Goal: Task Accomplishment & Management: Use online tool/utility

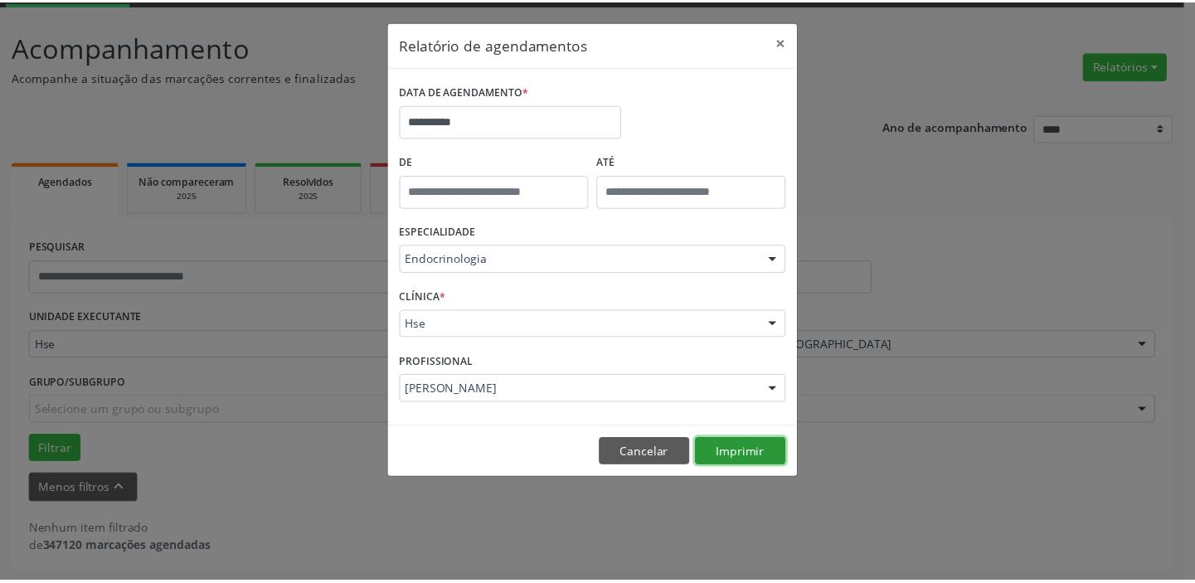
scroll to position [86, 0]
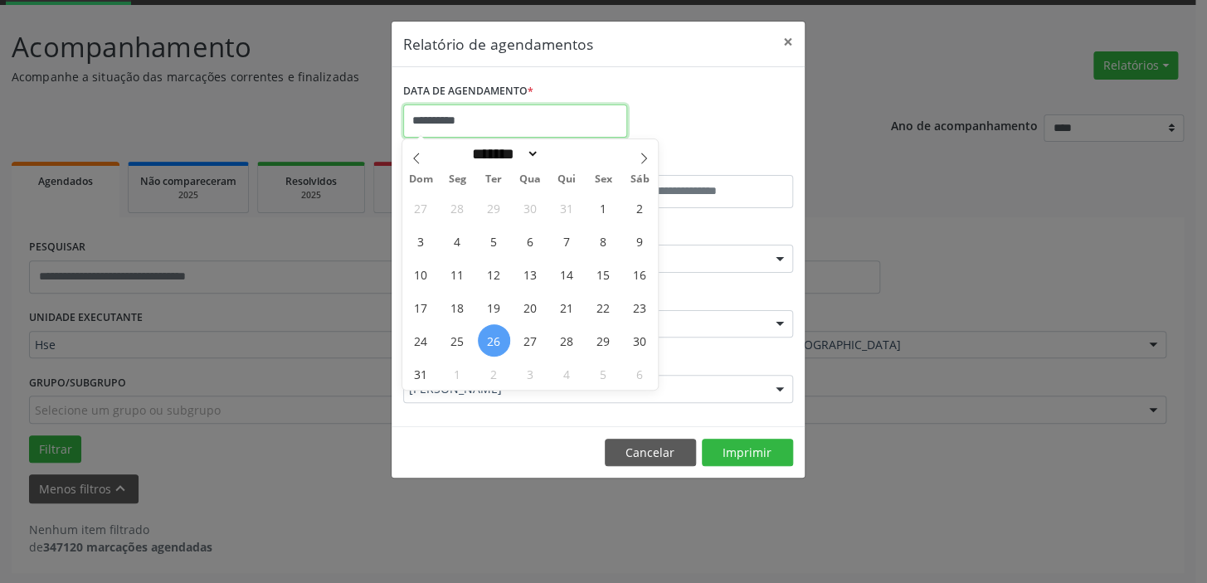
click at [432, 117] on input "**********" at bounding box center [515, 121] width 224 height 33
click at [494, 337] on span "26" at bounding box center [494, 340] width 32 height 32
type input "**********"
click at [491, 333] on span "26" at bounding box center [494, 340] width 32 height 32
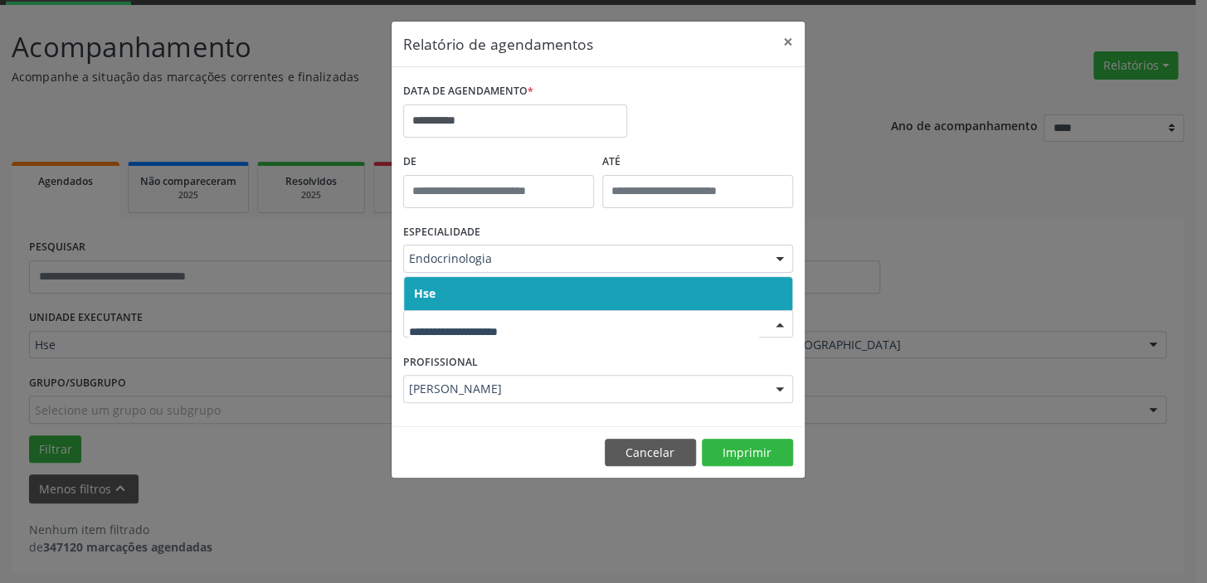
click at [422, 294] on span "Hse" at bounding box center [425, 293] width 22 height 16
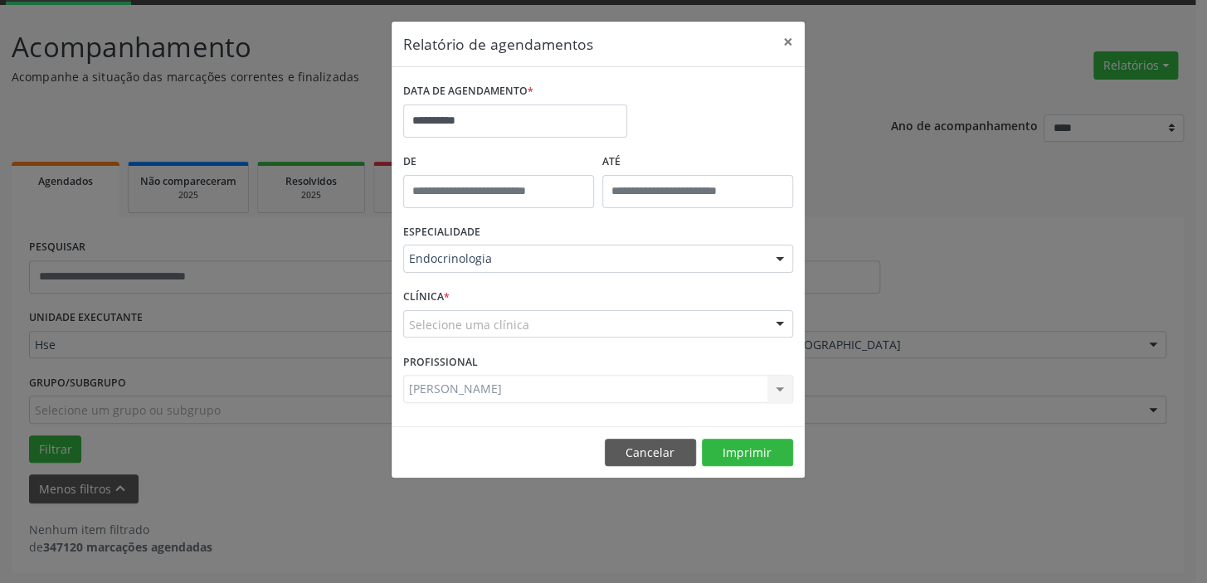
click at [422, 294] on div "CLÍNICA * Selecione uma clínica Hse Nenhum resultado encontrado para: " " Não h…" at bounding box center [598, 316] width 398 height 65
click at [746, 450] on button "Imprimir" at bounding box center [747, 453] width 91 height 28
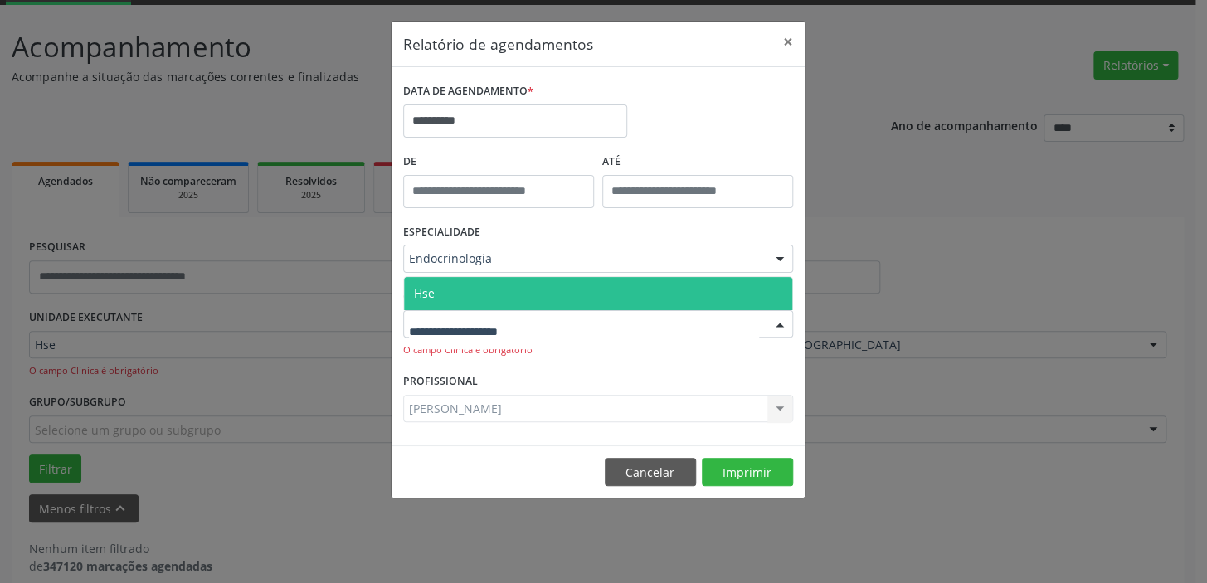
click at [464, 290] on span "Hse" at bounding box center [598, 293] width 388 height 33
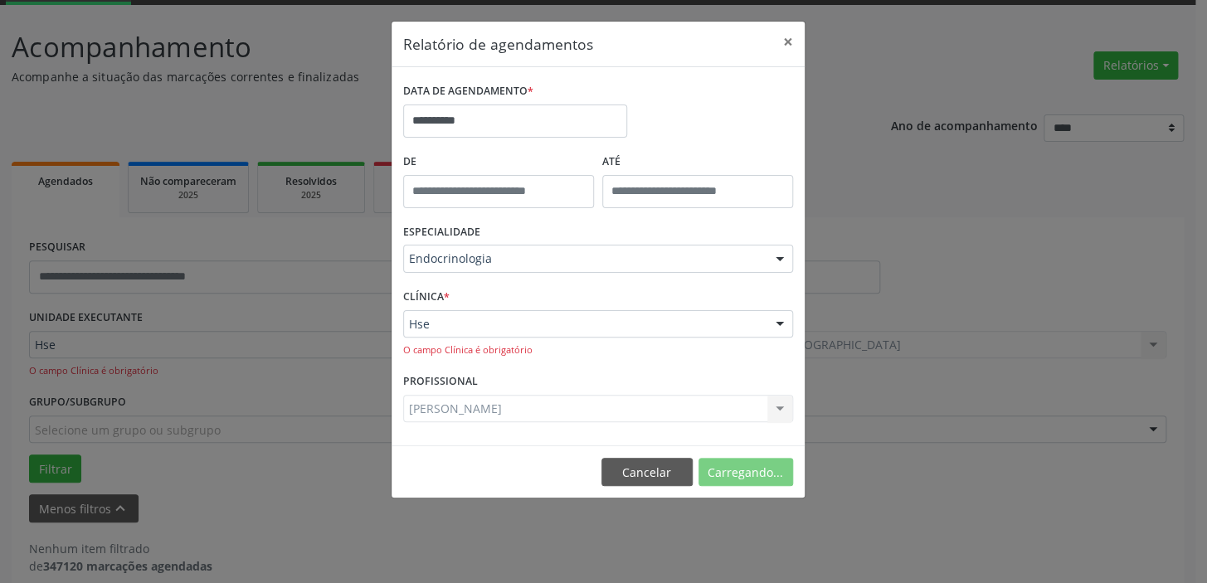
click at [467, 289] on div "CLÍNICA * Hse Hse Nenhum resultado encontrado para: " " Não há nenhuma opção pa…" at bounding box center [598, 326] width 398 height 85
click at [740, 470] on button "Imprimir" at bounding box center [747, 472] width 91 height 28
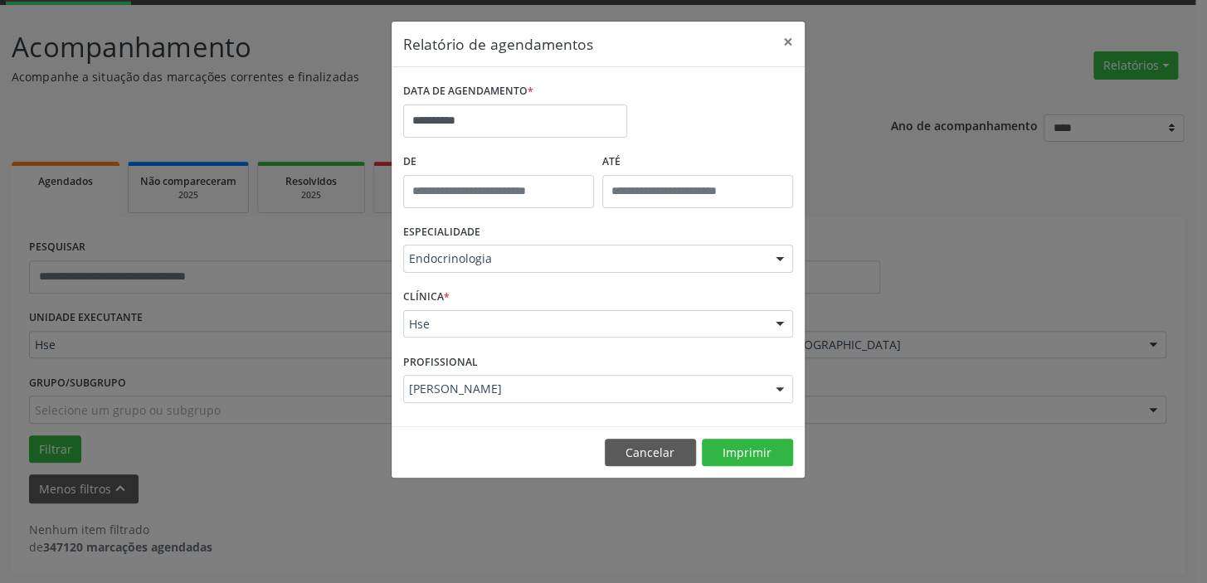
click at [950, 92] on div "**********" at bounding box center [603, 291] width 1207 height 583
click at [788, 49] on button "×" at bounding box center [787, 42] width 33 height 41
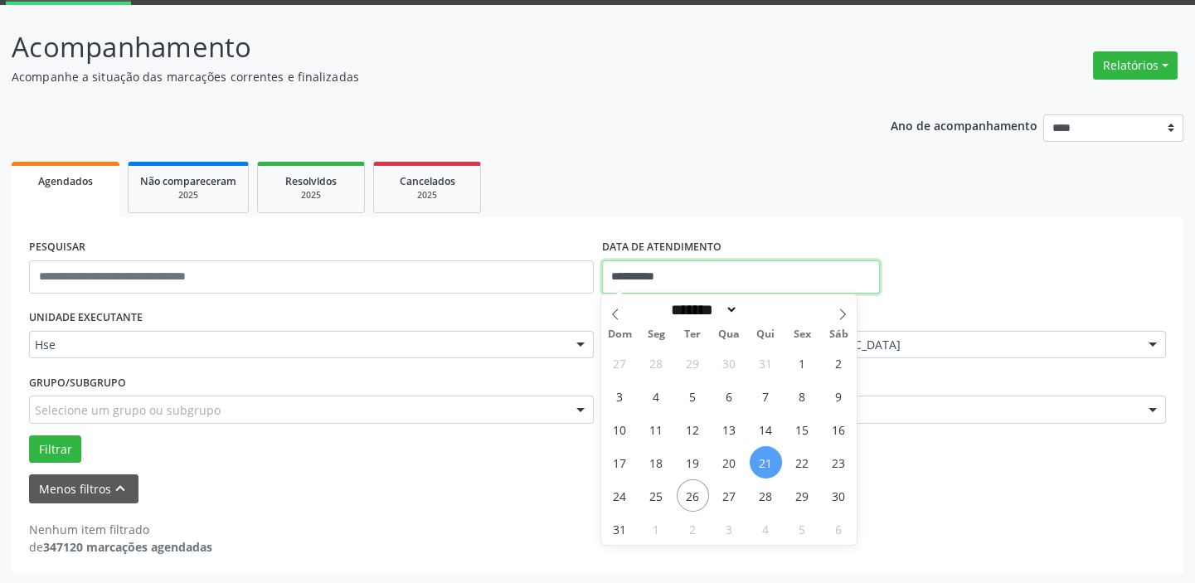
click at [641, 270] on input "**********" at bounding box center [741, 276] width 278 height 33
click at [654, 497] on span "25" at bounding box center [656, 495] width 32 height 32
type input "**********"
click at [654, 497] on span "25" at bounding box center [656, 495] width 32 height 32
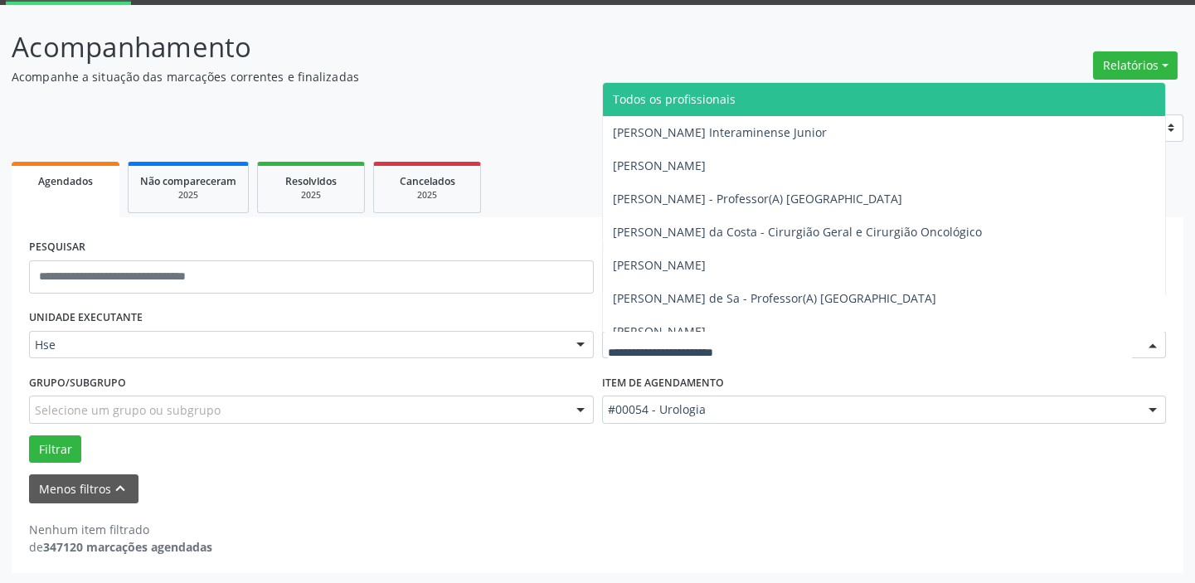
click at [727, 98] on span "Todos os profissionais" at bounding box center [674, 99] width 123 height 16
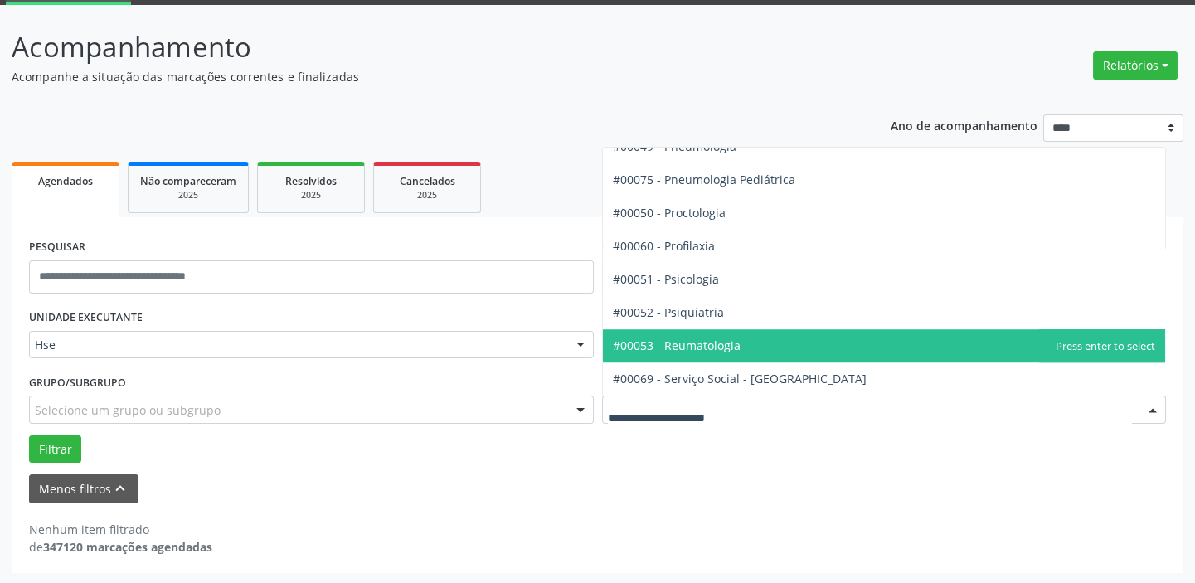
scroll to position [2714, 0]
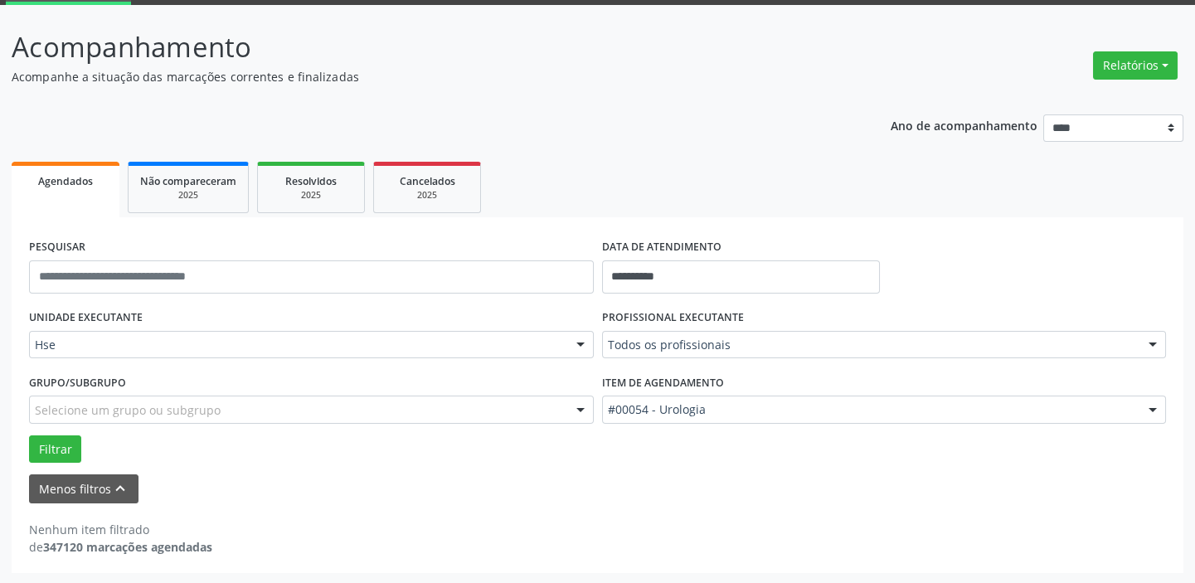
click at [680, 479] on div "Menos filtros keyboard_arrow_up" at bounding box center [597, 488] width 1145 height 29
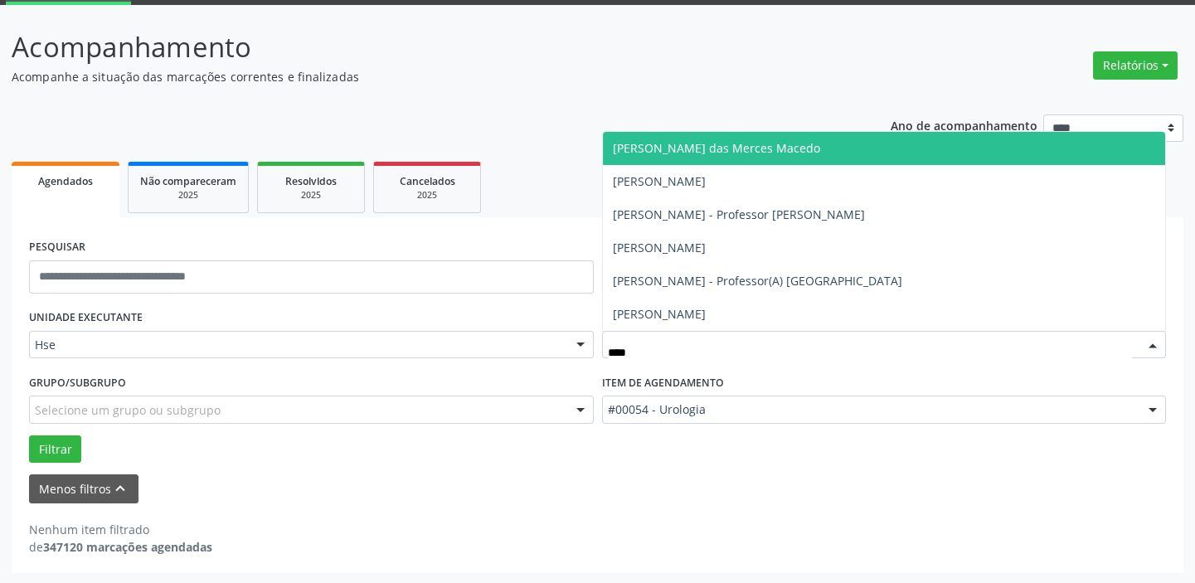
type input "*****"
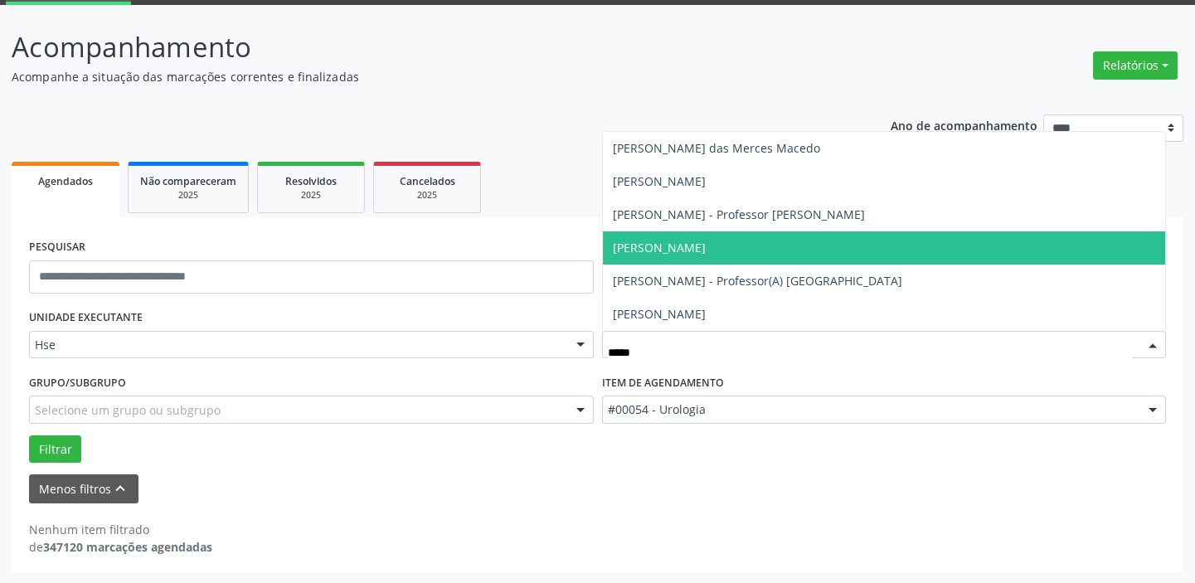
click at [706, 246] on span "[PERSON_NAME]" at bounding box center [659, 248] width 93 height 16
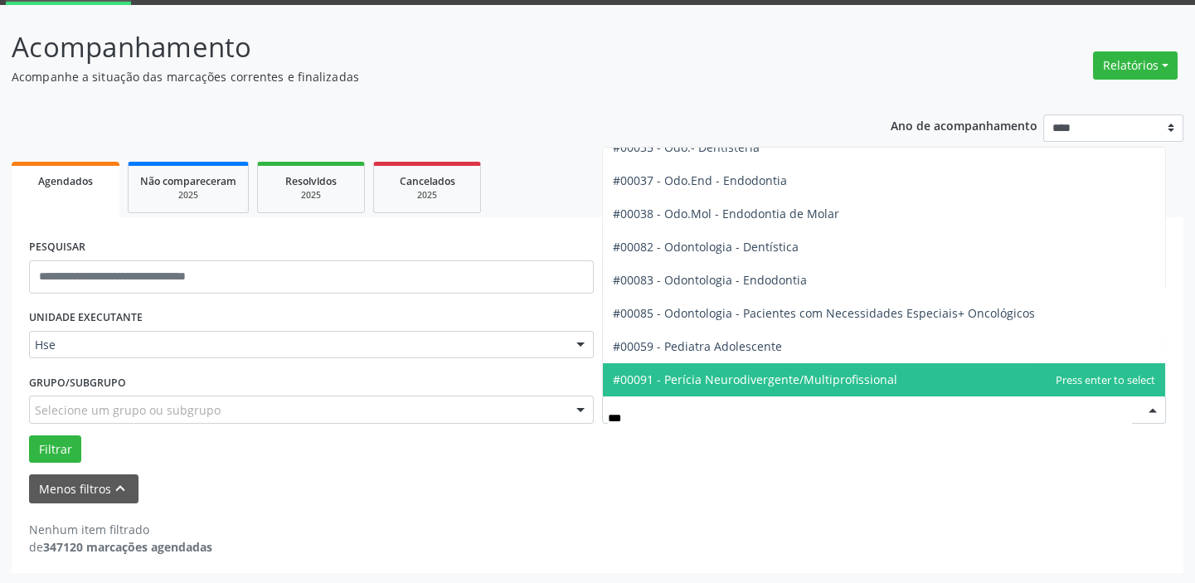
scroll to position [0, 0]
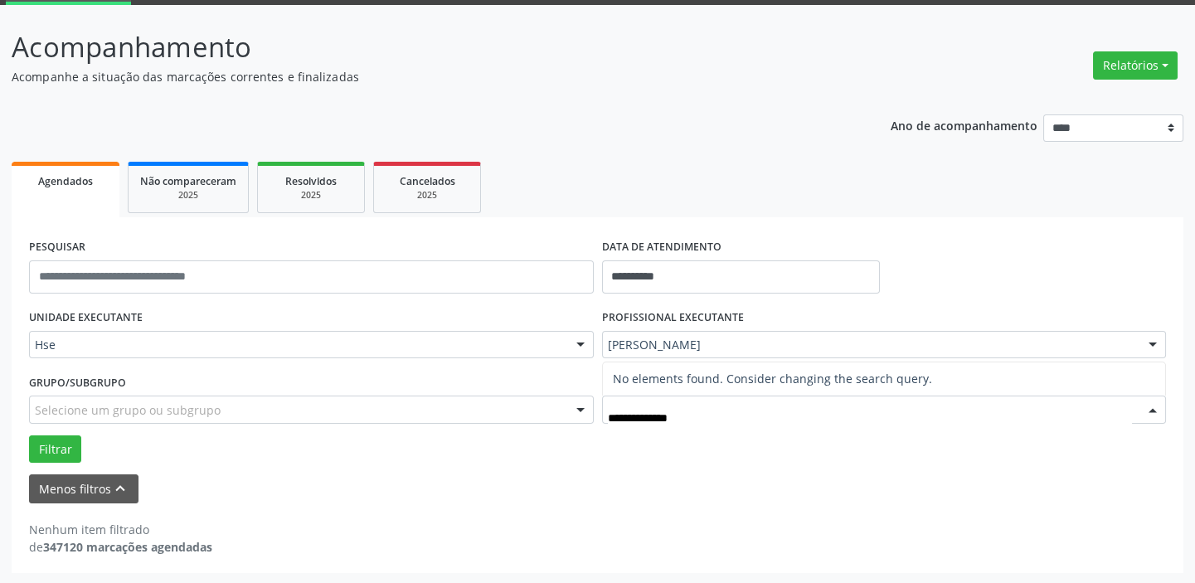
type input "**********"
drag, startPoint x: 732, startPoint y: 430, endPoint x: 728, endPoint y: 446, distance: 16.1
click at [729, 435] on div "UNIDADE EXECUTANTE Hse Todos as unidades Hse Nenhum resultado encontrado para: …" at bounding box center [597, 384] width 1145 height 158
click at [623, 459] on div "Filtrar" at bounding box center [597, 449] width 1145 height 28
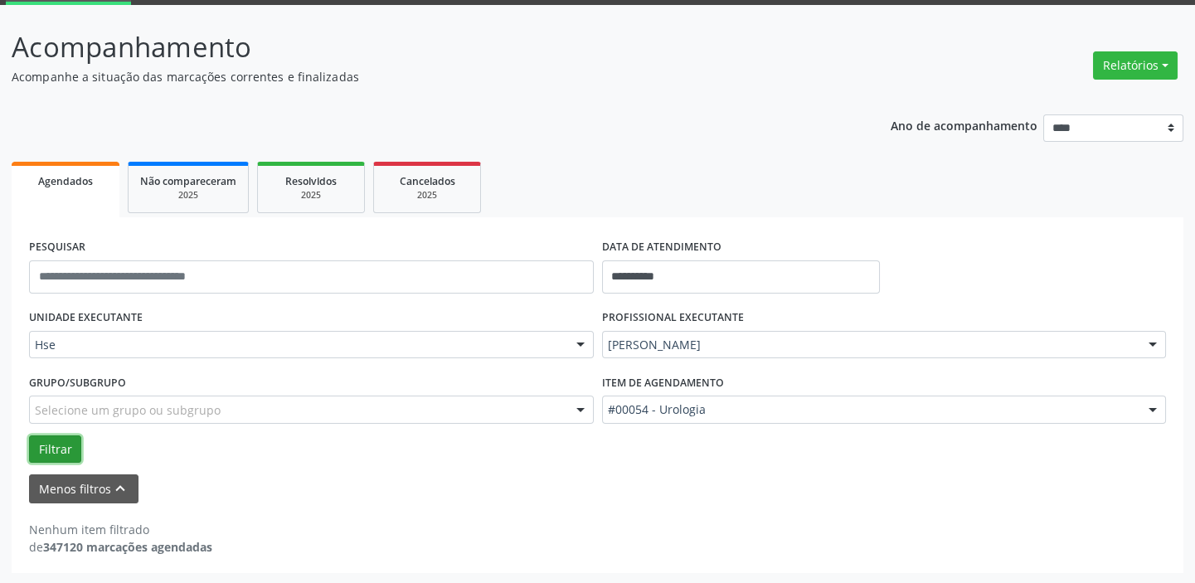
click at [43, 447] on button "Filtrar" at bounding box center [55, 449] width 52 height 28
click at [55, 447] on button "Filtrar" at bounding box center [55, 449] width 52 height 28
click at [66, 474] on form "**********" at bounding box center [597, 369] width 1137 height 269
click at [67, 474] on button "Menos filtros keyboard_arrow_up" at bounding box center [83, 488] width 109 height 29
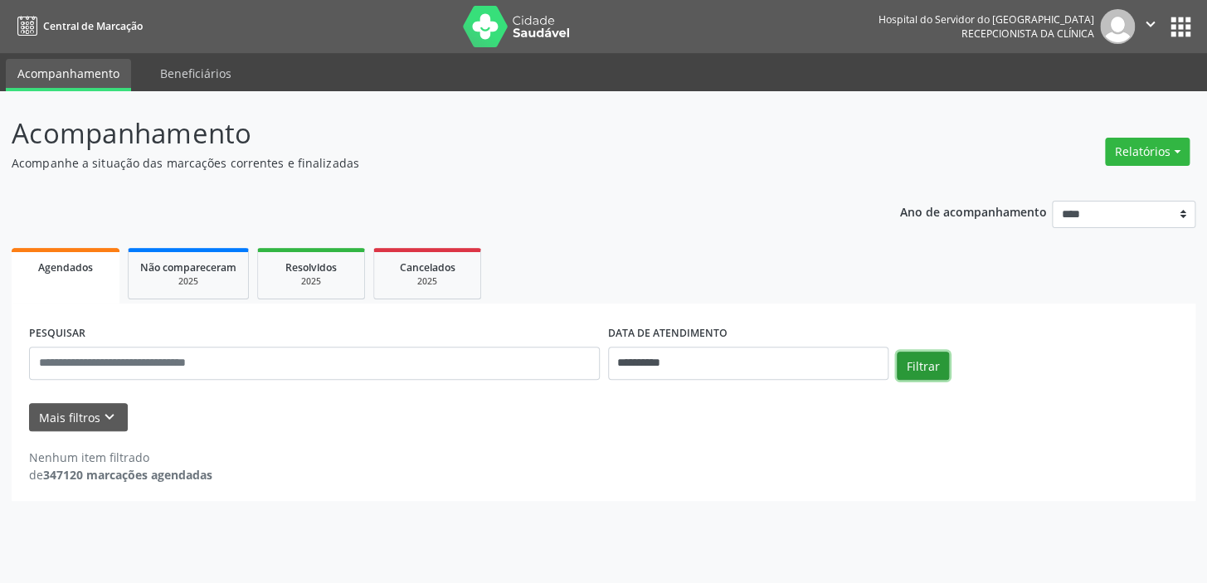
click at [922, 365] on button "Filtrar" at bounding box center [923, 366] width 52 height 28
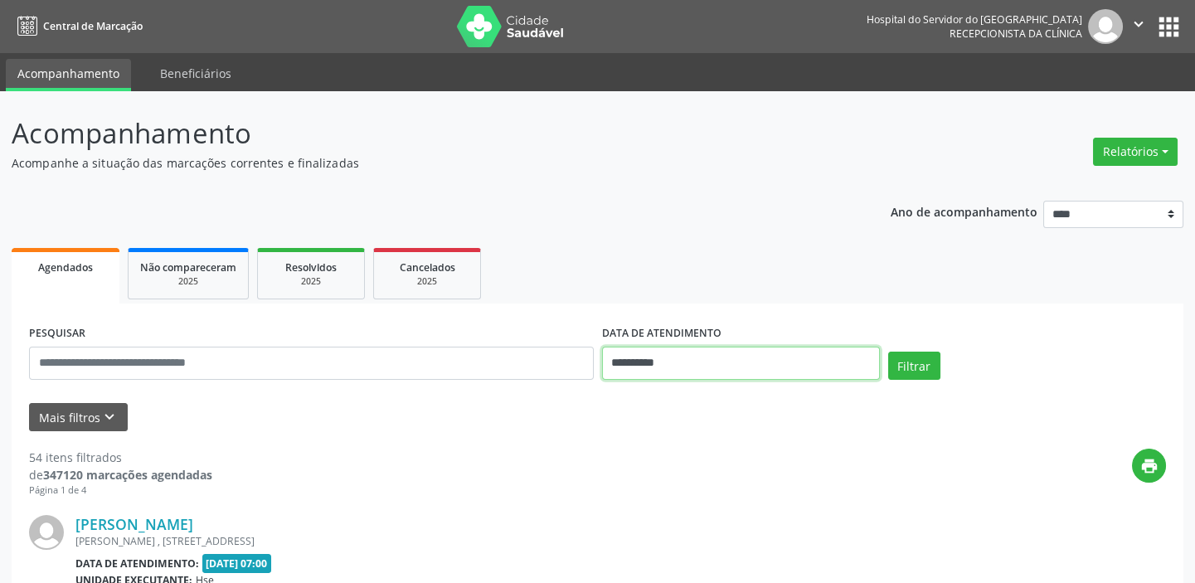
click at [640, 363] on input "**********" at bounding box center [741, 363] width 278 height 33
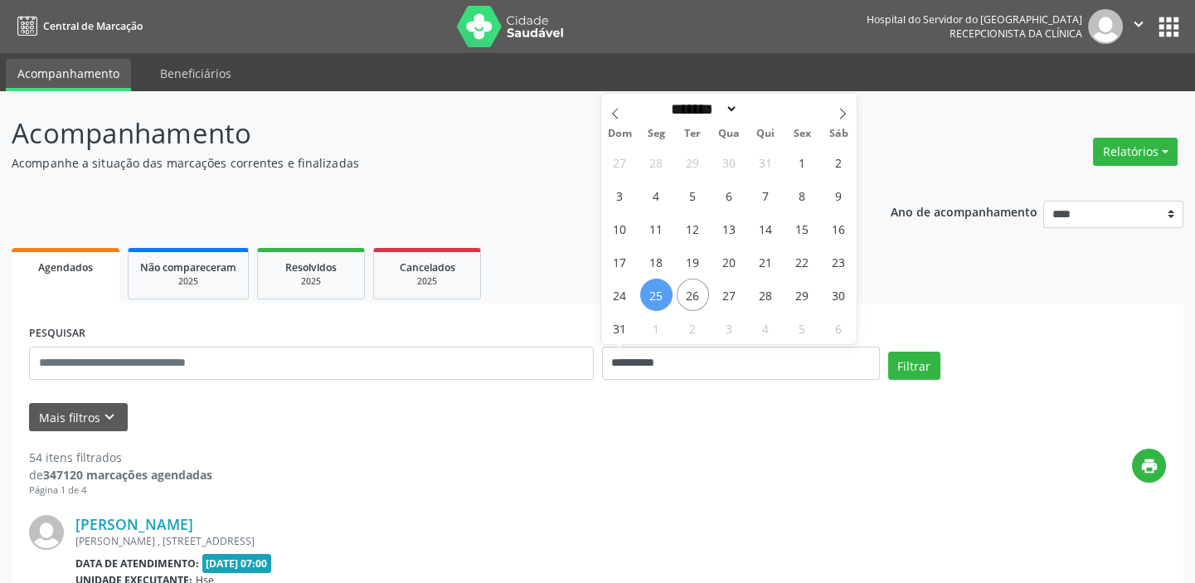
click at [654, 291] on span "25" at bounding box center [656, 295] width 32 height 32
type input "**********"
click at [654, 291] on span "25" at bounding box center [656, 295] width 32 height 32
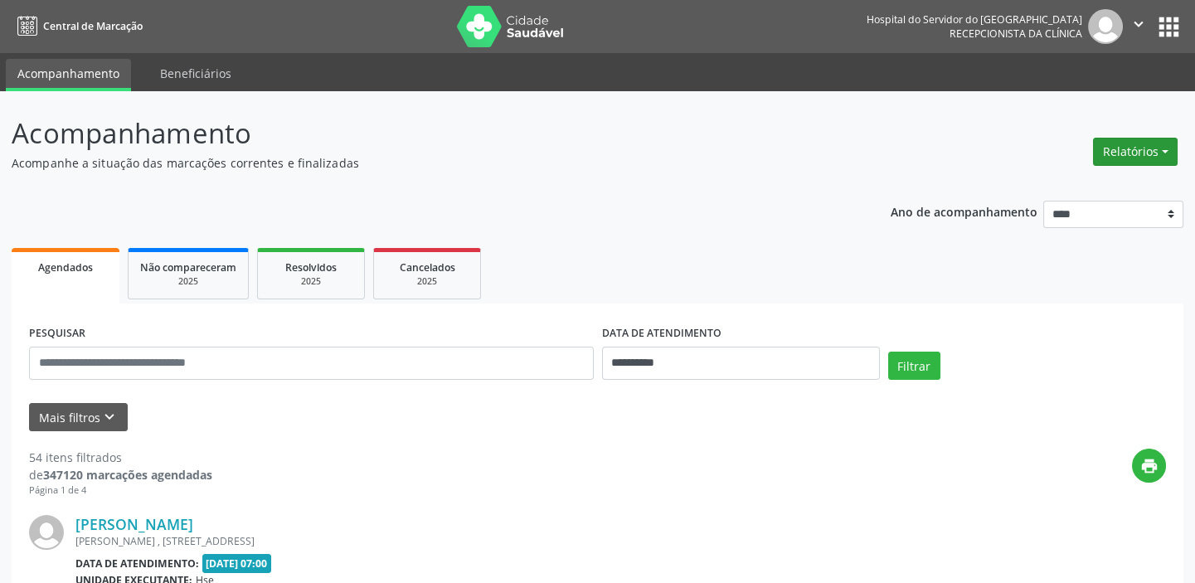
click at [1141, 145] on button "Relatórios" at bounding box center [1135, 152] width 85 height 28
click at [1077, 192] on link "Agendamentos" at bounding box center [1088, 186] width 178 height 23
select select "*"
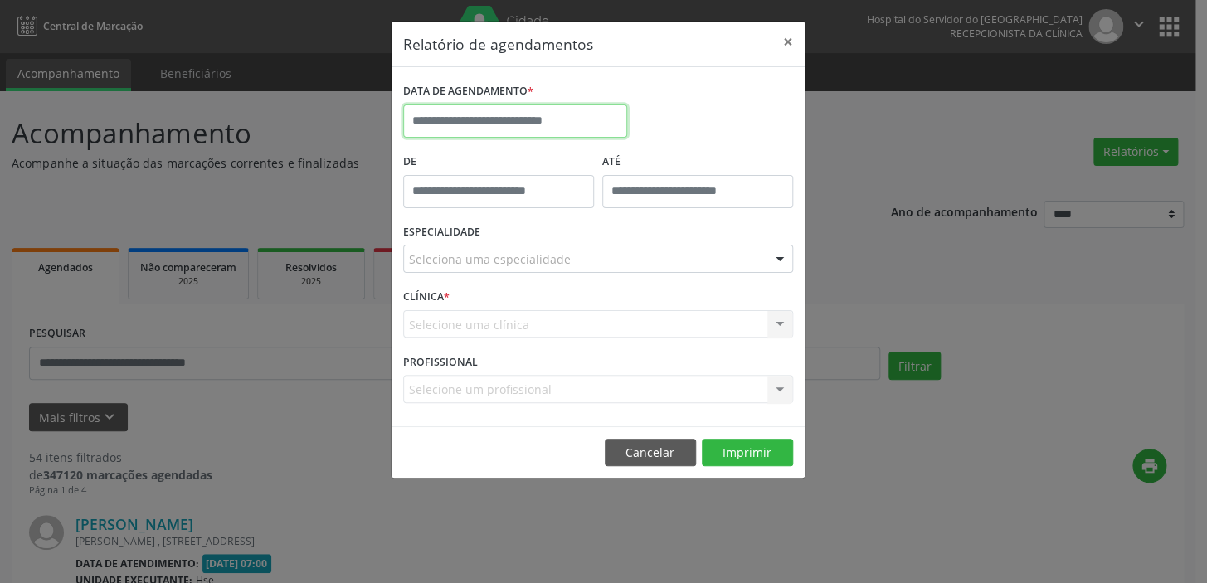
click at [441, 114] on input "text" at bounding box center [515, 121] width 224 height 33
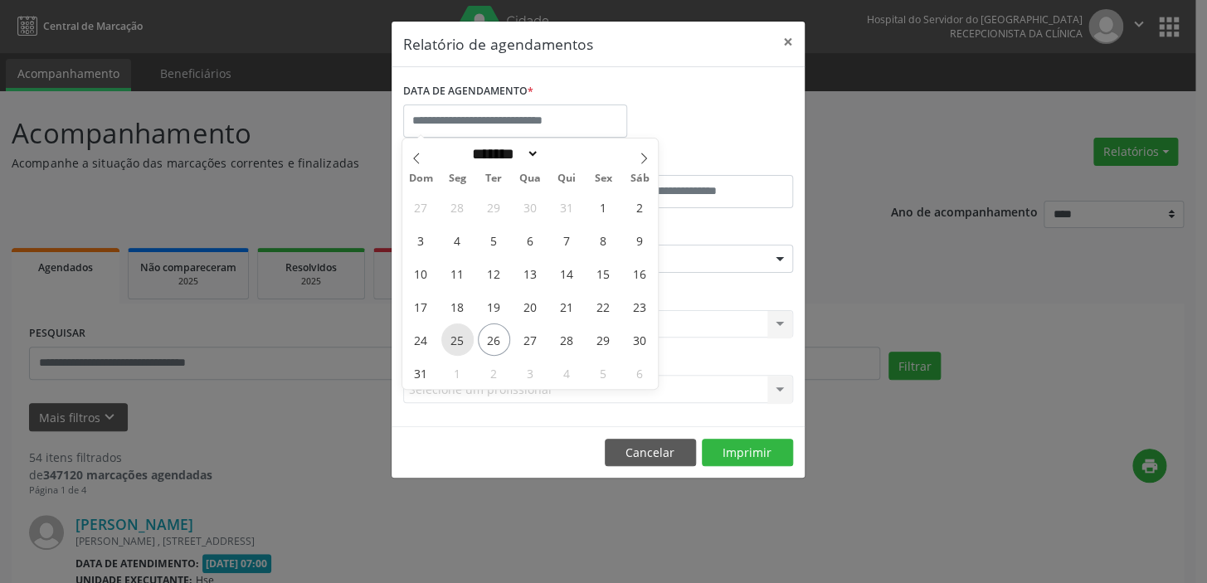
click at [455, 336] on span "25" at bounding box center [457, 339] width 32 height 32
type input "**********"
click at [455, 336] on span "25" at bounding box center [457, 339] width 32 height 32
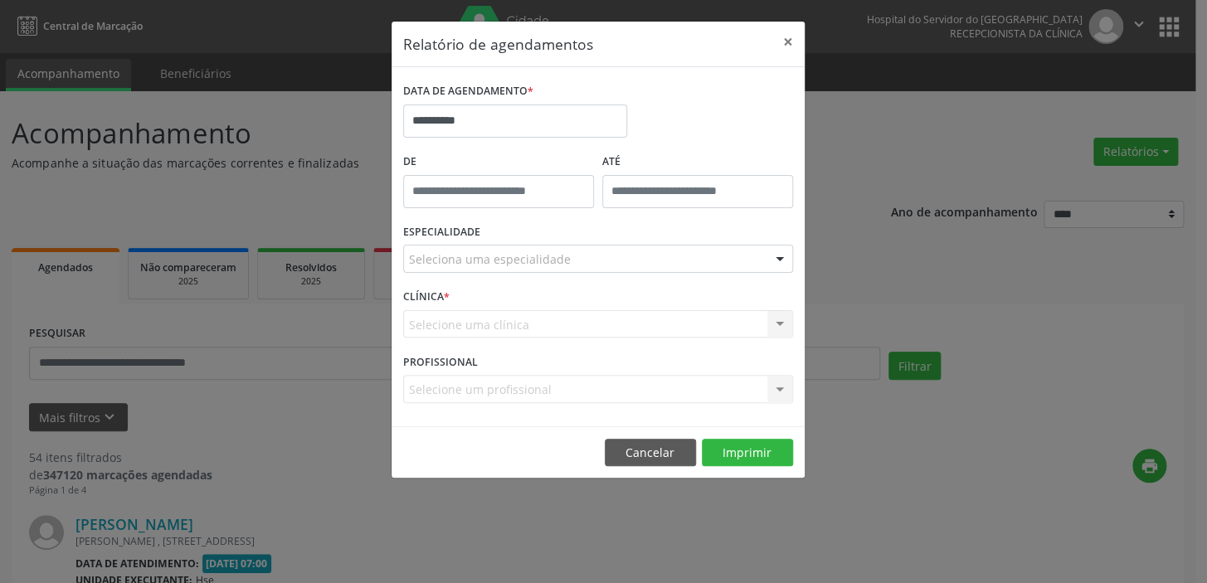
click at [320, 201] on div "**********" at bounding box center [603, 291] width 1207 height 583
click at [436, 324] on div "Selecione uma clínica Hse Nenhum resultado encontrado para: " " Não há nenhuma …" at bounding box center [598, 324] width 390 height 28
click at [1182, 303] on div "**********" at bounding box center [603, 291] width 1207 height 583
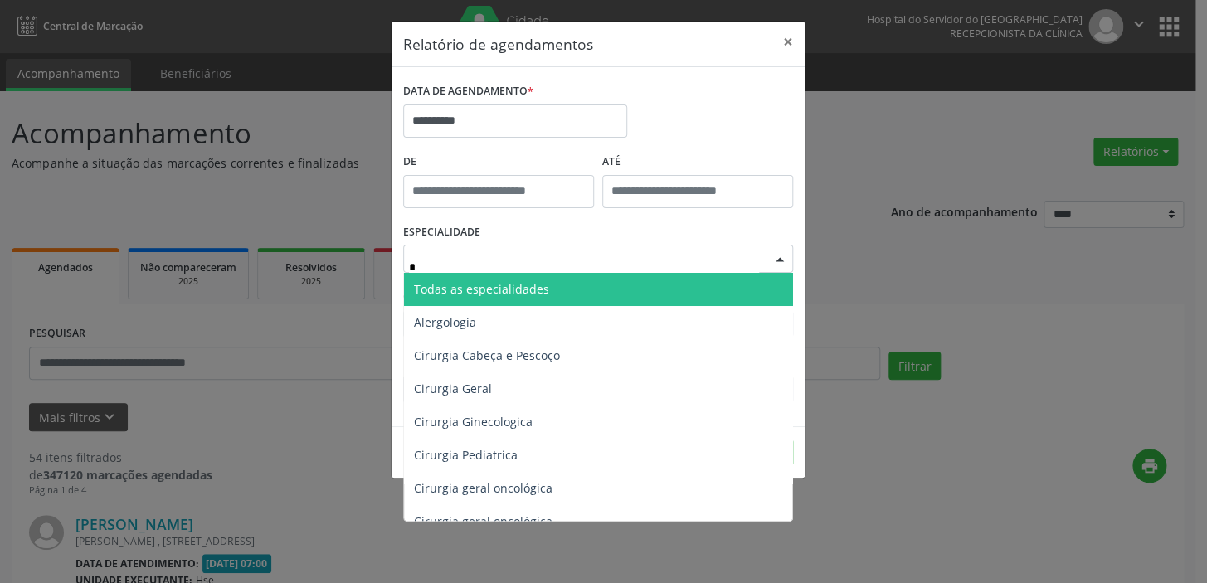
type input "**"
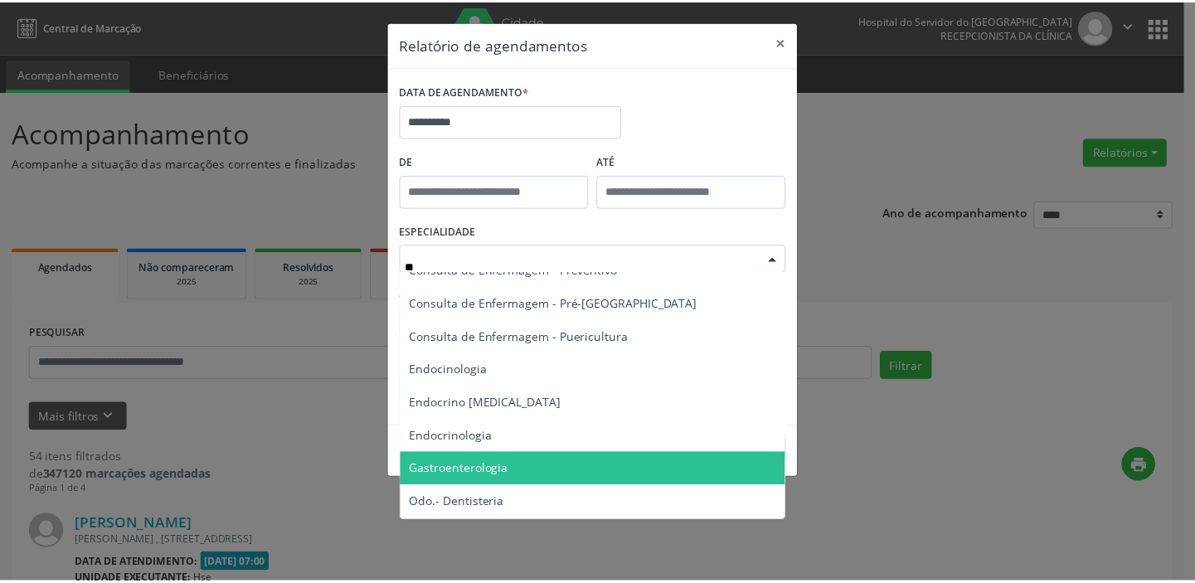
scroll to position [75, 0]
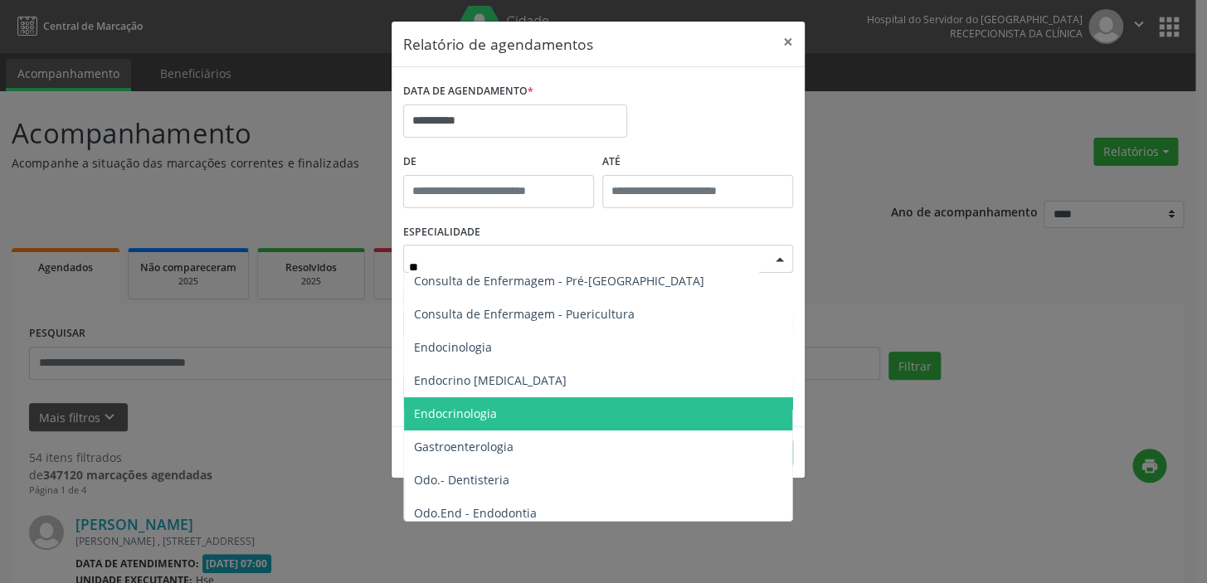
click at [484, 414] on span "Endocrinologia" at bounding box center [455, 414] width 83 height 16
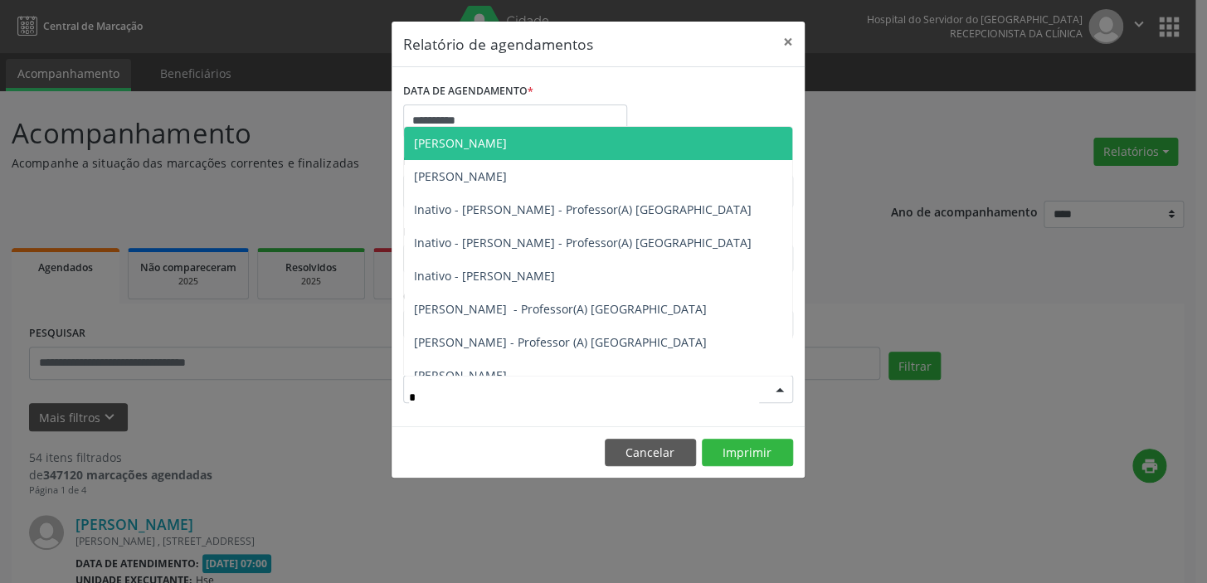
type input "**"
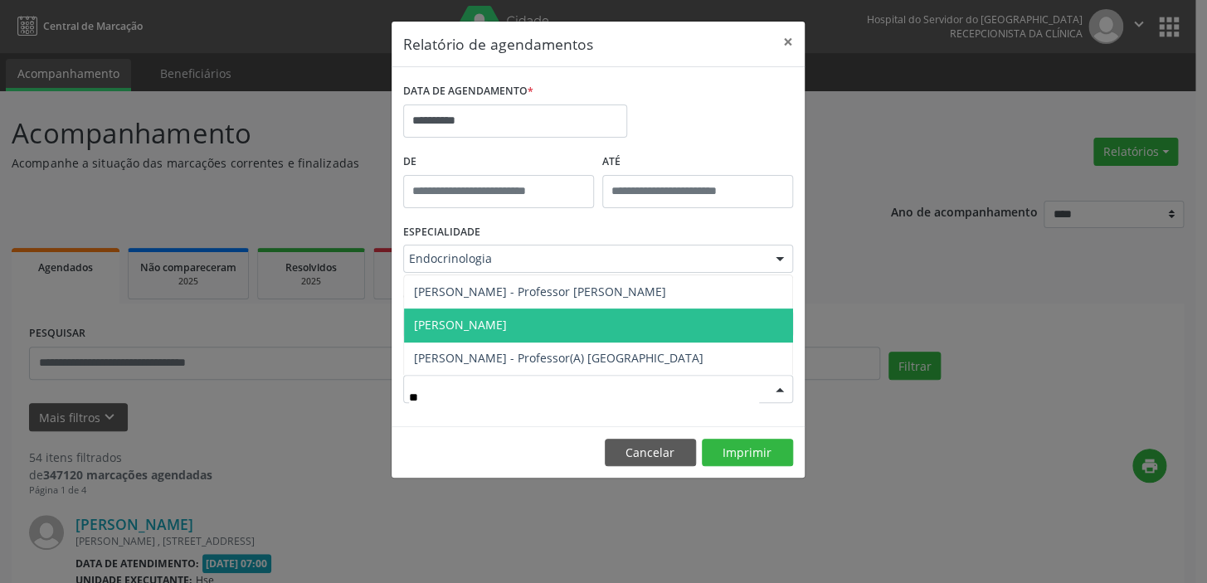
click at [459, 319] on span "[PERSON_NAME]" at bounding box center [460, 325] width 93 height 16
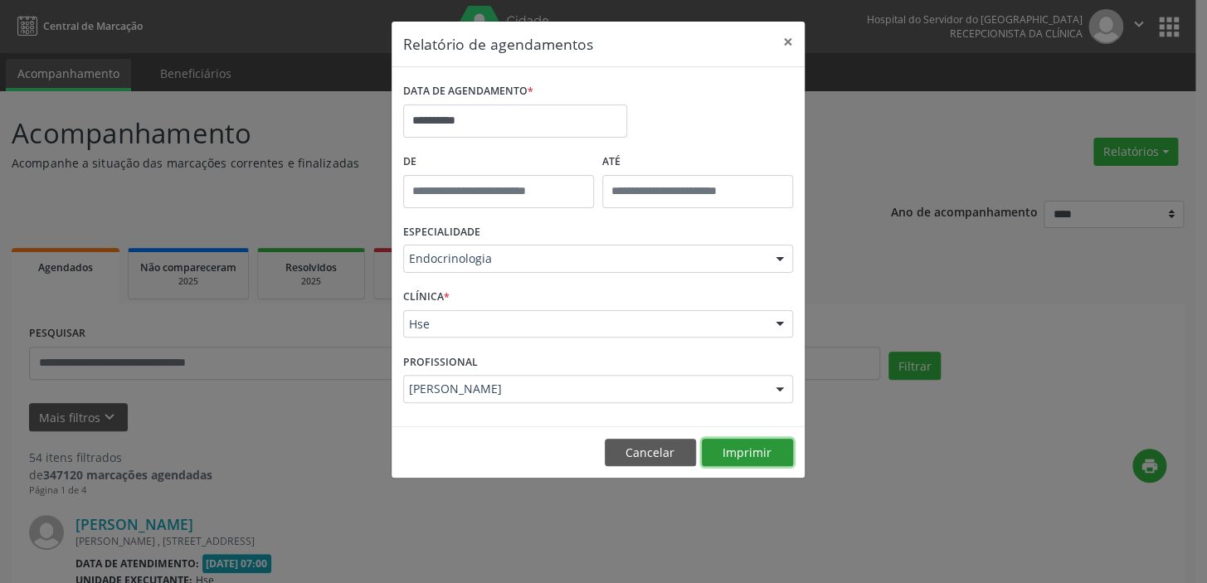
click at [746, 454] on button "Imprimir" at bounding box center [747, 453] width 91 height 28
click at [782, 37] on button "×" at bounding box center [787, 42] width 33 height 41
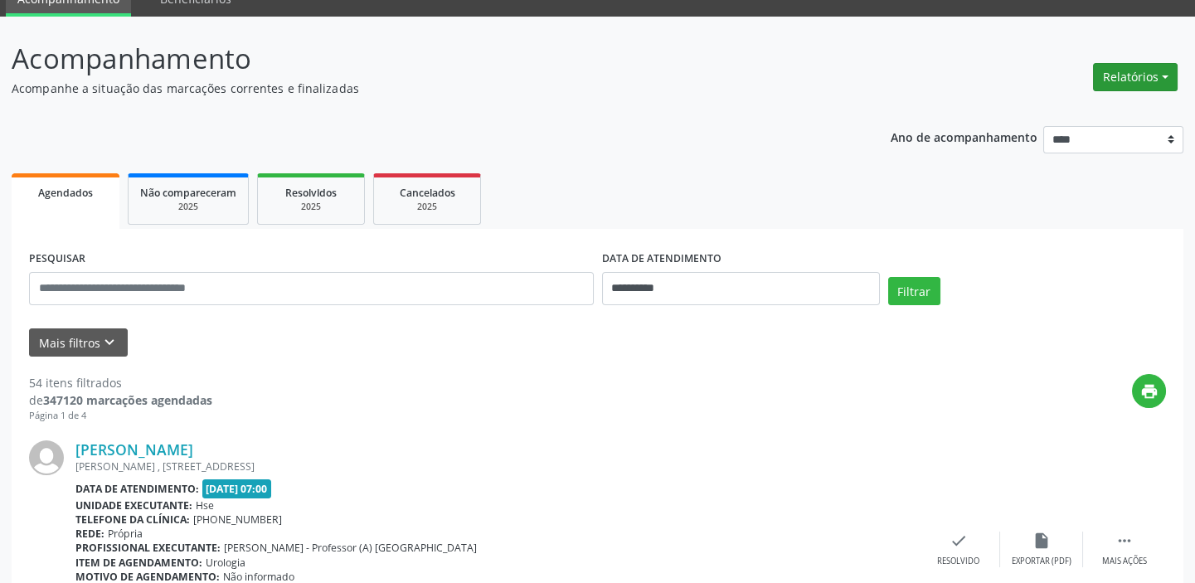
click at [1133, 74] on button "Relatórios" at bounding box center [1135, 77] width 85 height 28
click at [82, 347] on button "Mais filtros keyboard_arrow_down" at bounding box center [78, 342] width 99 height 29
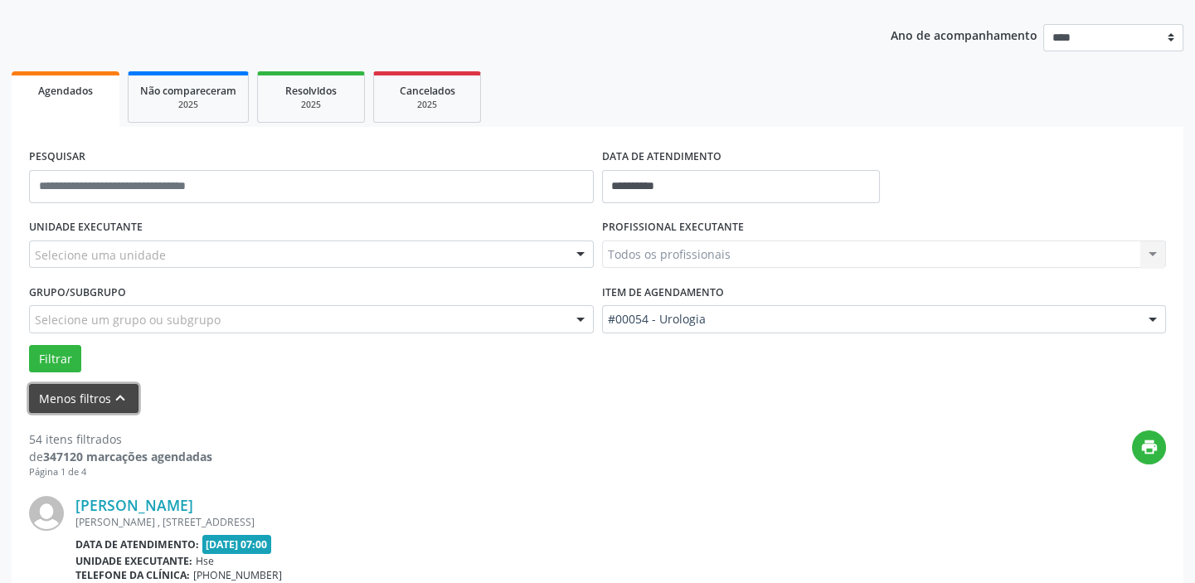
scroll to position [150, 0]
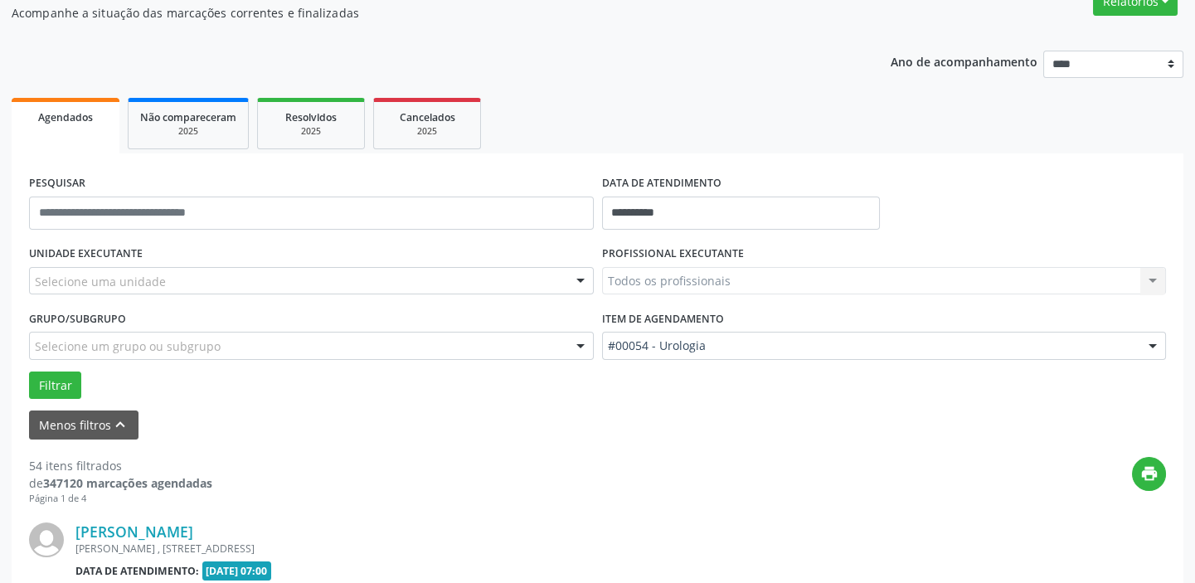
click at [672, 282] on div "Todos os profissionais Todos os profissionais [PERSON_NAME] Interaminense Junio…" at bounding box center [884, 281] width 565 height 28
click at [691, 358] on div "Item de agendamento #00054 - Urologia #0000 - Alergologia #0001 - Angiologia #0…" at bounding box center [884, 338] width 573 height 65
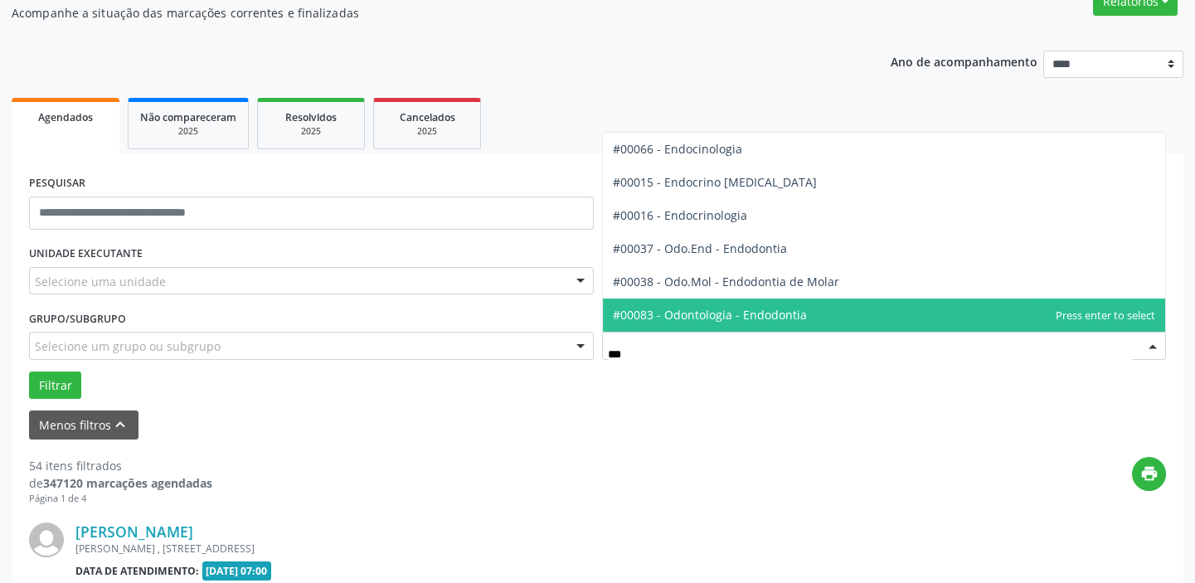
click at [707, 318] on span "#00083 - Odontologia - Endodontia" at bounding box center [710, 315] width 194 height 16
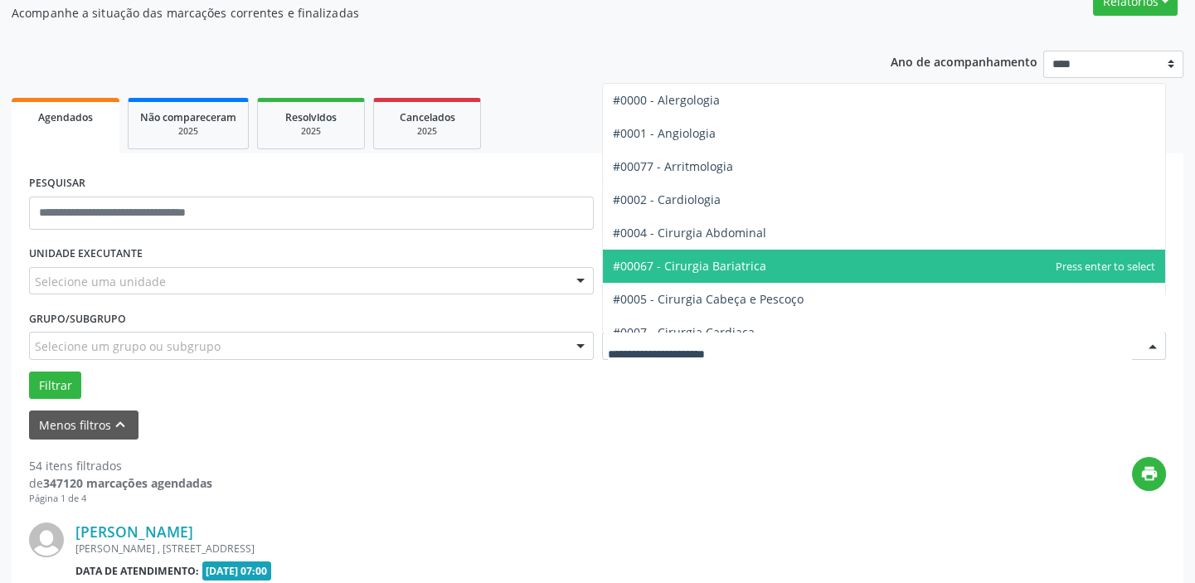
scroll to position [75, 0]
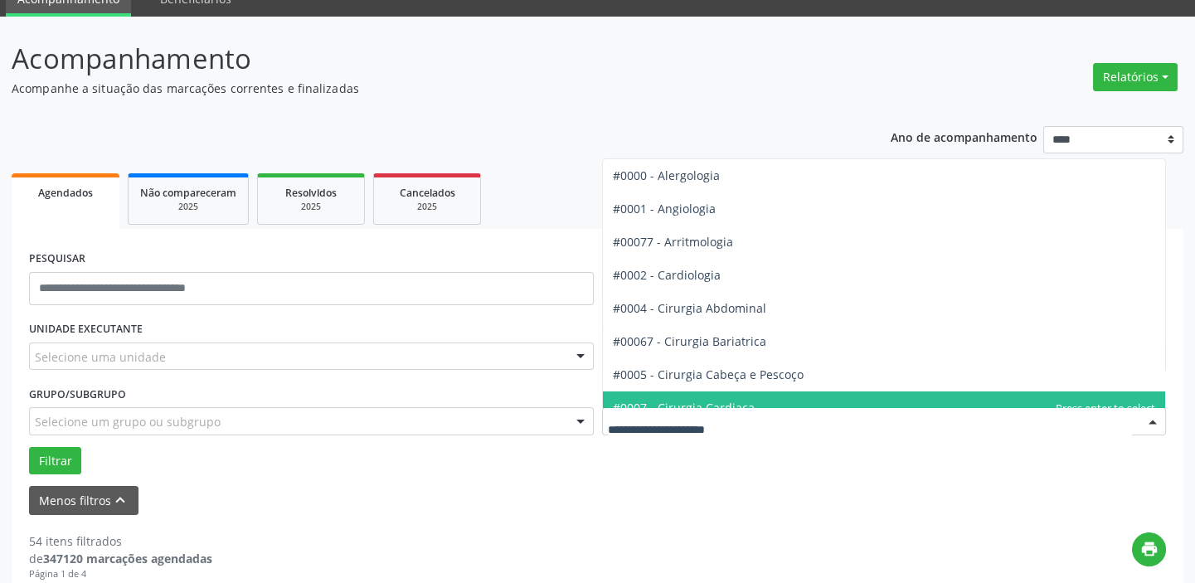
click at [680, 426] on input "text" at bounding box center [870, 429] width 525 height 33
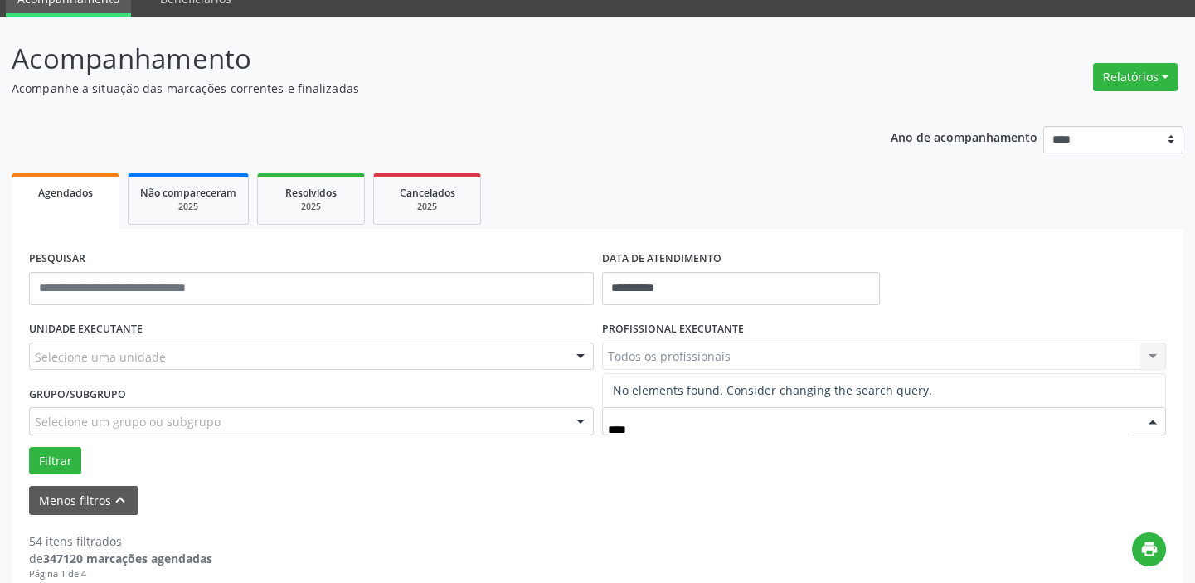
type input "***"
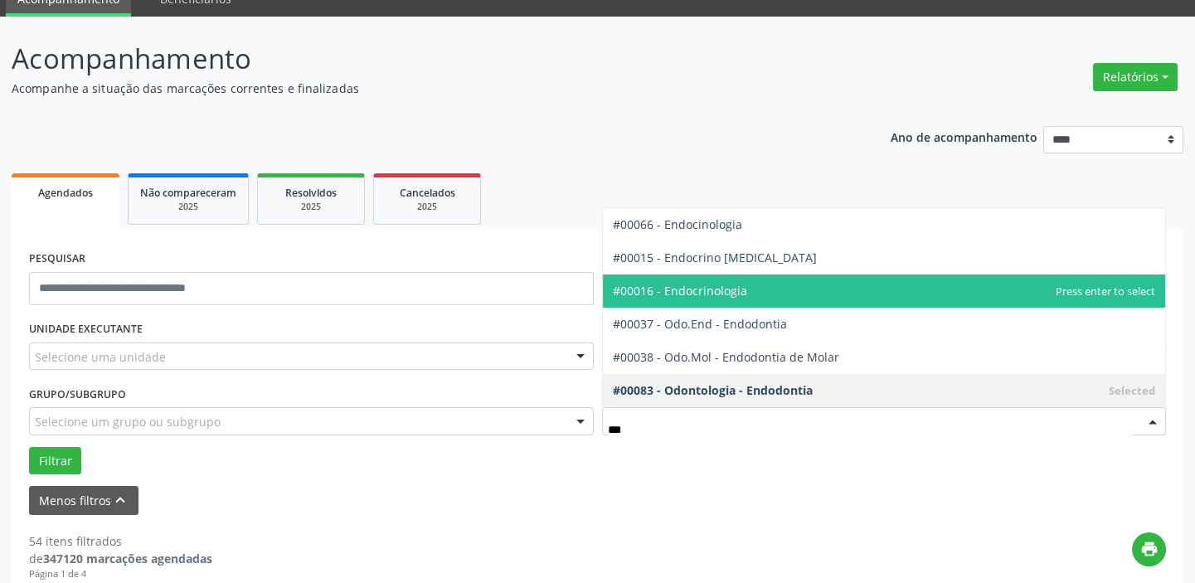
click at [704, 291] on span "#00016 - Endocrinologia" at bounding box center [680, 291] width 134 height 16
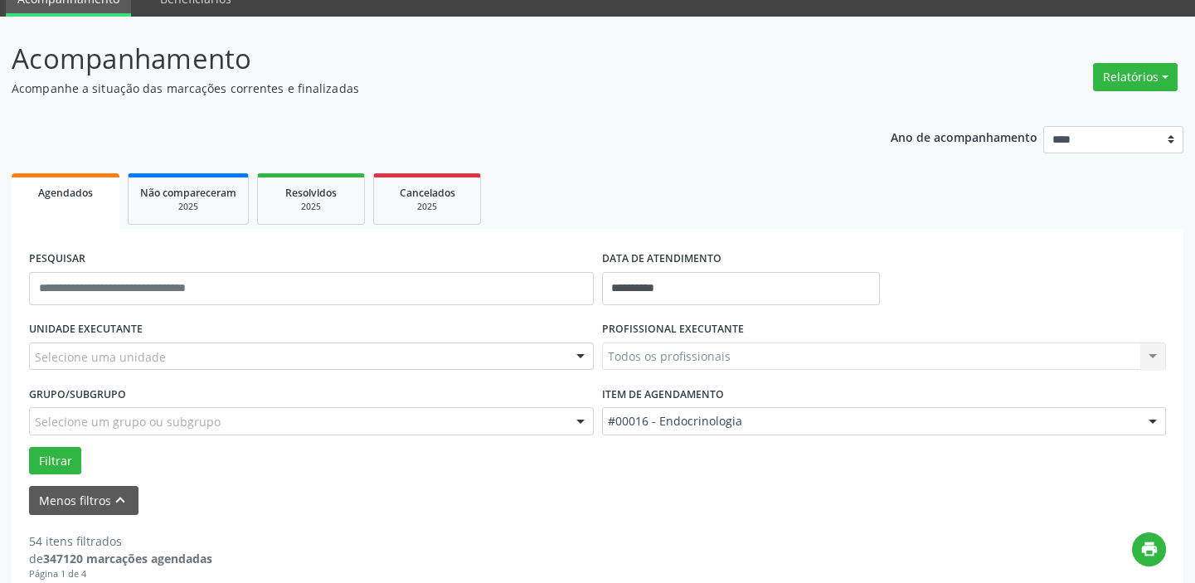
click at [621, 355] on div "Todos os profissionais Todos os profissionais [PERSON_NAME] Interaminense Junio…" at bounding box center [884, 357] width 565 height 28
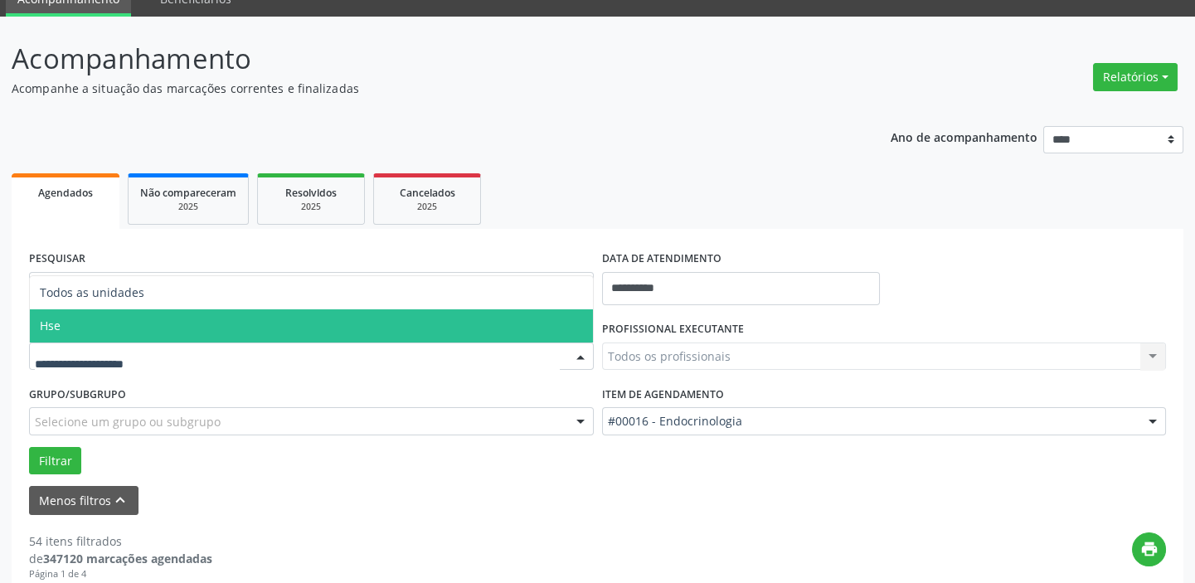
click at [124, 323] on span "Hse" at bounding box center [311, 325] width 563 height 33
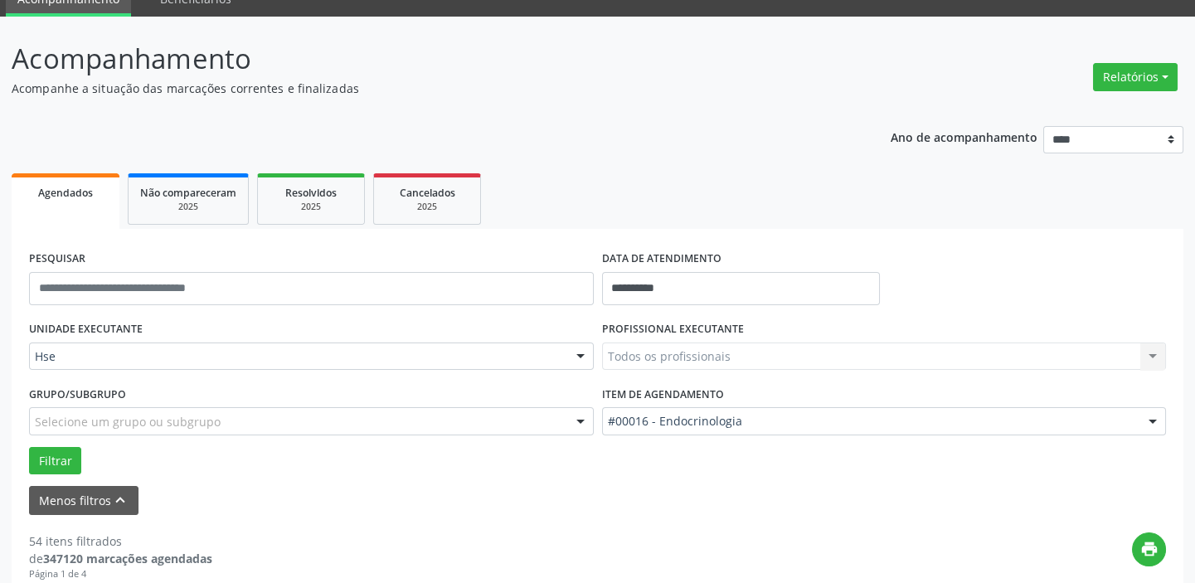
click at [124, 323] on div "UNIDADE EXECUTANTE Hse Todos as unidades Hse Nenhum resultado encontrado para: …" at bounding box center [311, 349] width 573 height 65
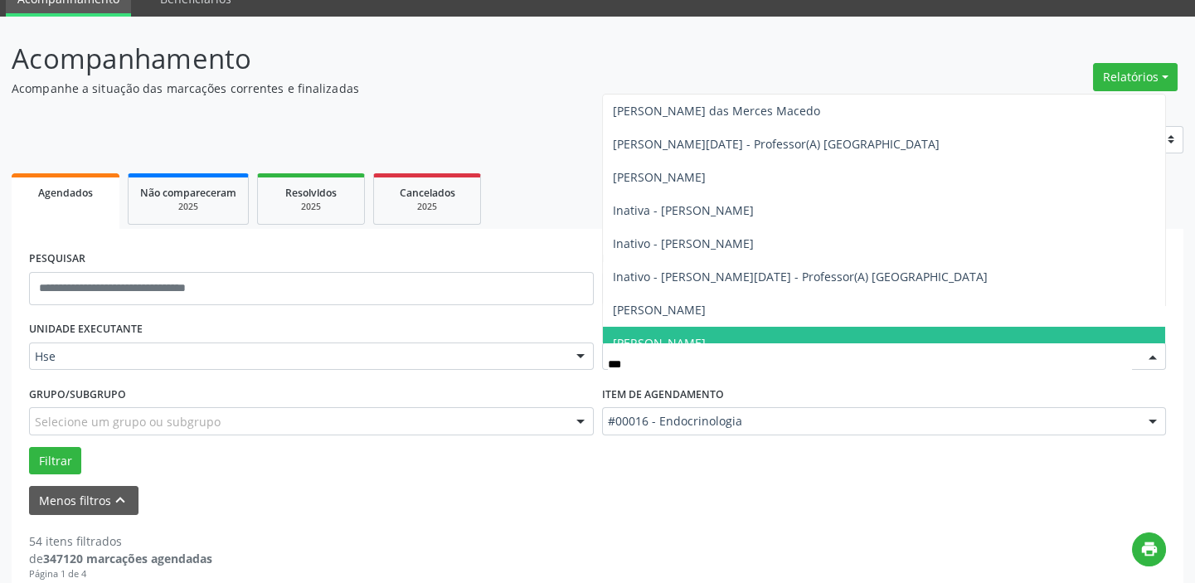
type input "****"
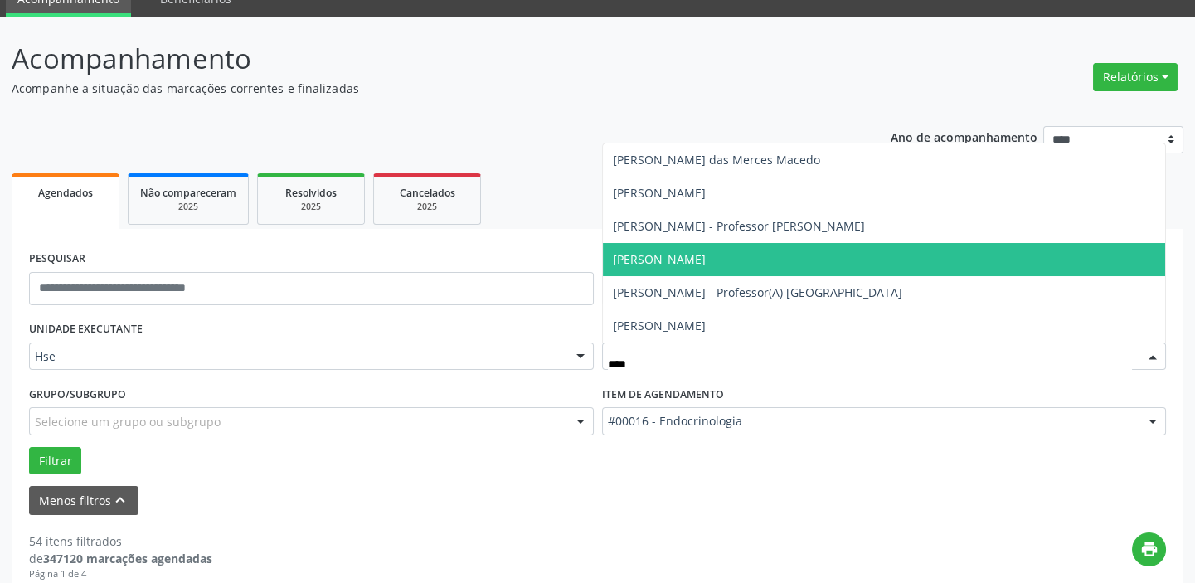
click at [706, 259] on span "[PERSON_NAME]" at bounding box center [659, 259] width 93 height 16
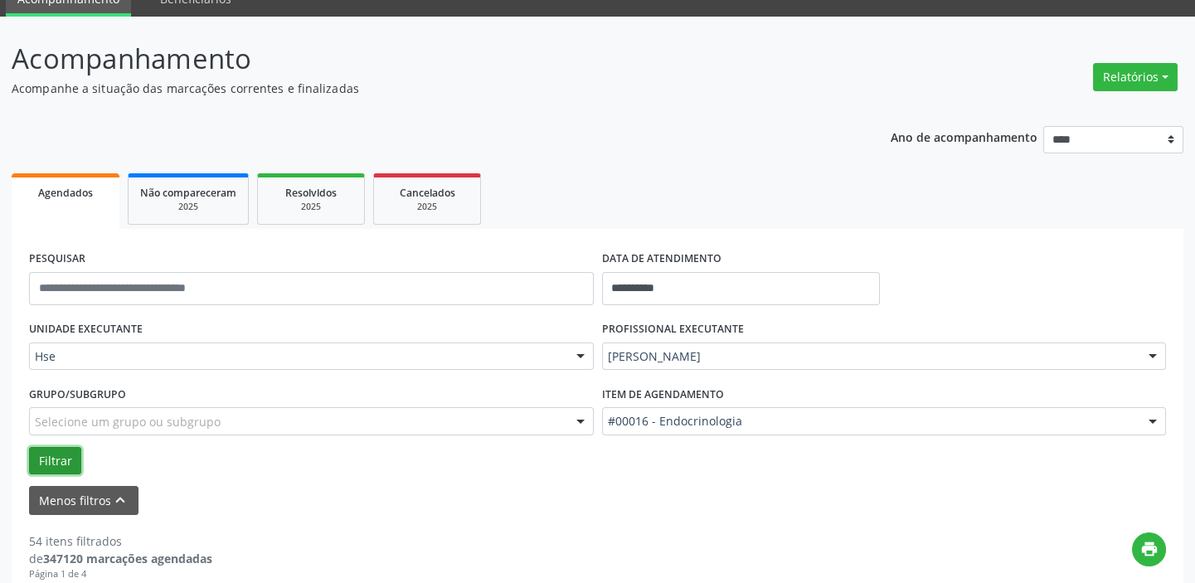
click at [44, 457] on button "Filtrar" at bounding box center [55, 461] width 52 height 28
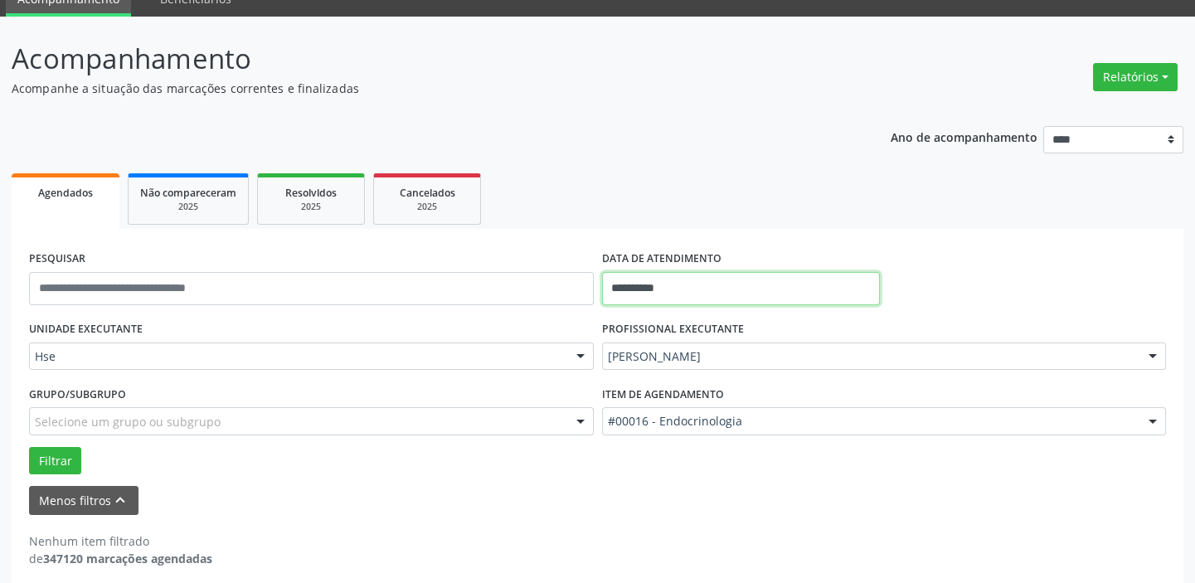
click at [621, 286] on input "**********" at bounding box center [741, 288] width 278 height 33
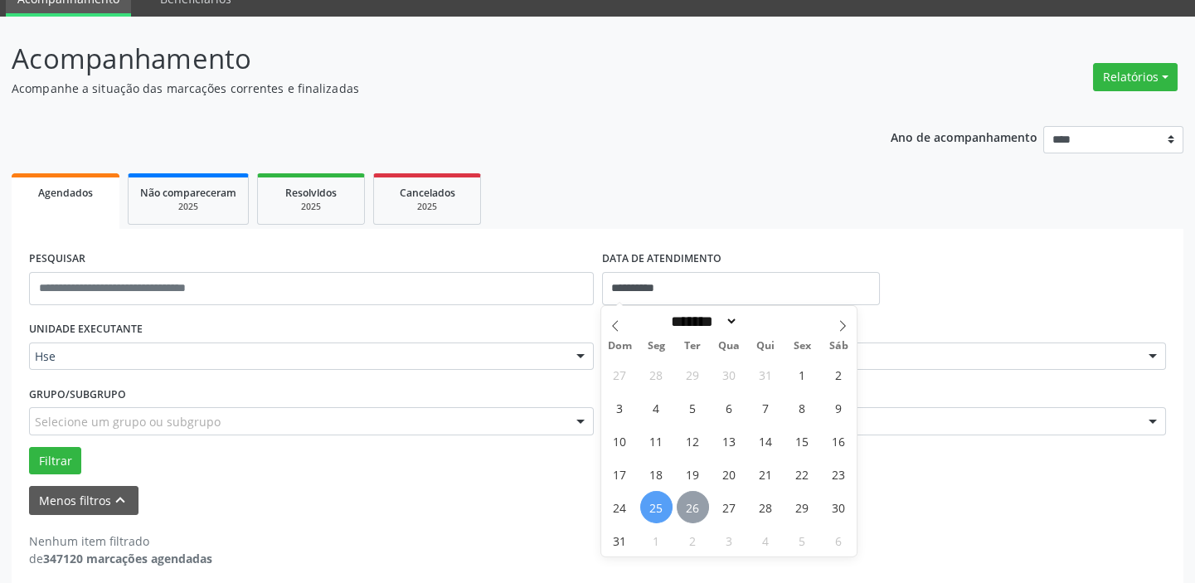
click at [696, 505] on span "26" at bounding box center [693, 507] width 32 height 32
type input "**********"
click at [695, 503] on span "26" at bounding box center [693, 507] width 32 height 32
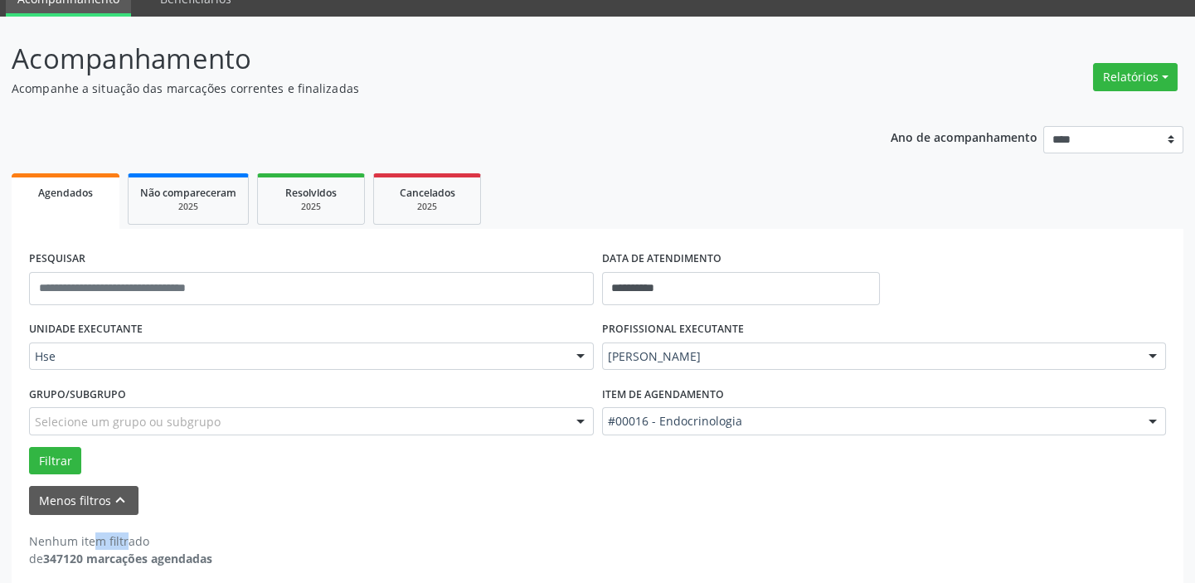
click at [695, 503] on div "Menos filtros keyboard_arrow_up" at bounding box center [597, 500] width 1145 height 29
click at [45, 453] on button "Filtrar" at bounding box center [55, 461] width 52 height 28
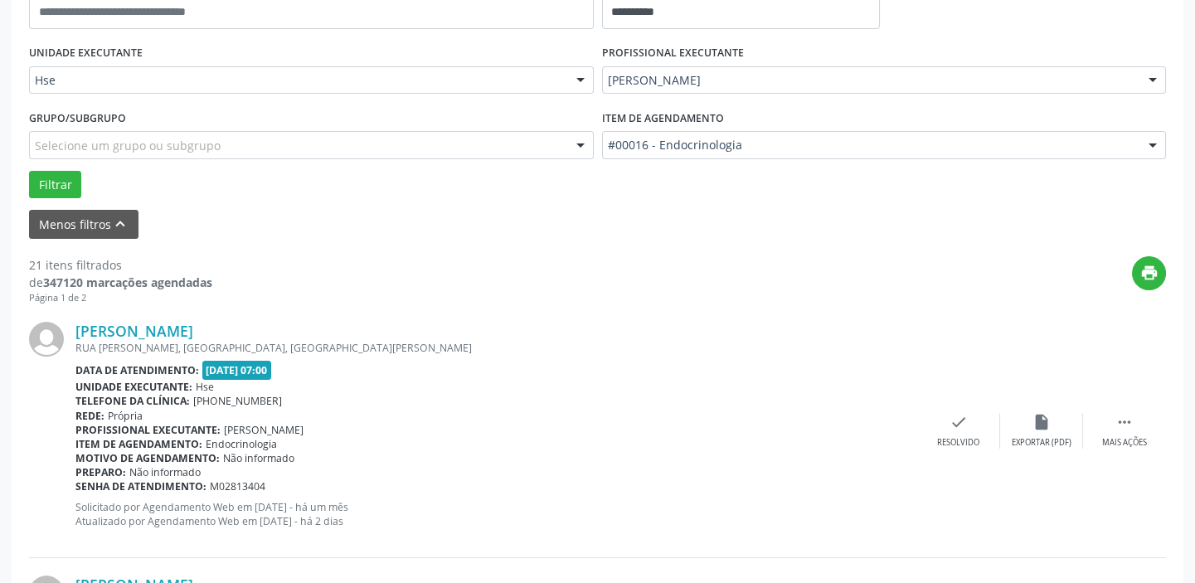
scroll to position [377, 0]
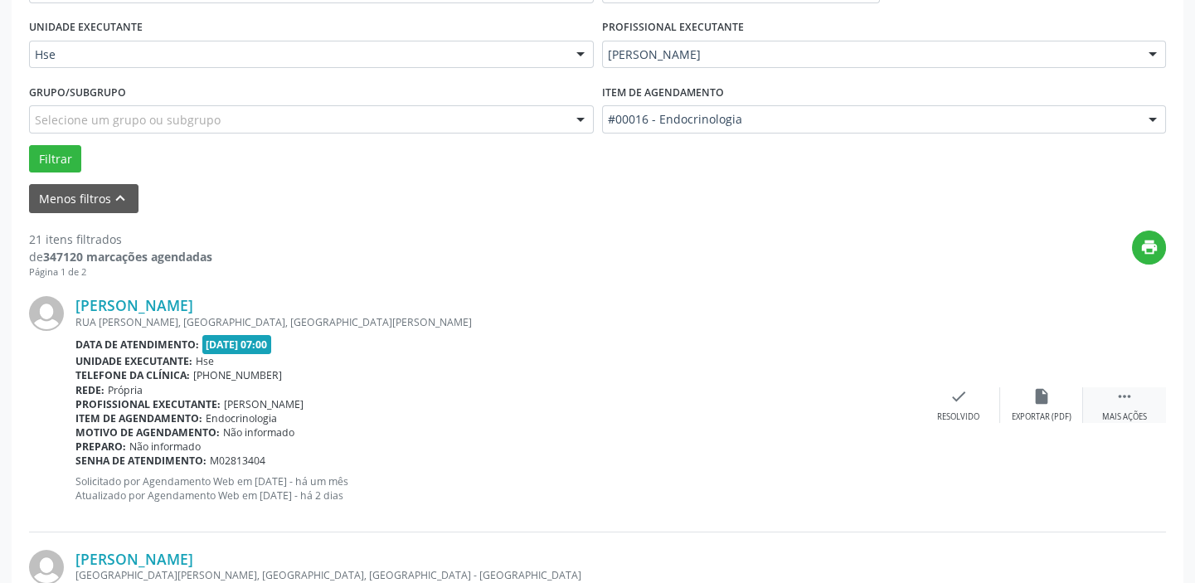
click at [1127, 402] on icon "" at bounding box center [1125, 396] width 18 height 18
click at [1037, 406] on div "alarm_off Não compareceu" at bounding box center [1041, 405] width 83 height 36
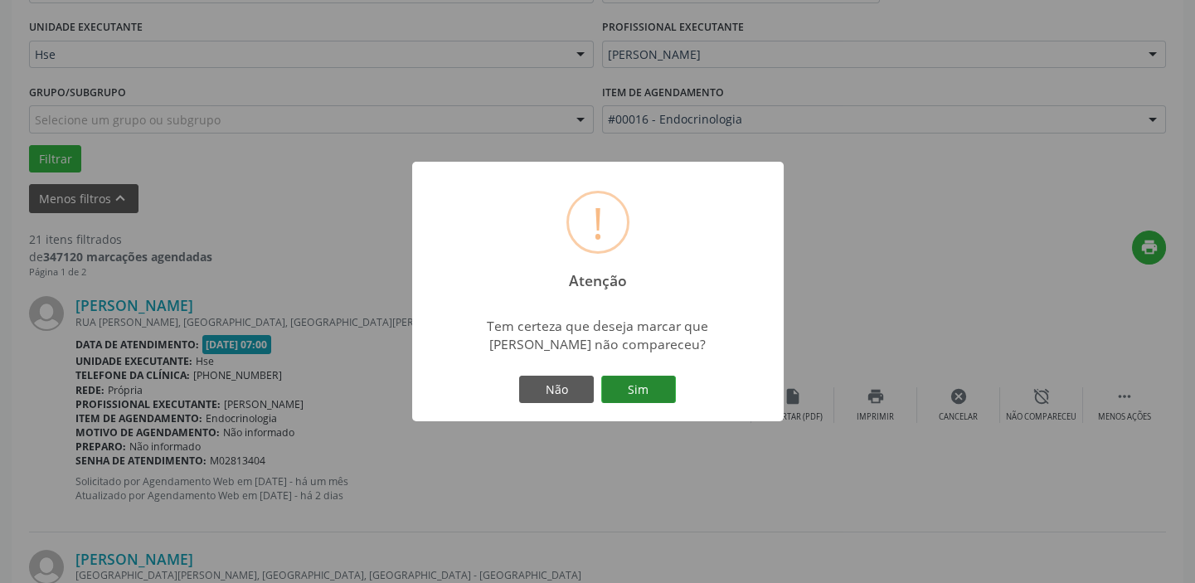
click at [639, 391] on button "Sim" at bounding box center [638, 390] width 75 height 28
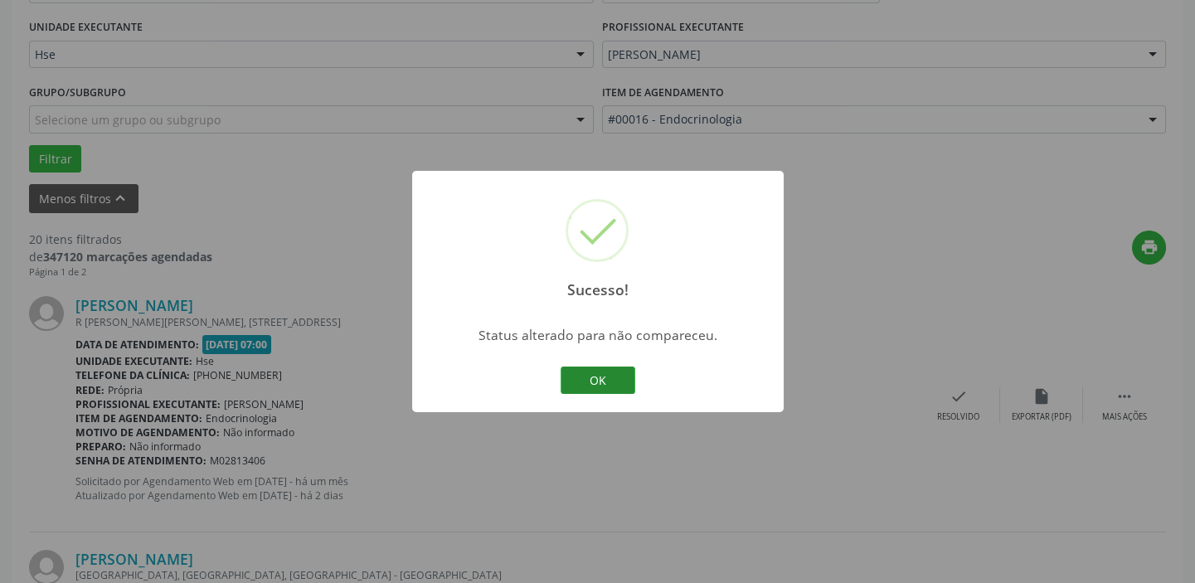
click at [595, 375] on button "OK" at bounding box center [598, 381] width 75 height 28
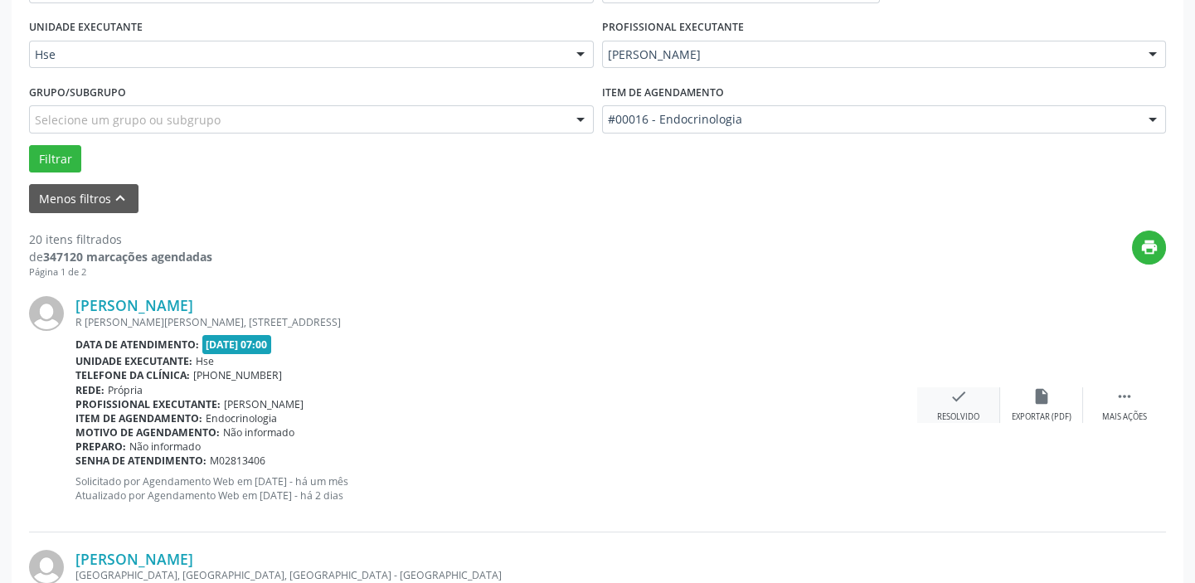
click at [961, 412] on div "Resolvido" at bounding box center [958, 417] width 42 height 12
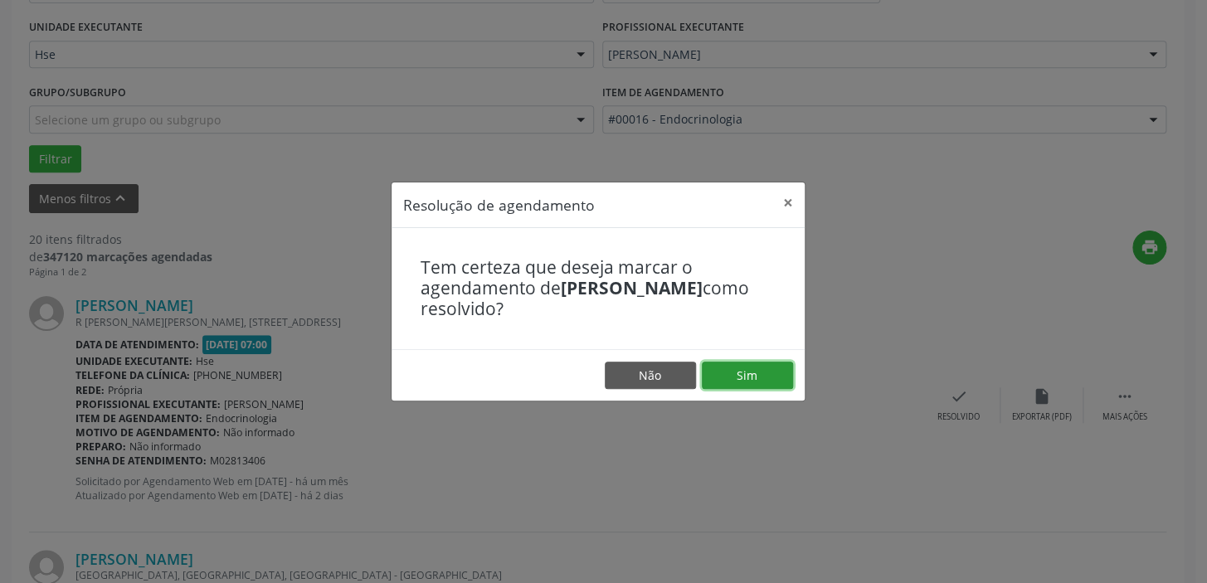
click at [746, 374] on button "Sim" at bounding box center [747, 376] width 91 height 28
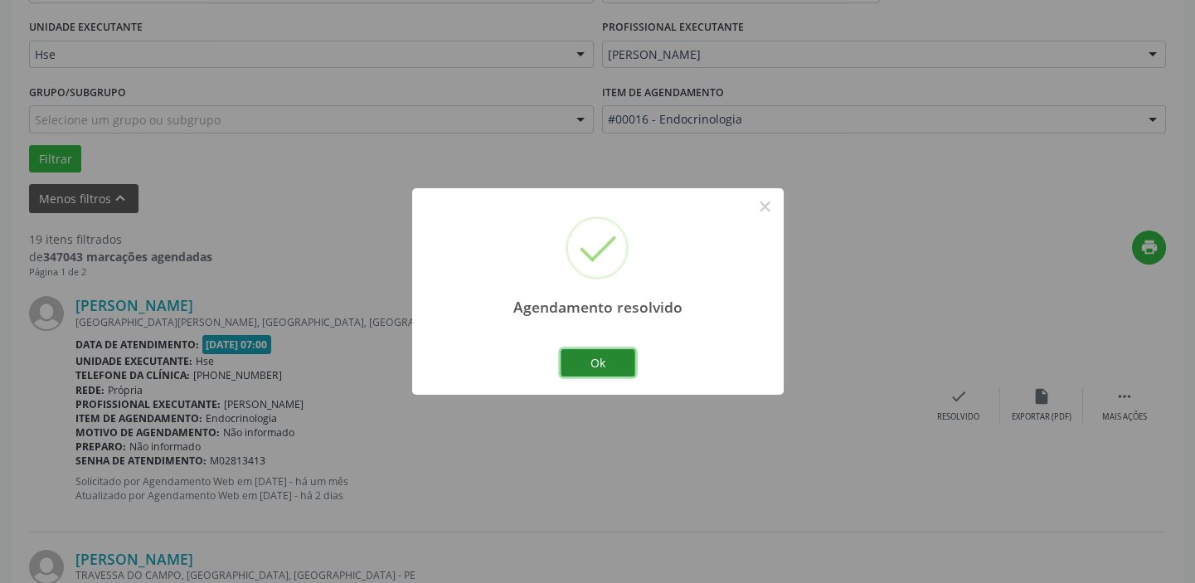
click at [596, 362] on button "Ok" at bounding box center [598, 363] width 75 height 28
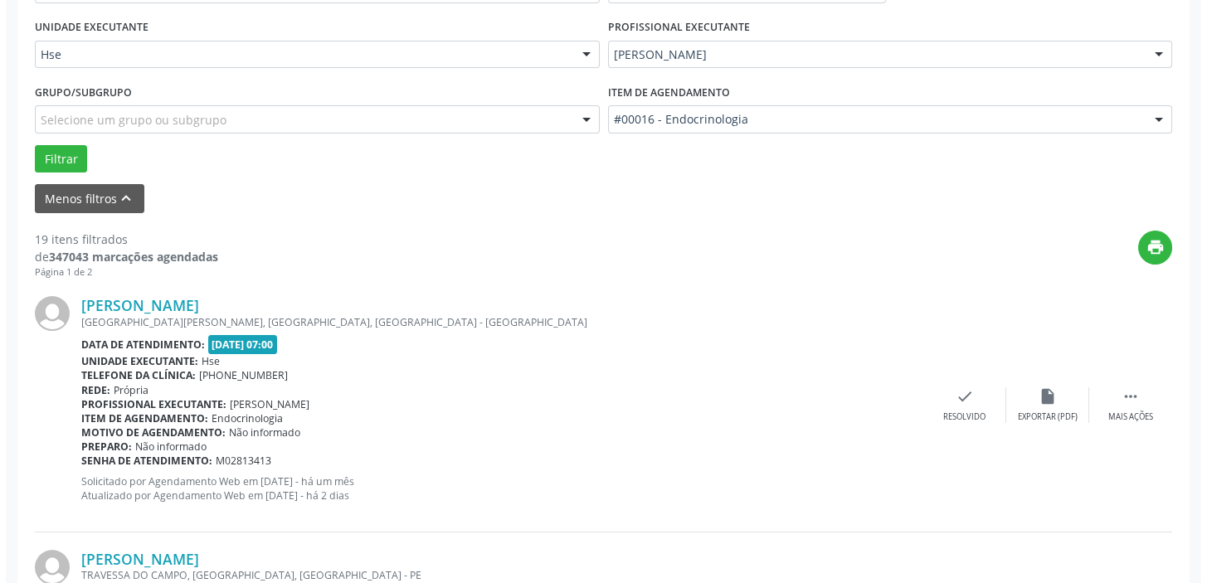
scroll to position [301, 0]
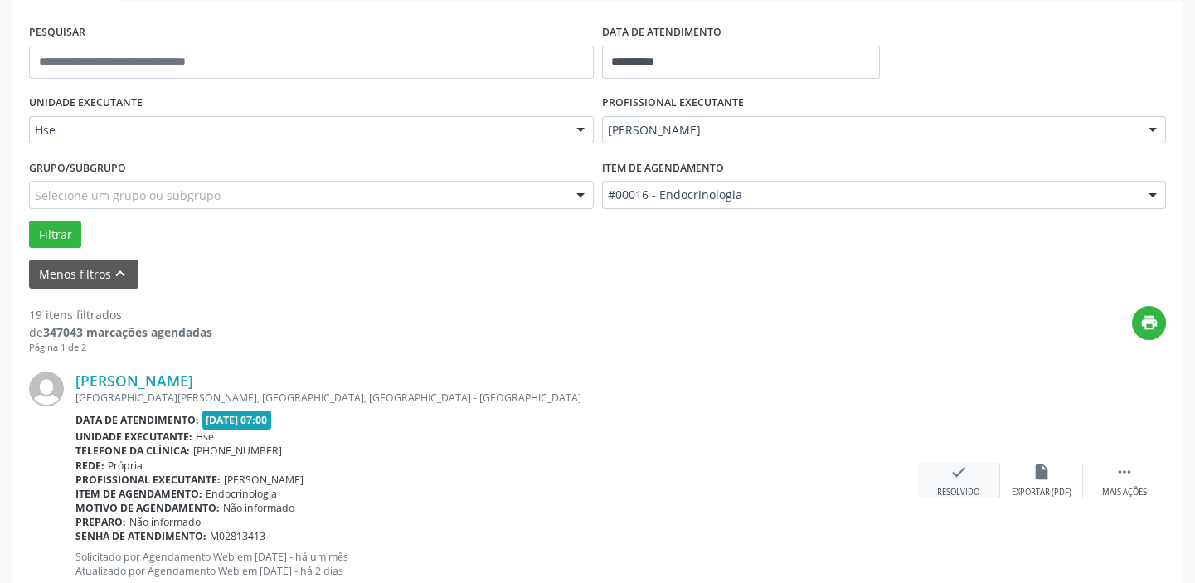
click at [951, 477] on icon "check" at bounding box center [959, 472] width 18 height 18
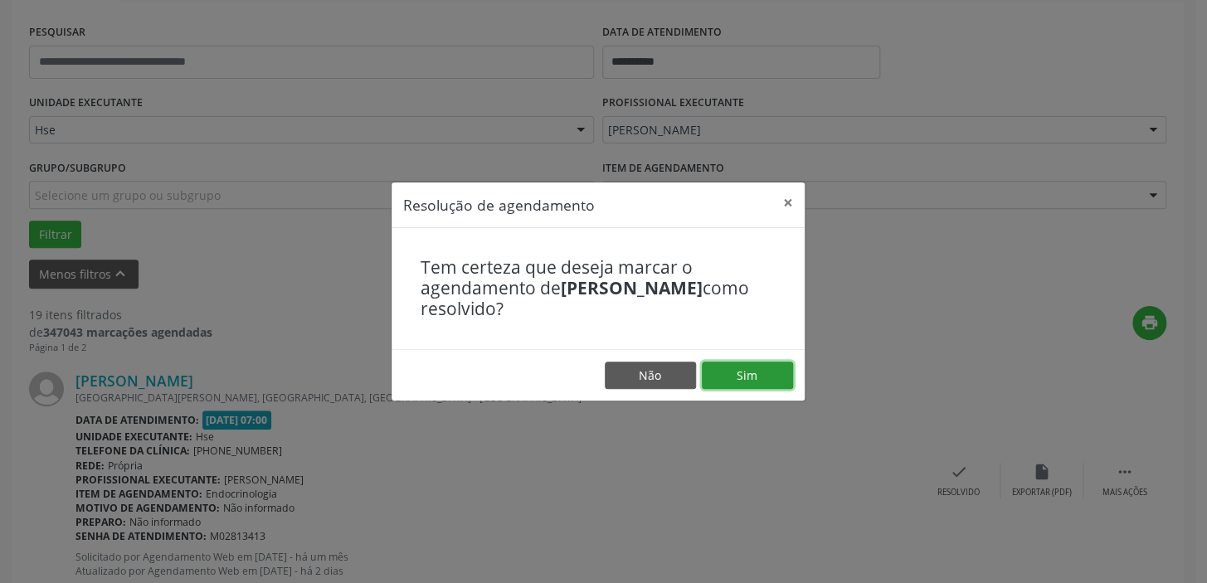
click at [751, 373] on button "Sim" at bounding box center [747, 376] width 91 height 28
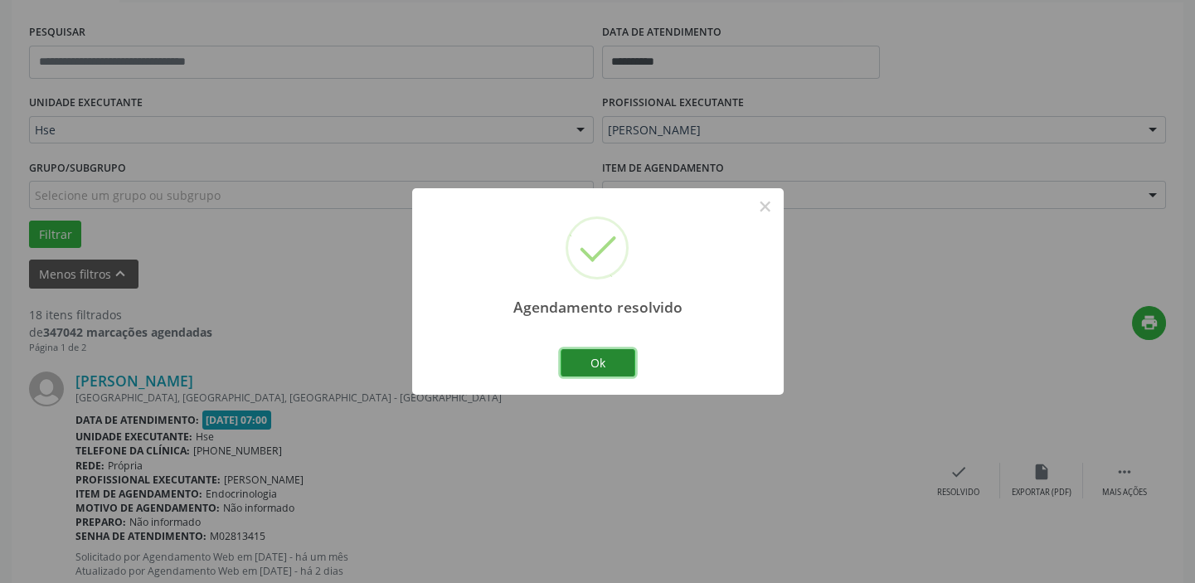
click at [600, 357] on button "Ok" at bounding box center [598, 363] width 75 height 28
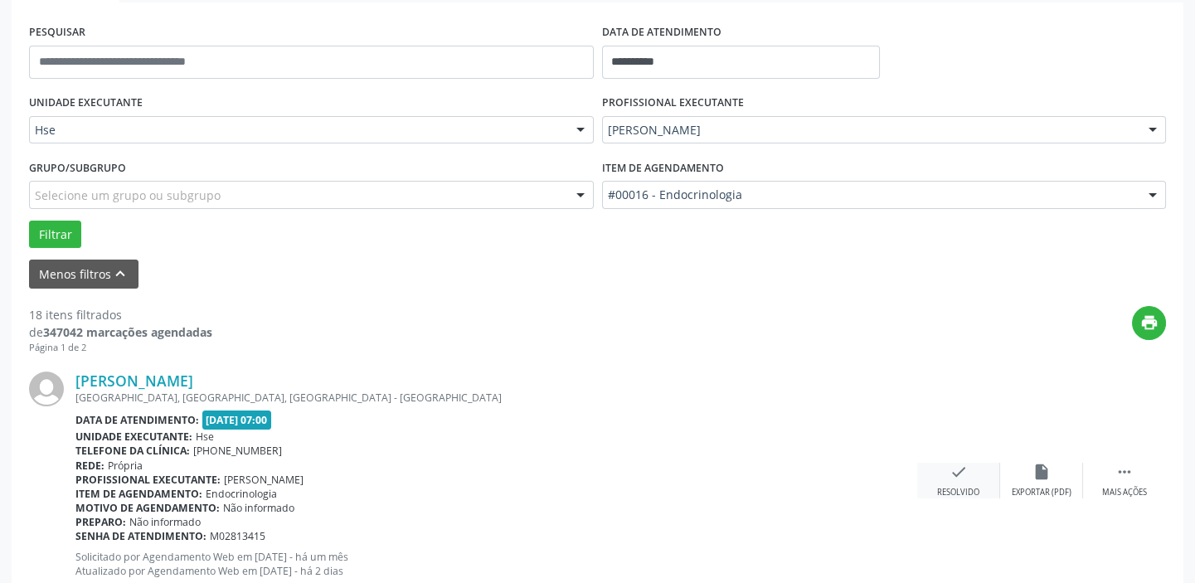
click at [959, 480] on div "check Resolvido" at bounding box center [958, 481] width 83 height 36
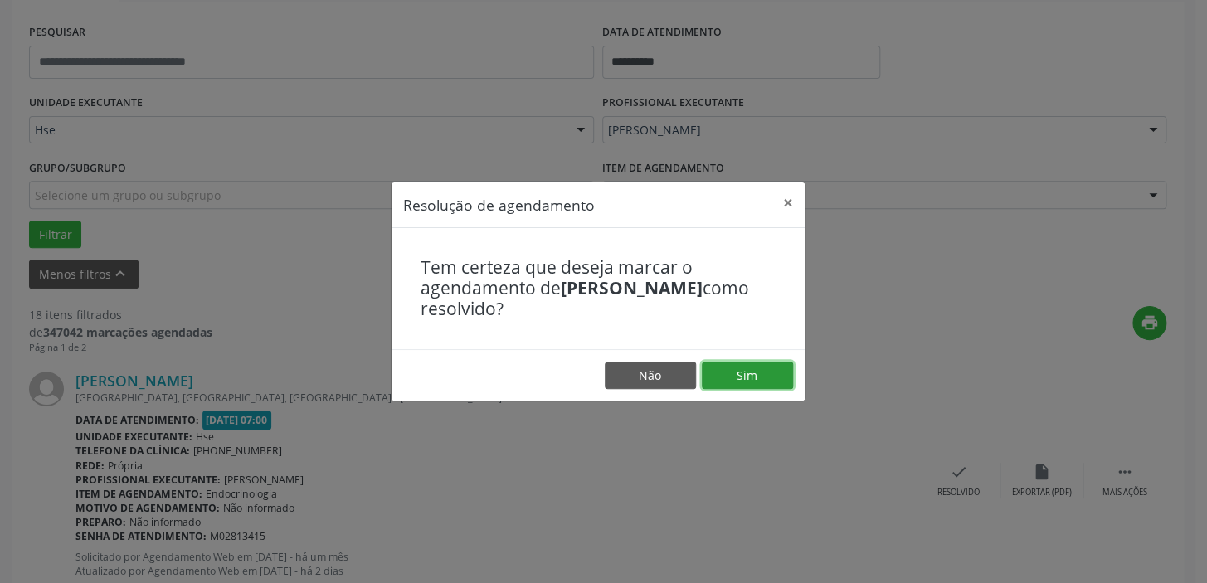
click at [750, 374] on button "Sim" at bounding box center [747, 376] width 91 height 28
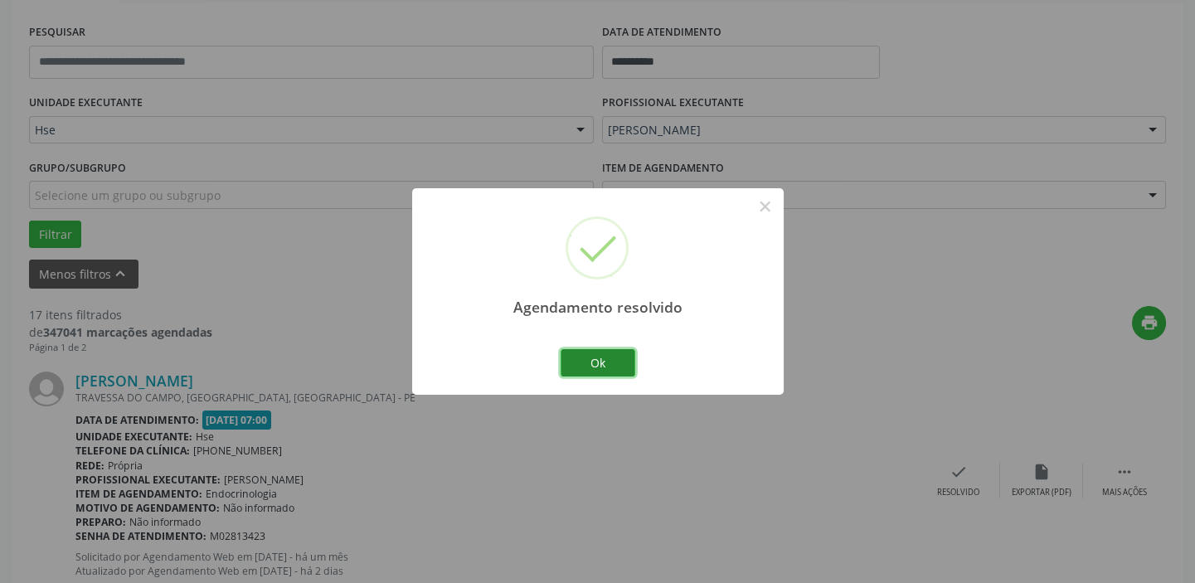
click at [593, 357] on button "Ok" at bounding box center [598, 363] width 75 height 28
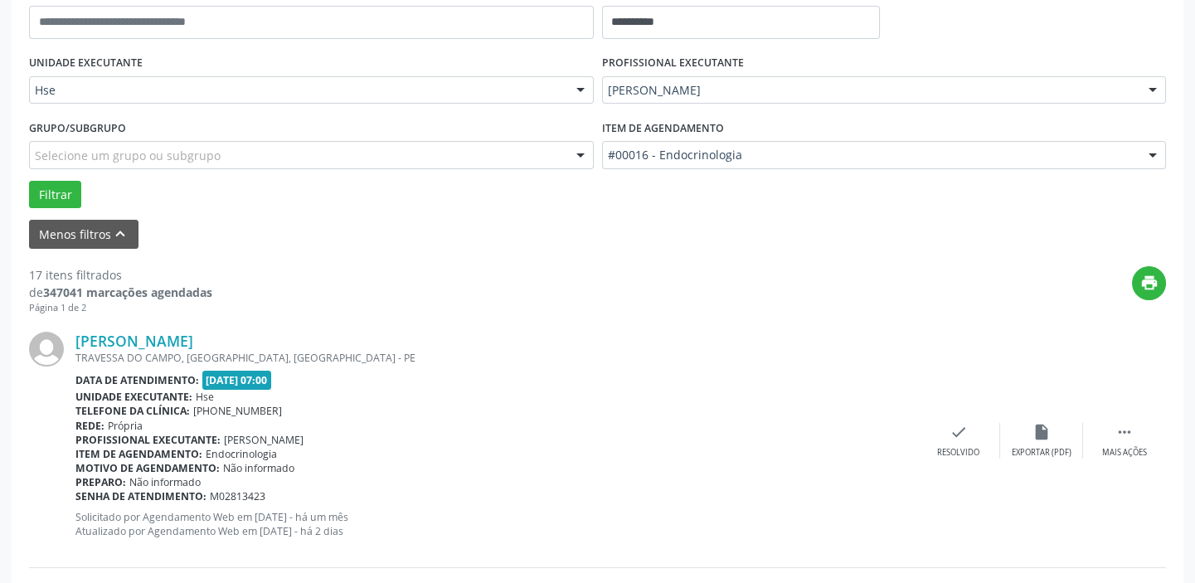
scroll to position [377, 0]
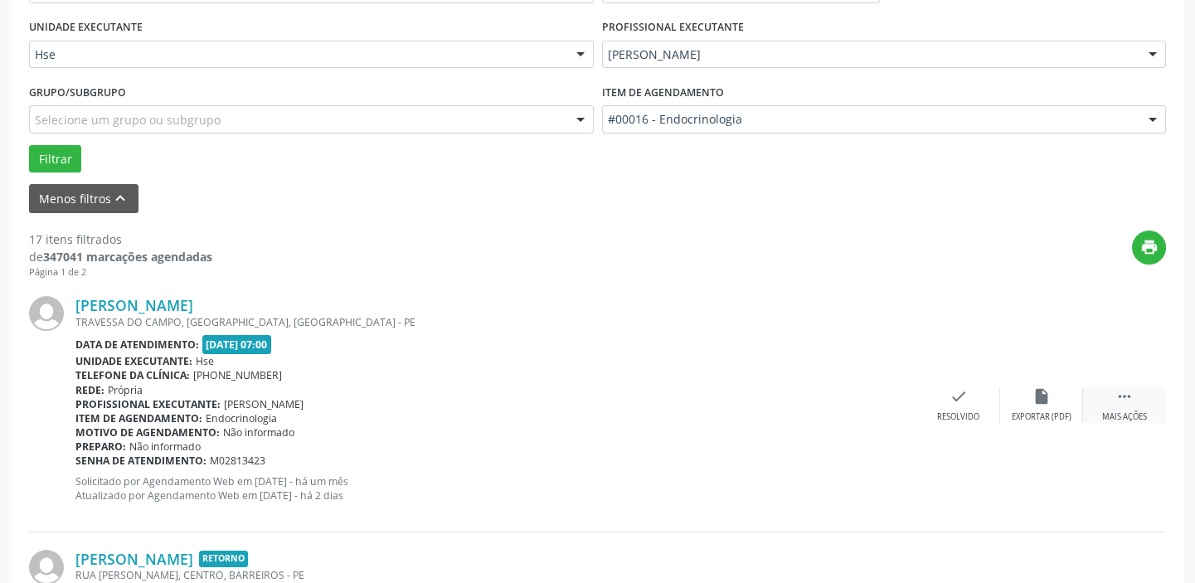
click at [1127, 403] on icon "" at bounding box center [1125, 396] width 18 height 18
click at [1040, 397] on icon "alarm_off" at bounding box center [1042, 396] width 18 height 18
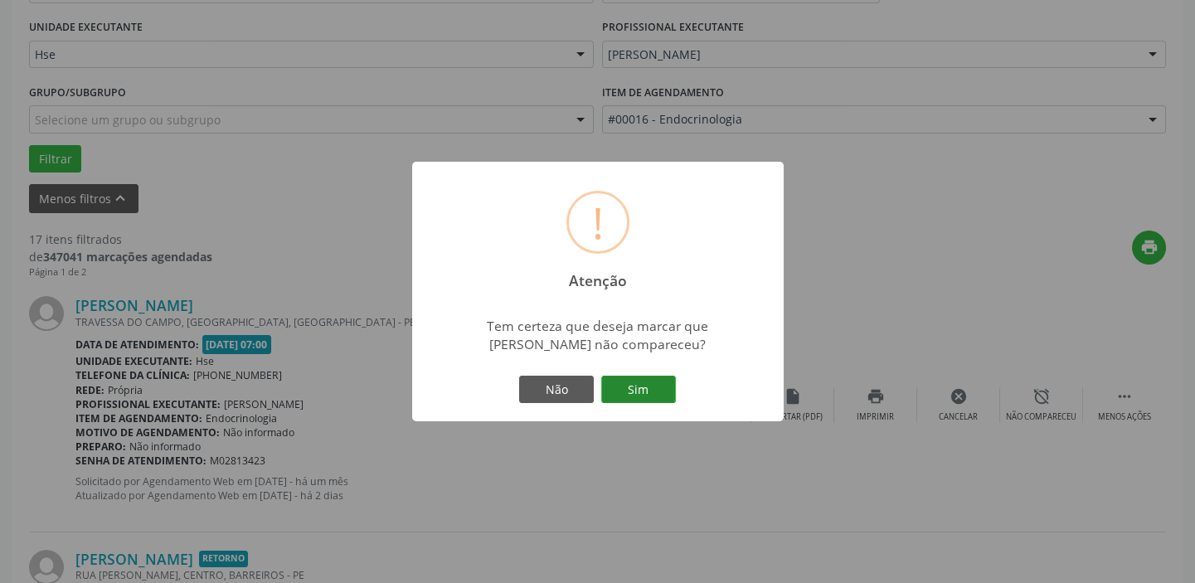
click at [643, 389] on button "Sim" at bounding box center [638, 390] width 75 height 28
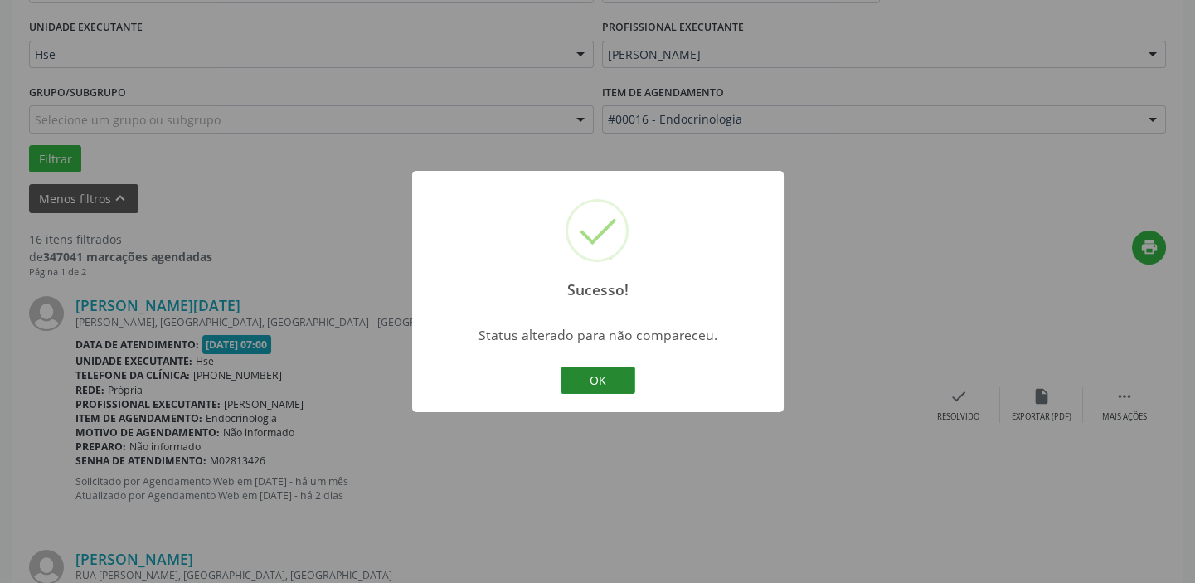
click at [589, 376] on button "OK" at bounding box center [598, 381] width 75 height 28
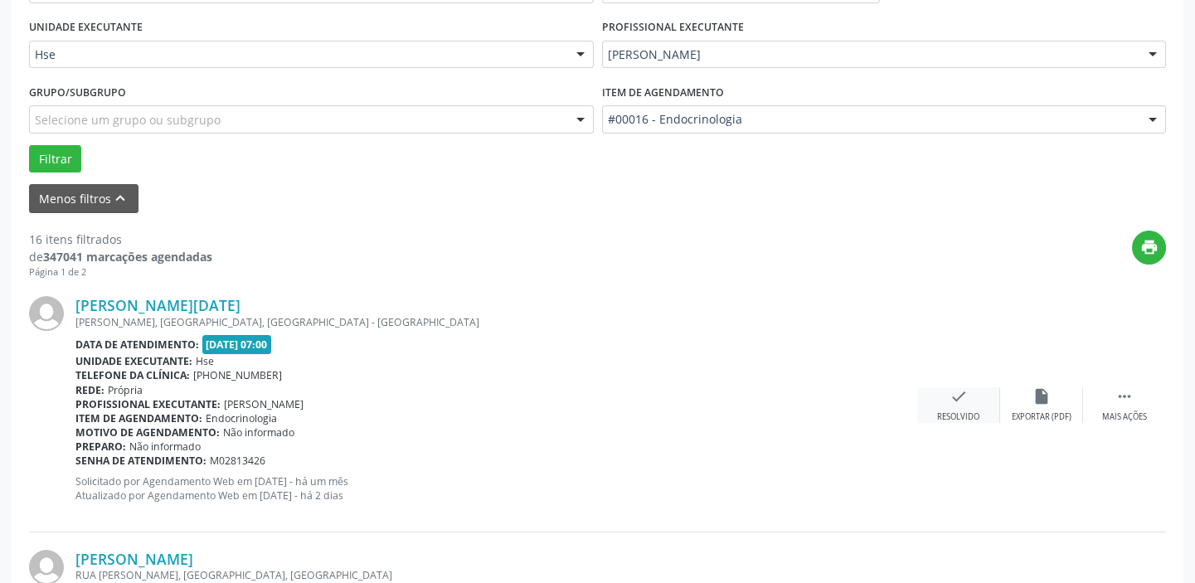
click at [956, 402] on icon "check" at bounding box center [959, 396] width 18 height 18
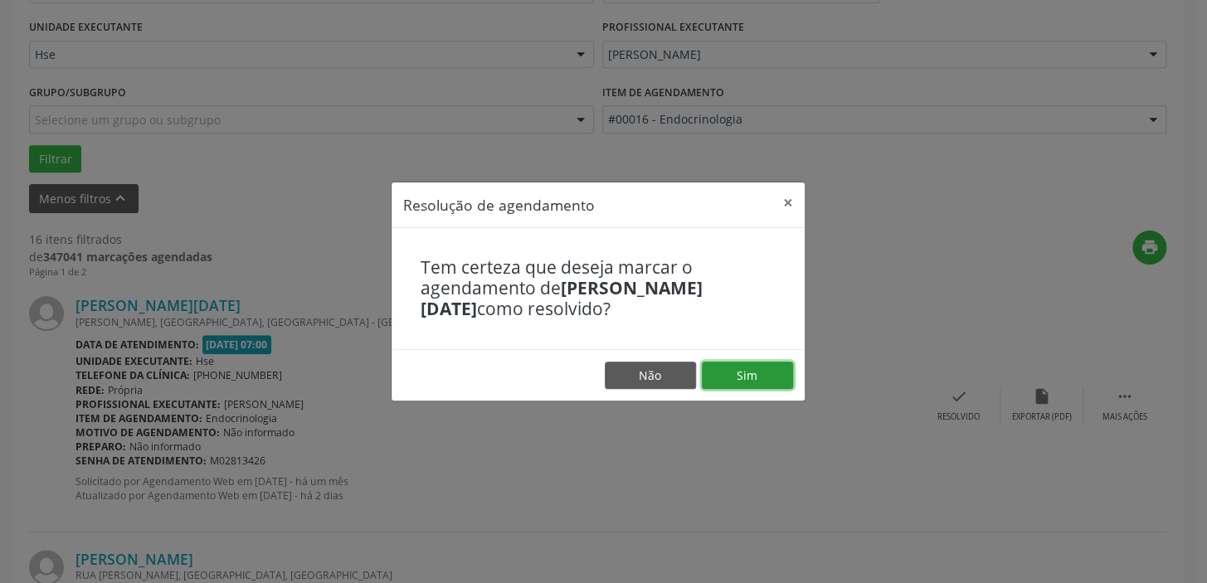
click at [756, 375] on button "Sim" at bounding box center [747, 376] width 91 height 28
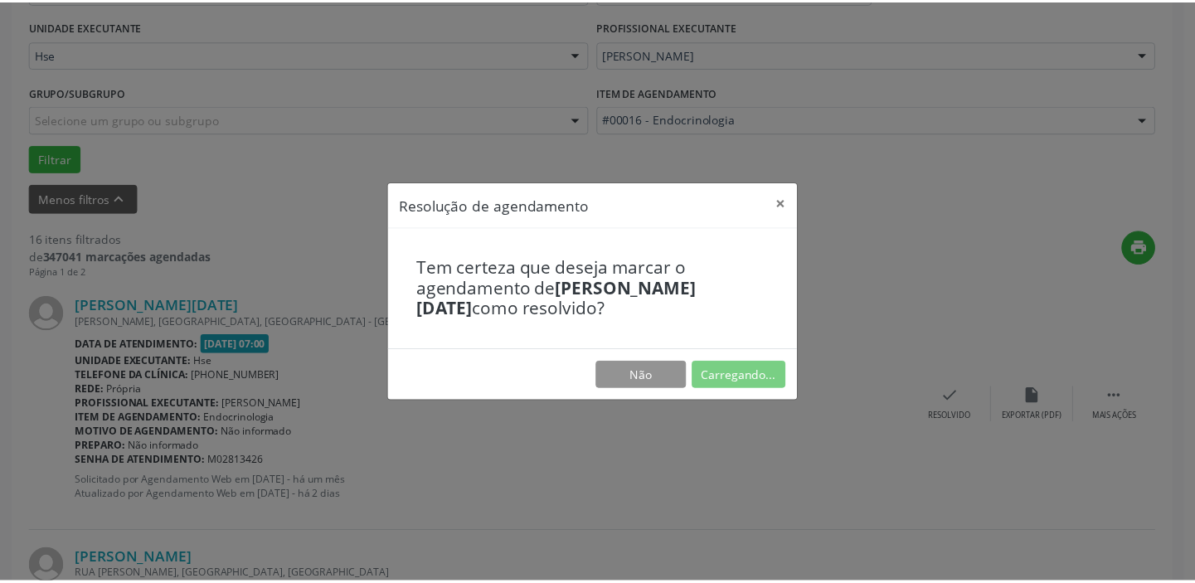
scroll to position [123, 0]
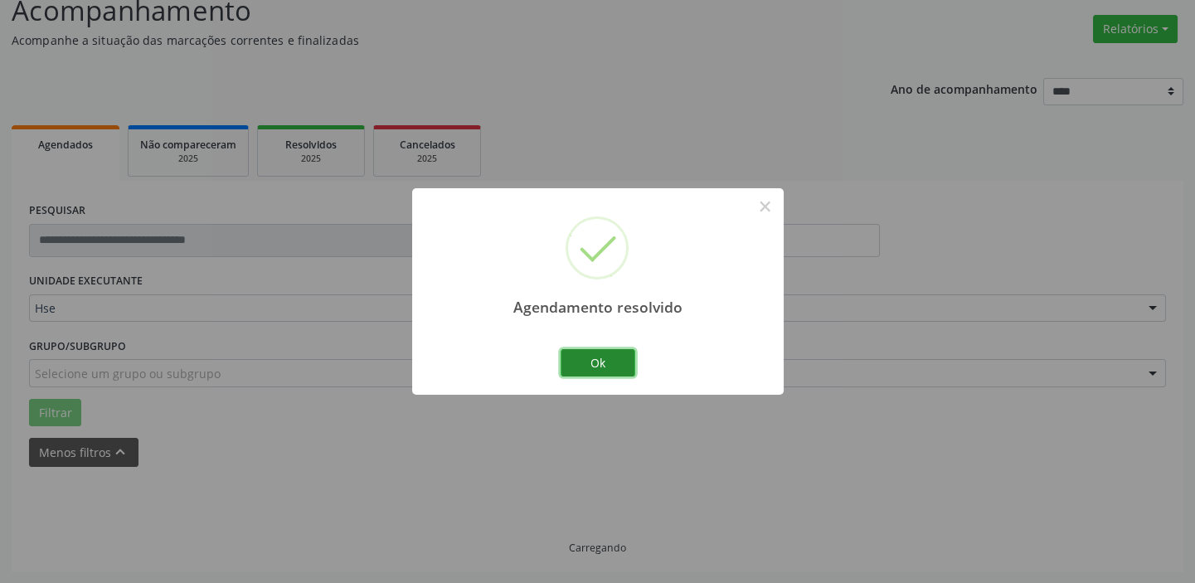
click at [596, 359] on button "Ok" at bounding box center [598, 363] width 75 height 28
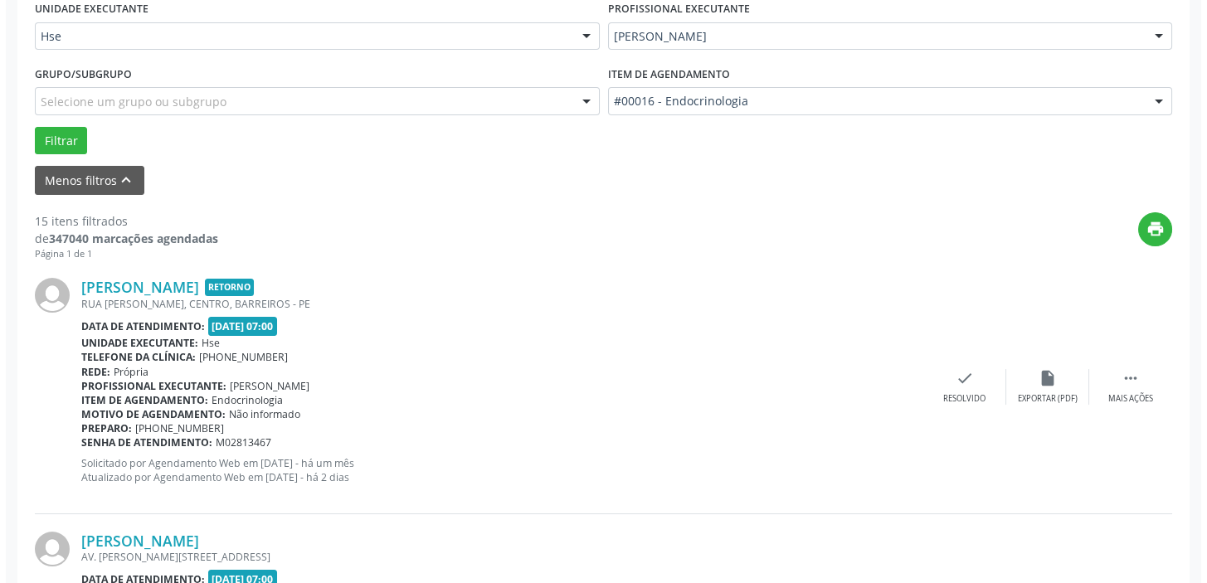
scroll to position [424, 0]
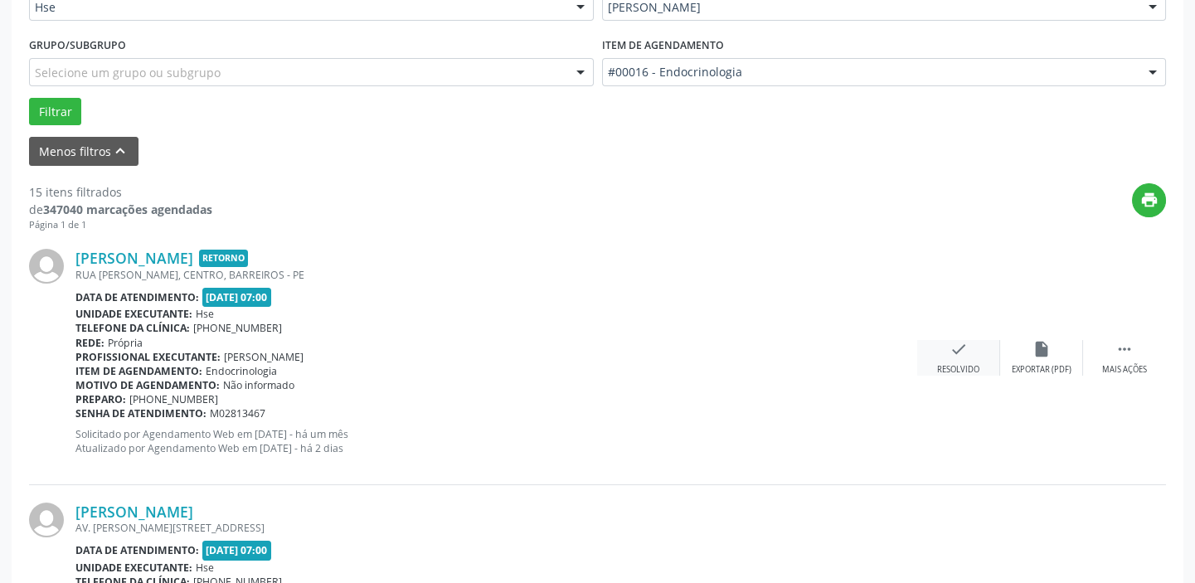
click at [959, 354] on icon "check" at bounding box center [959, 349] width 18 height 18
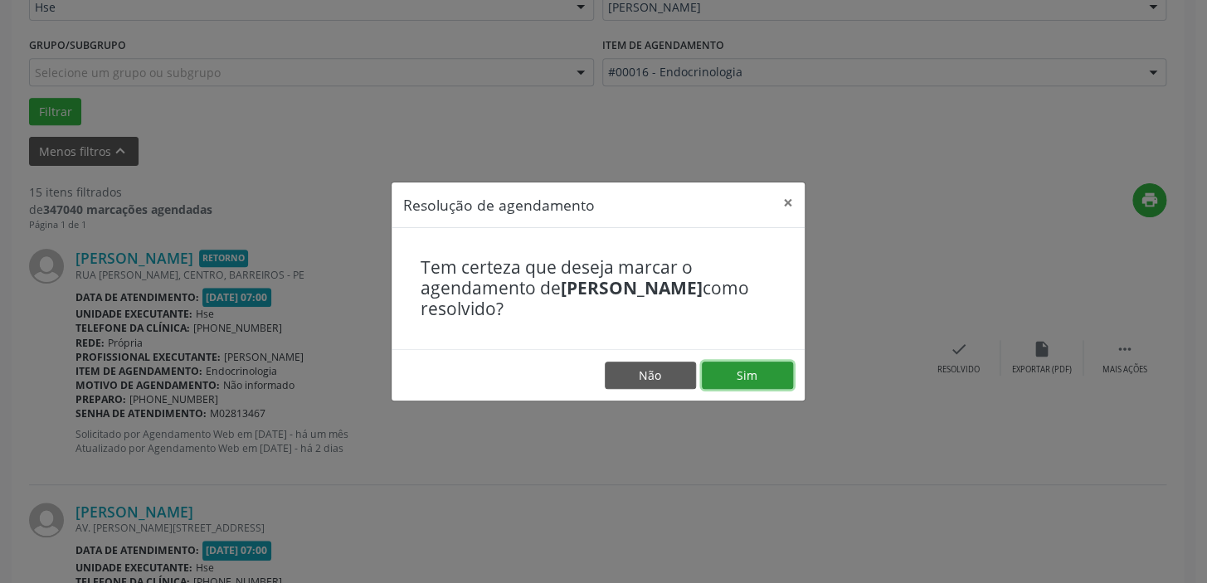
click at [738, 367] on button "Sim" at bounding box center [747, 376] width 91 height 28
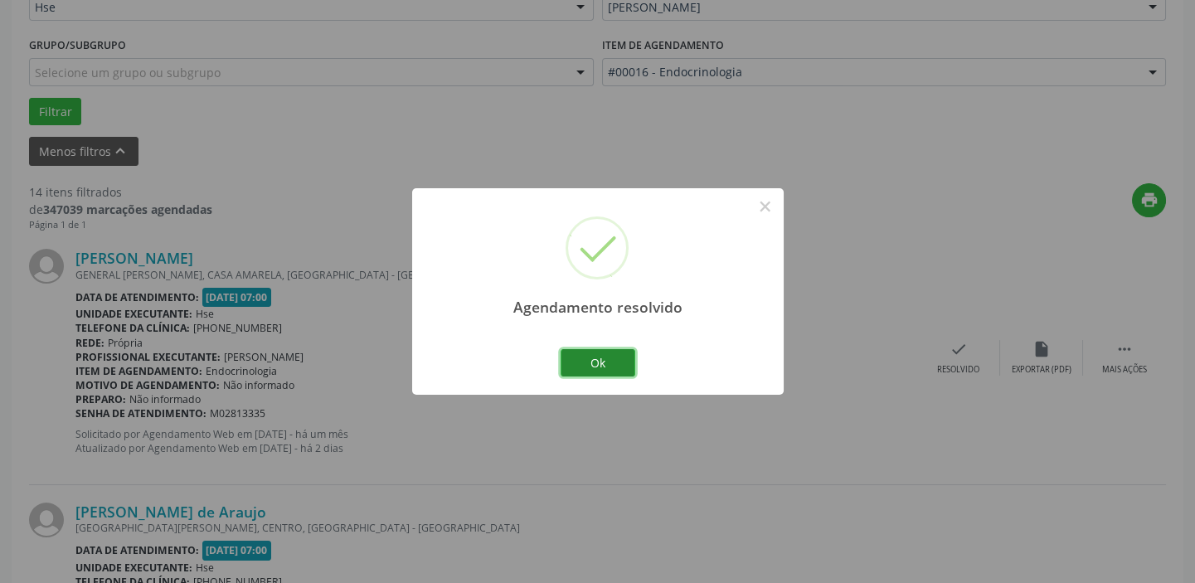
click at [586, 352] on button "Ok" at bounding box center [598, 363] width 75 height 28
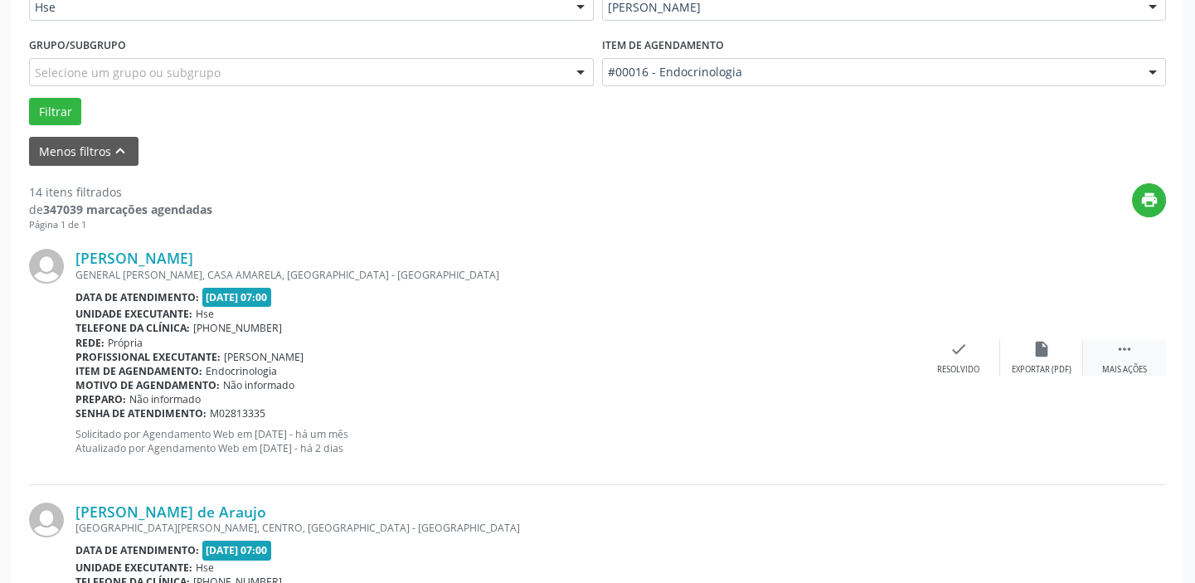
click at [1130, 356] on icon "" at bounding box center [1125, 349] width 18 height 18
click at [1037, 352] on icon "alarm_off" at bounding box center [1042, 349] width 18 height 18
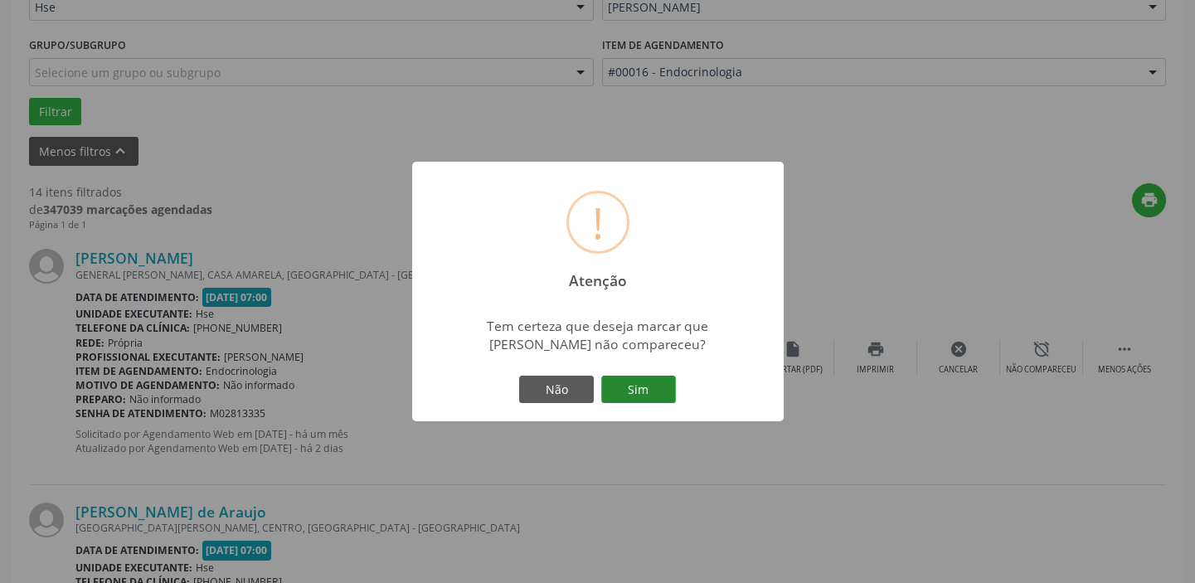
click at [639, 385] on button "Sim" at bounding box center [638, 390] width 75 height 28
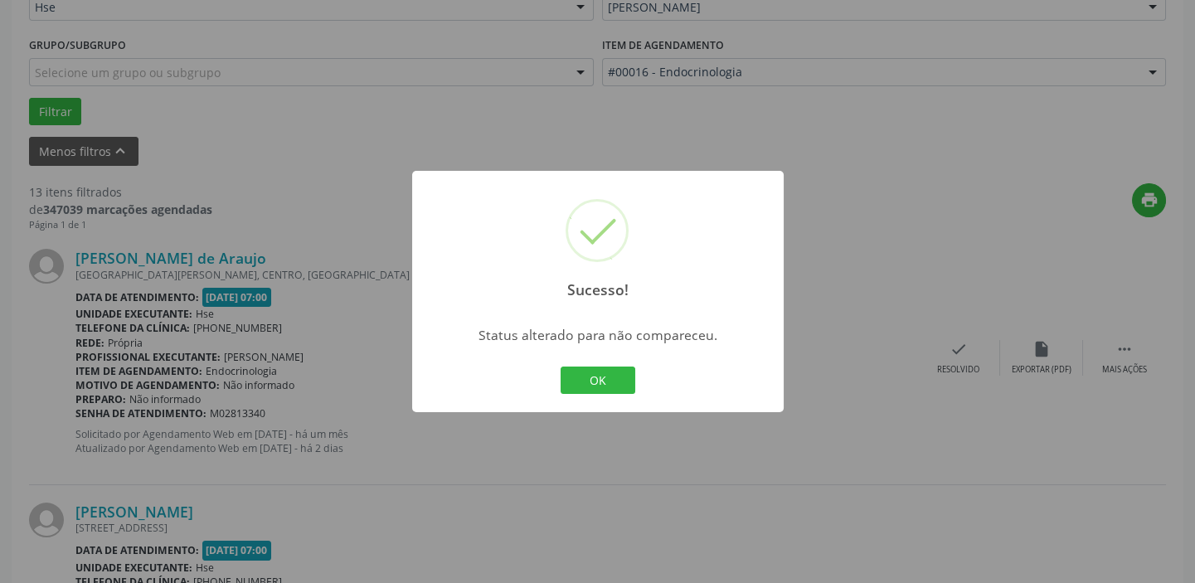
click at [591, 372] on button "OK" at bounding box center [598, 381] width 75 height 28
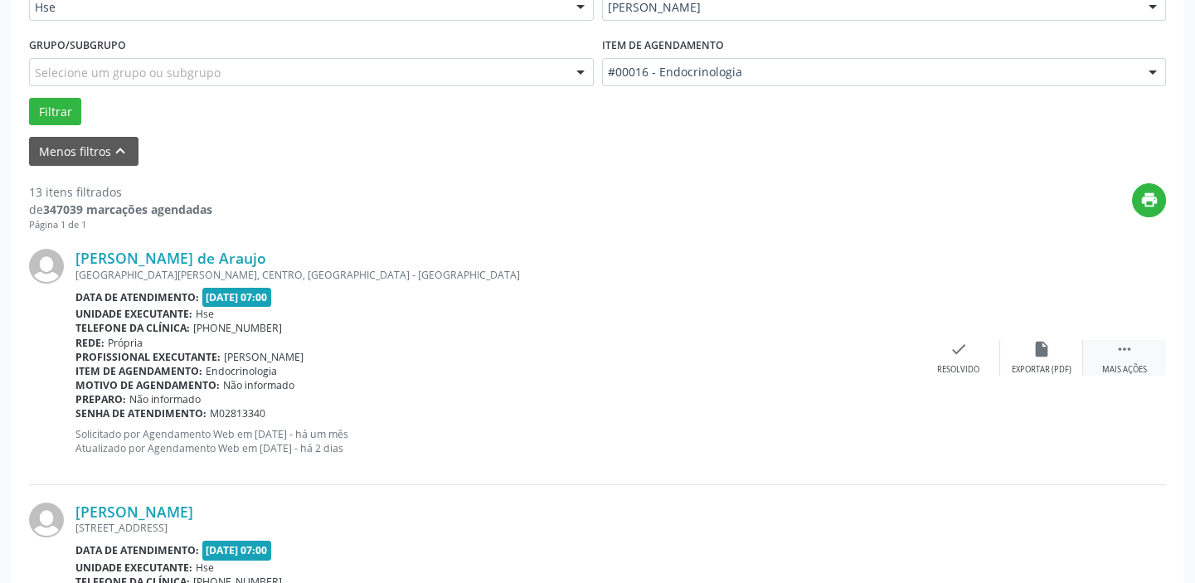
click at [1119, 354] on icon "" at bounding box center [1125, 349] width 18 height 18
click at [1033, 355] on icon "alarm_off" at bounding box center [1042, 349] width 18 height 18
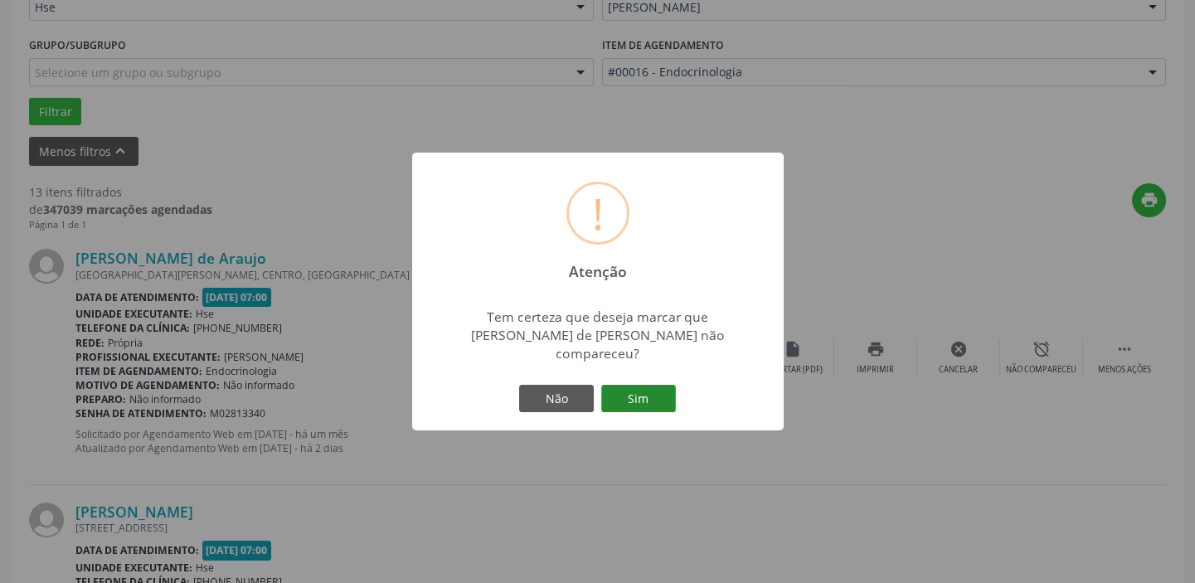
click at [625, 385] on button "Sim" at bounding box center [638, 399] width 75 height 28
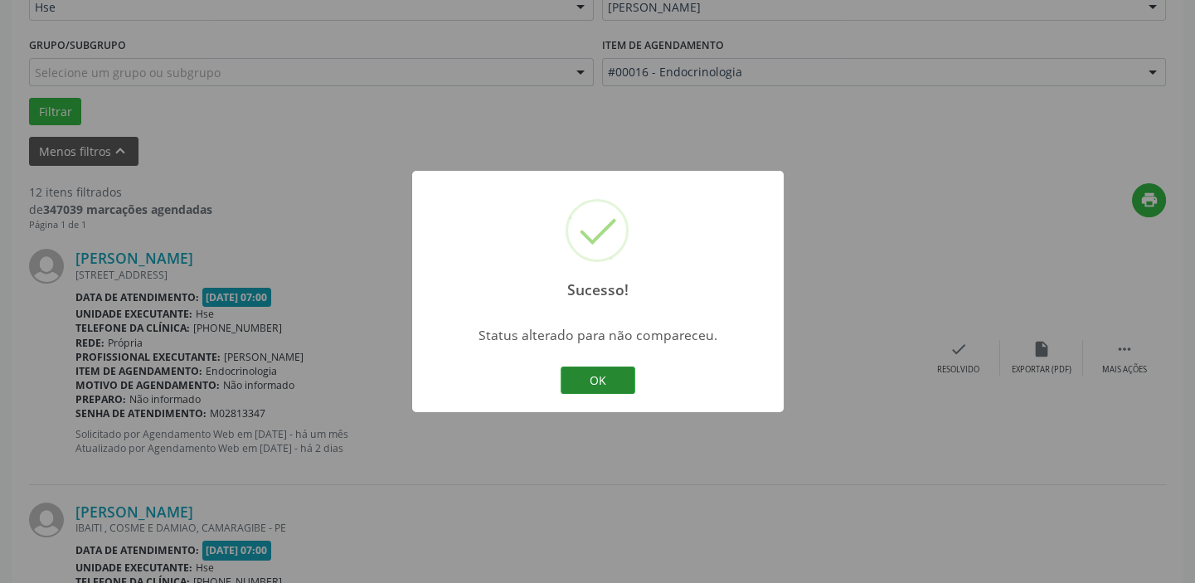
click at [600, 371] on button "OK" at bounding box center [598, 381] width 75 height 28
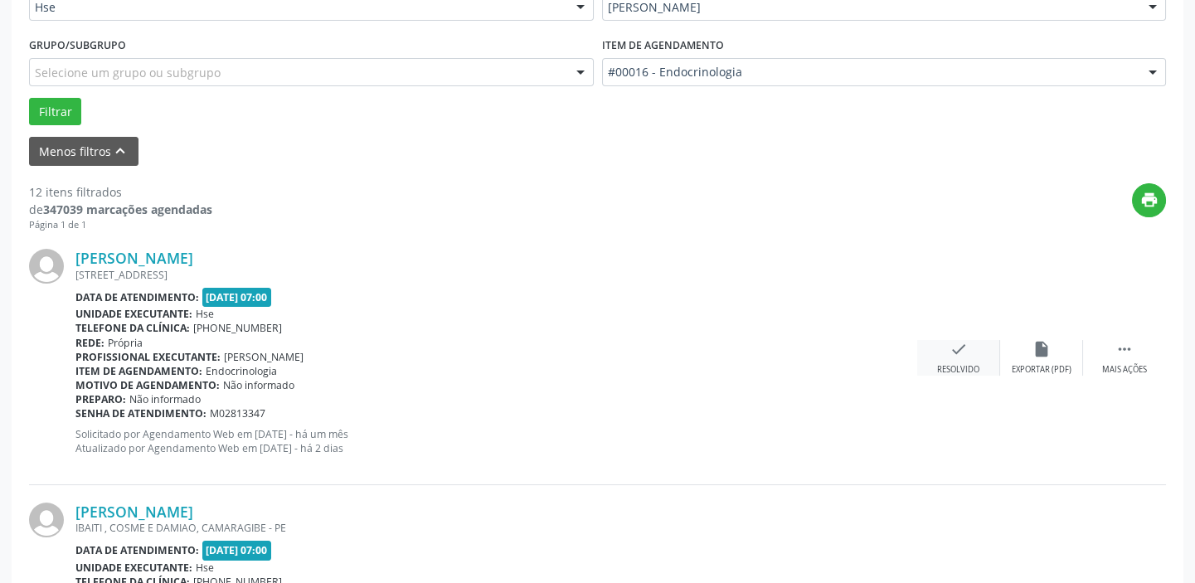
click at [965, 348] on icon "check" at bounding box center [959, 349] width 18 height 18
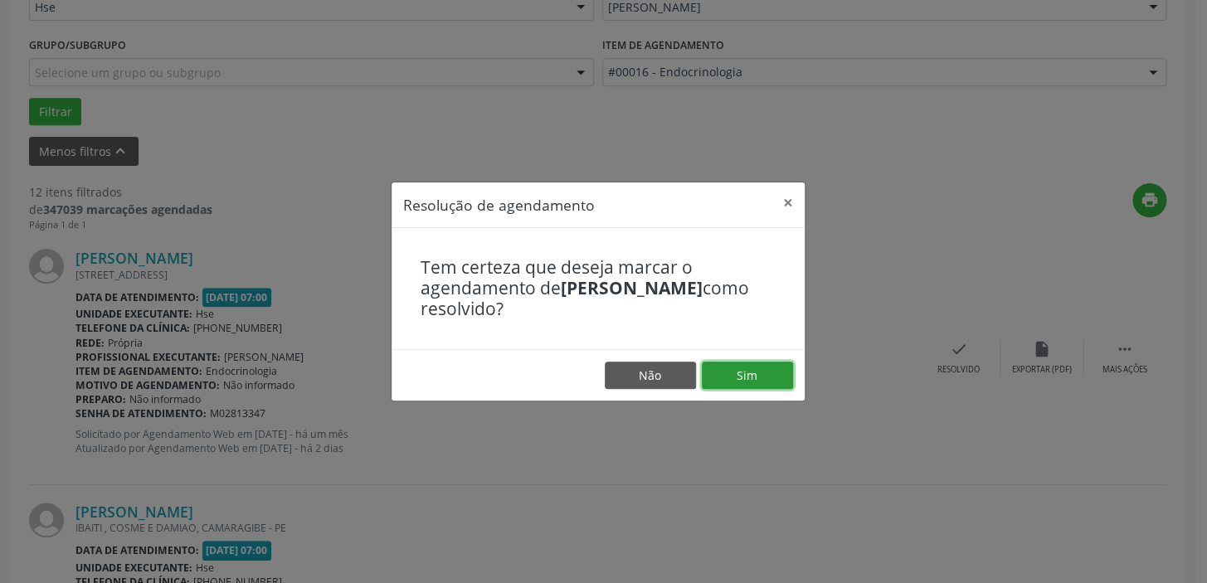
click at [747, 369] on button "Sim" at bounding box center [747, 376] width 91 height 28
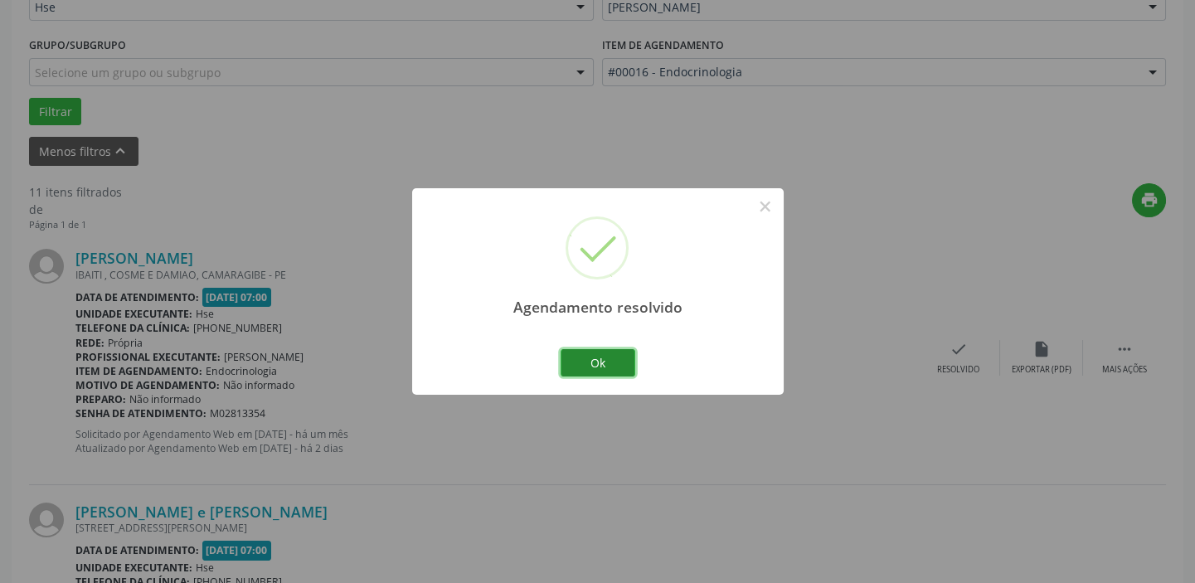
click at [605, 359] on button "Ok" at bounding box center [598, 363] width 75 height 28
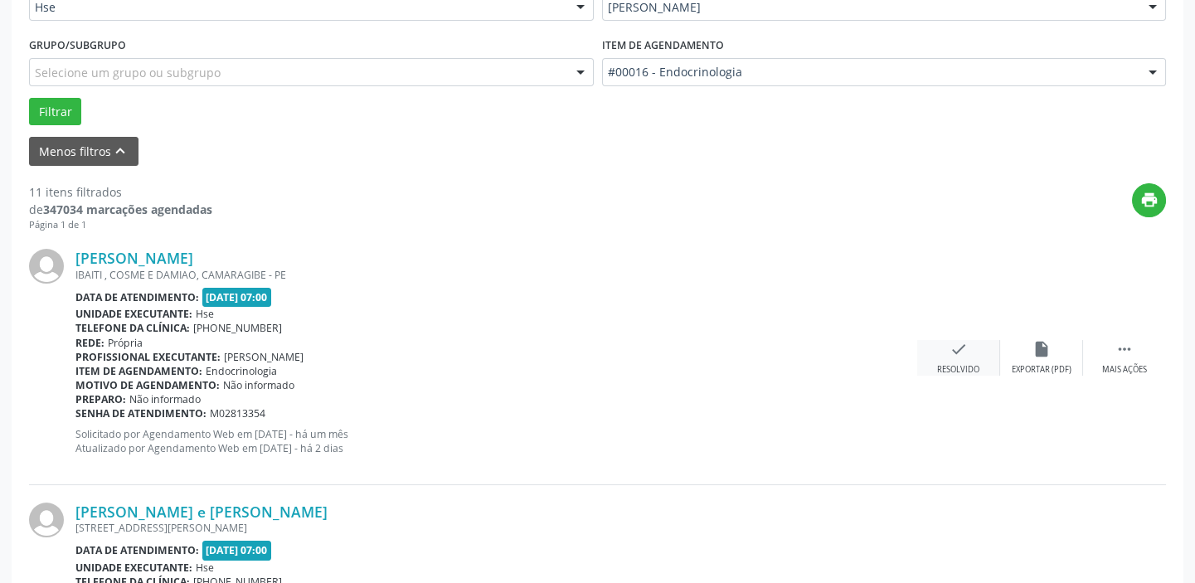
click at [955, 357] on div "check Resolvido" at bounding box center [958, 358] width 83 height 36
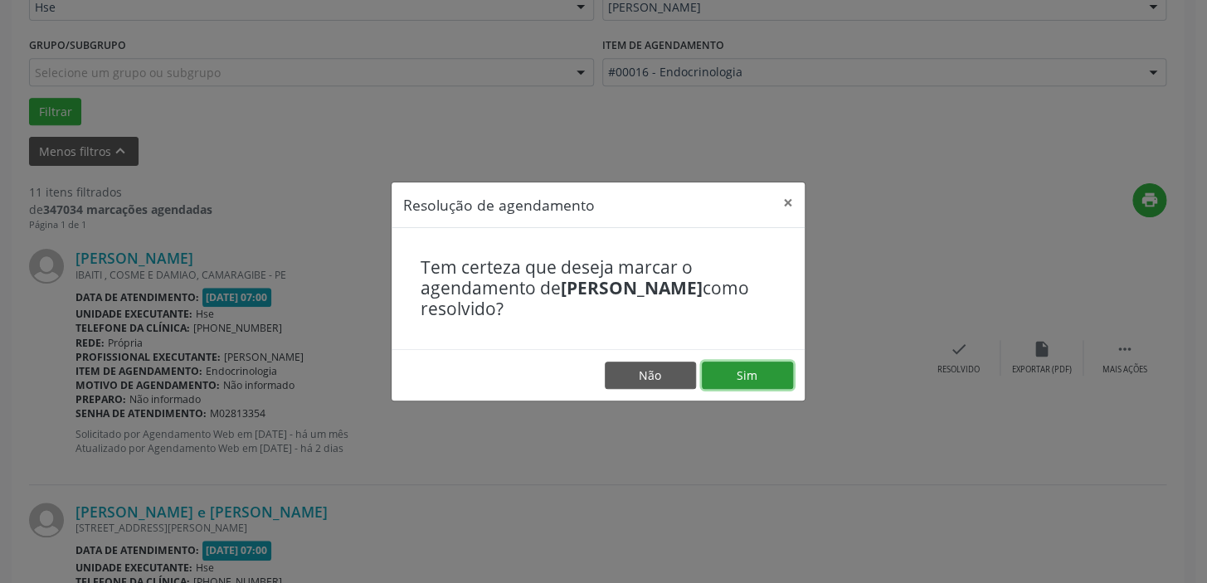
click at [763, 372] on button "Sim" at bounding box center [747, 376] width 91 height 28
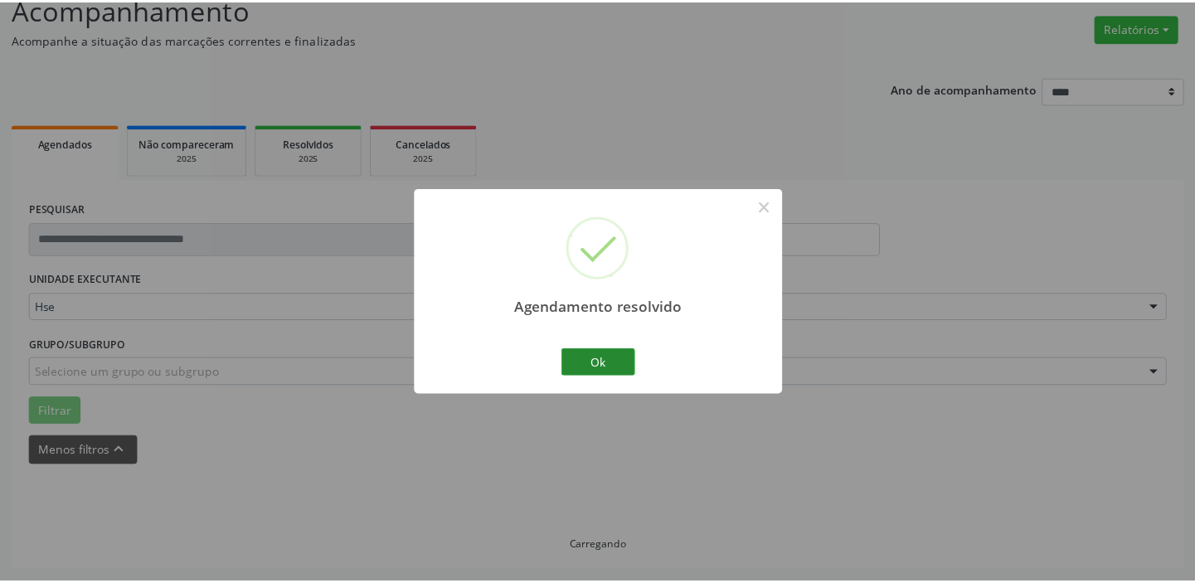
scroll to position [123, 0]
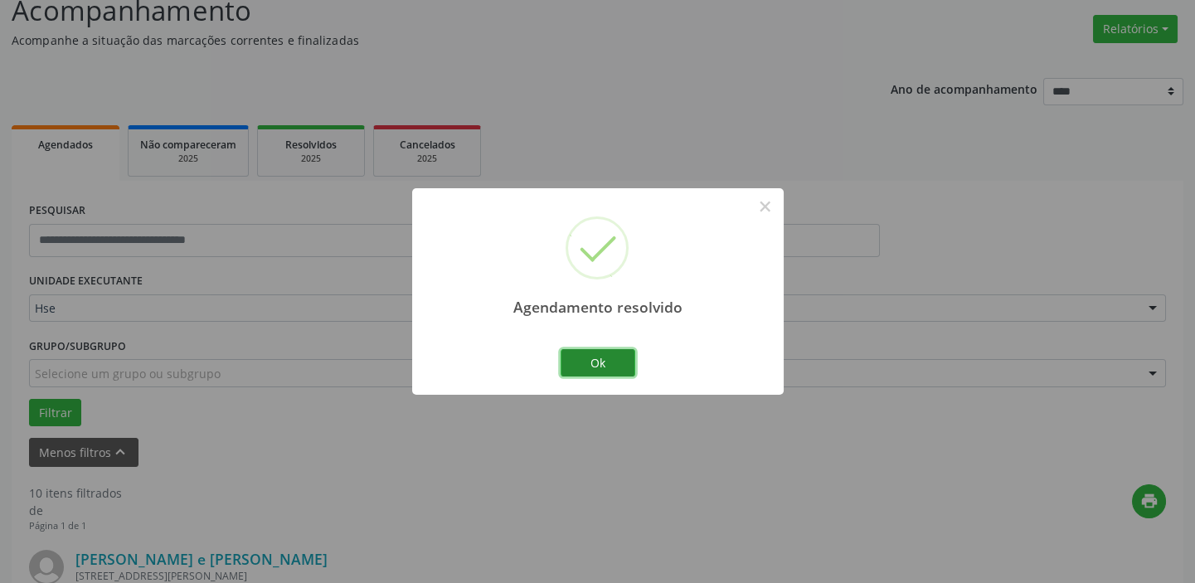
click at [589, 356] on button "Ok" at bounding box center [598, 363] width 75 height 28
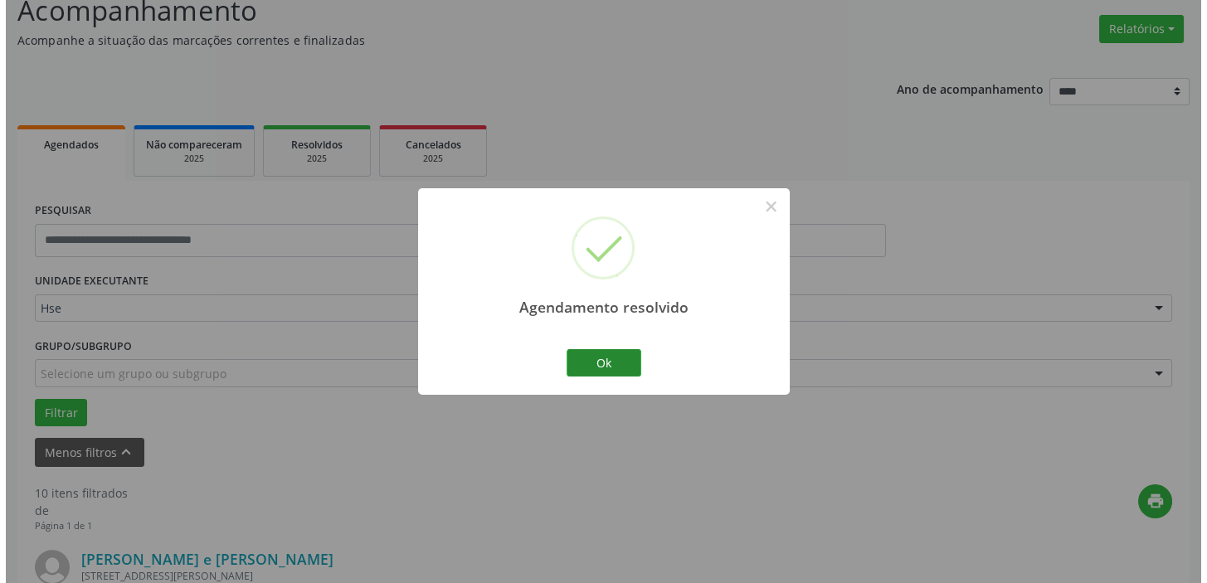
scroll to position [424, 0]
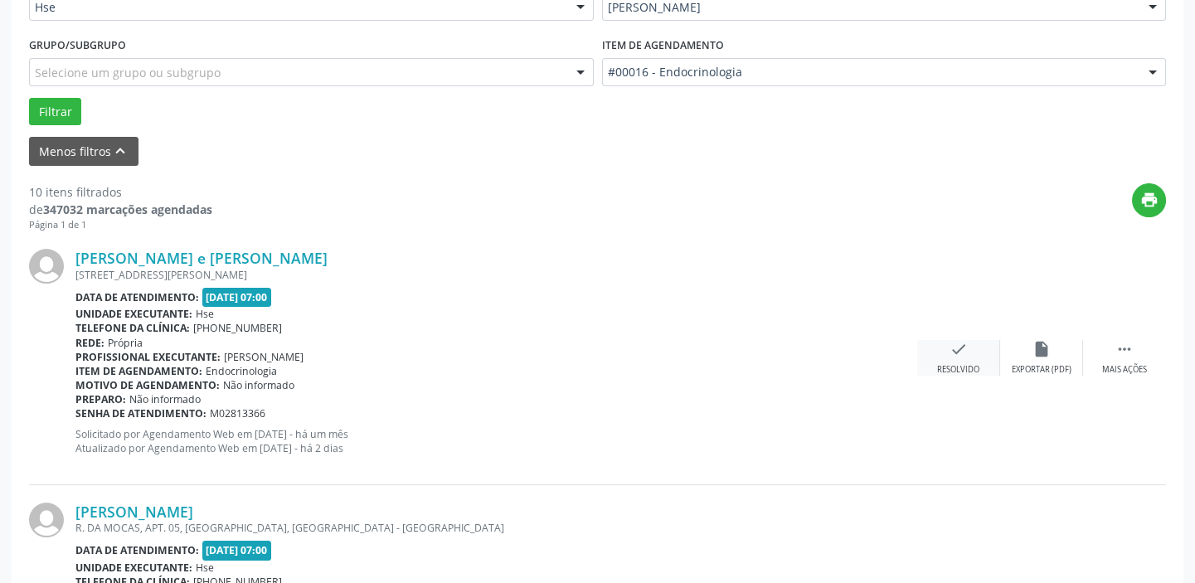
click at [960, 351] on icon "check" at bounding box center [959, 349] width 18 height 18
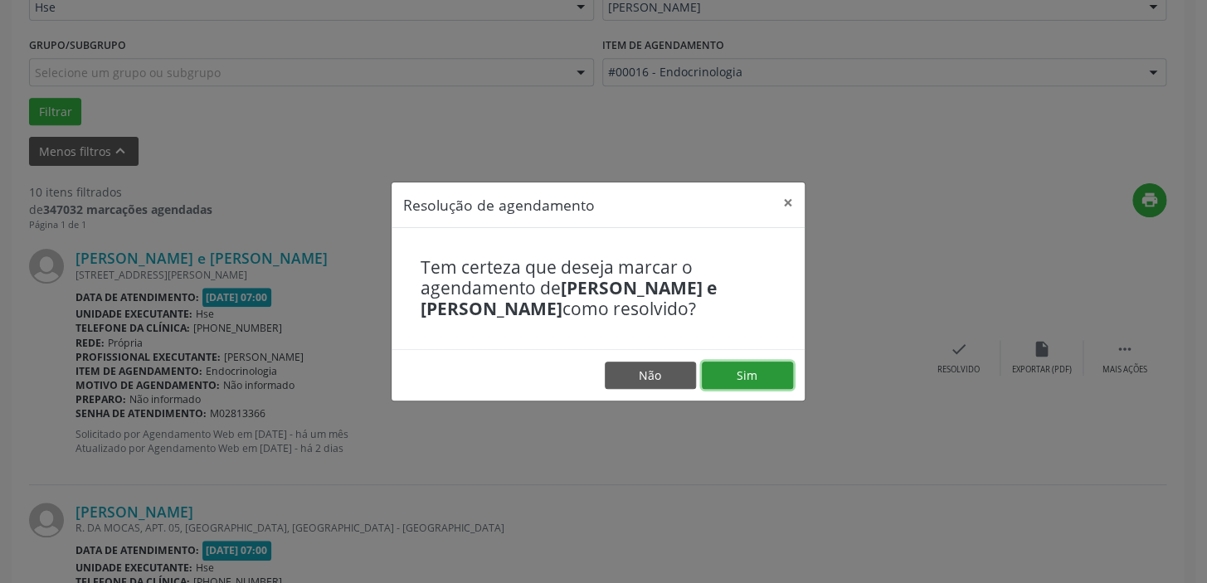
click at [765, 381] on button "Sim" at bounding box center [747, 376] width 91 height 28
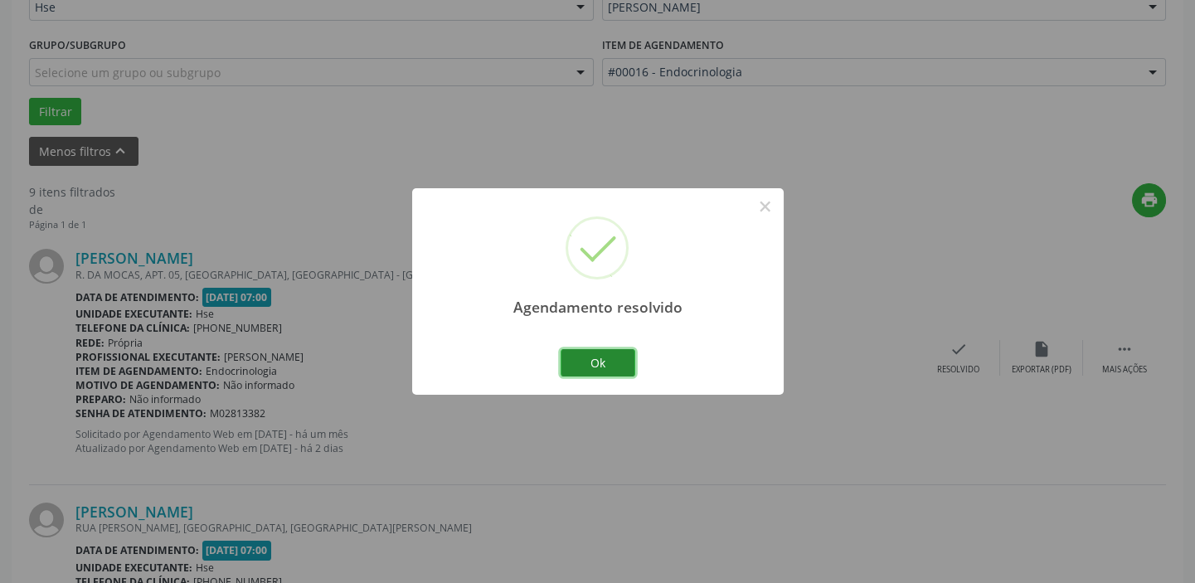
click at [593, 356] on button "Ok" at bounding box center [598, 363] width 75 height 28
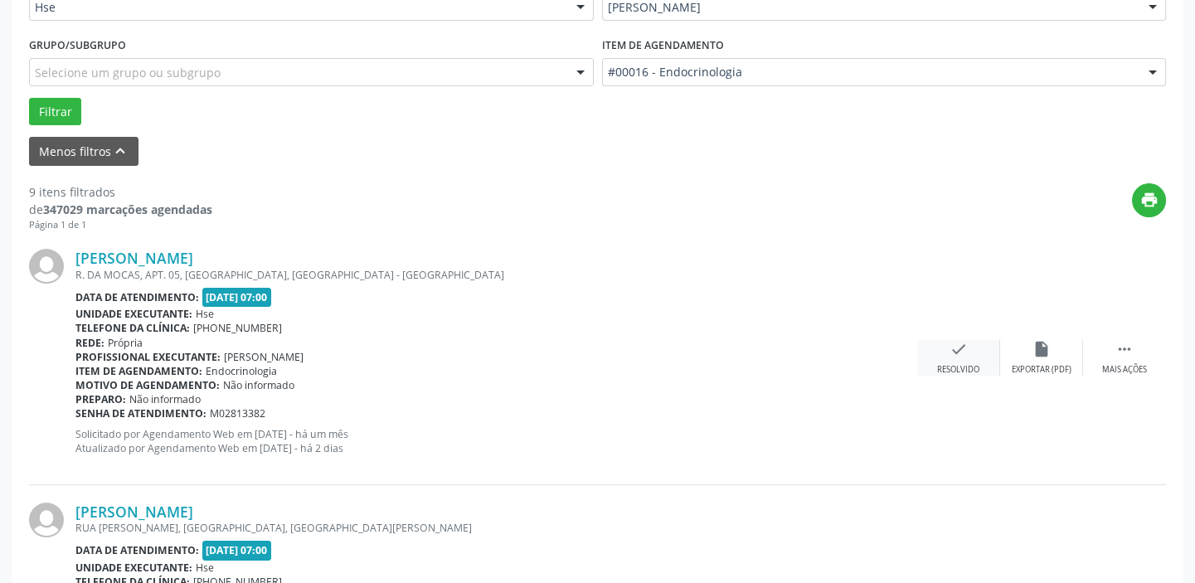
click at [962, 352] on icon "check" at bounding box center [959, 349] width 18 height 18
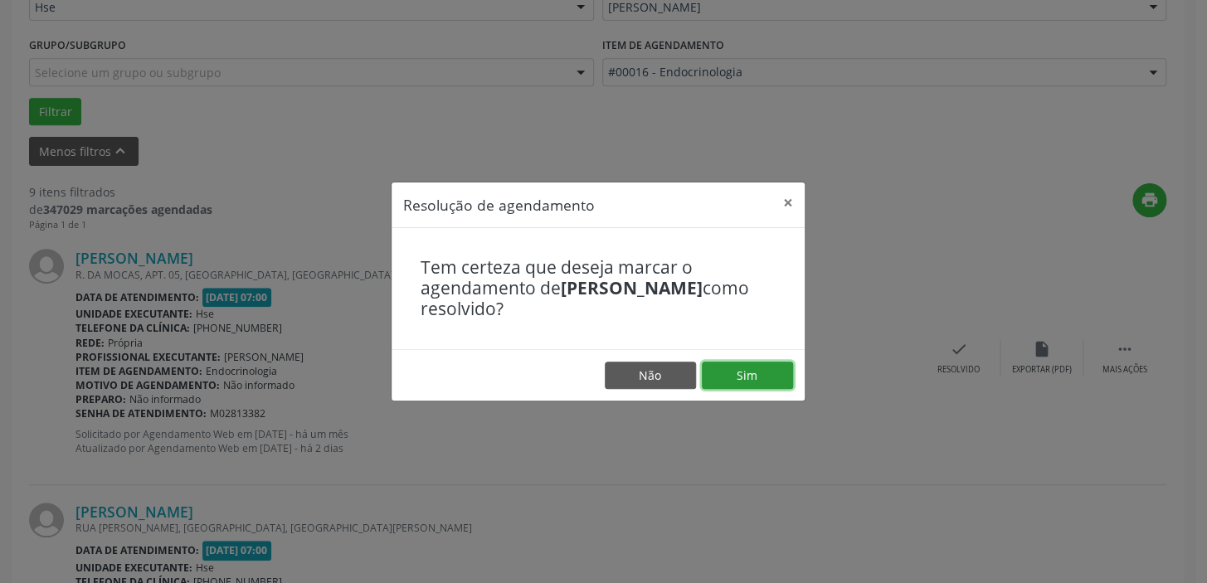
click at [736, 371] on button "Sim" at bounding box center [747, 376] width 91 height 28
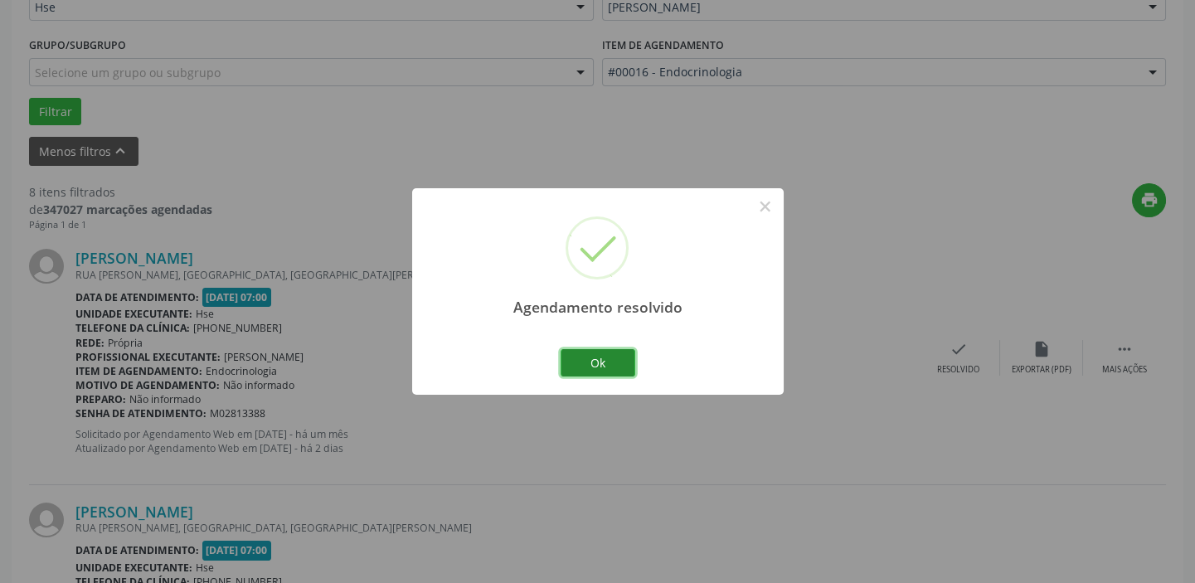
click at [600, 357] on button "Ok" at bounding box center [598, 363] width 75 height 28
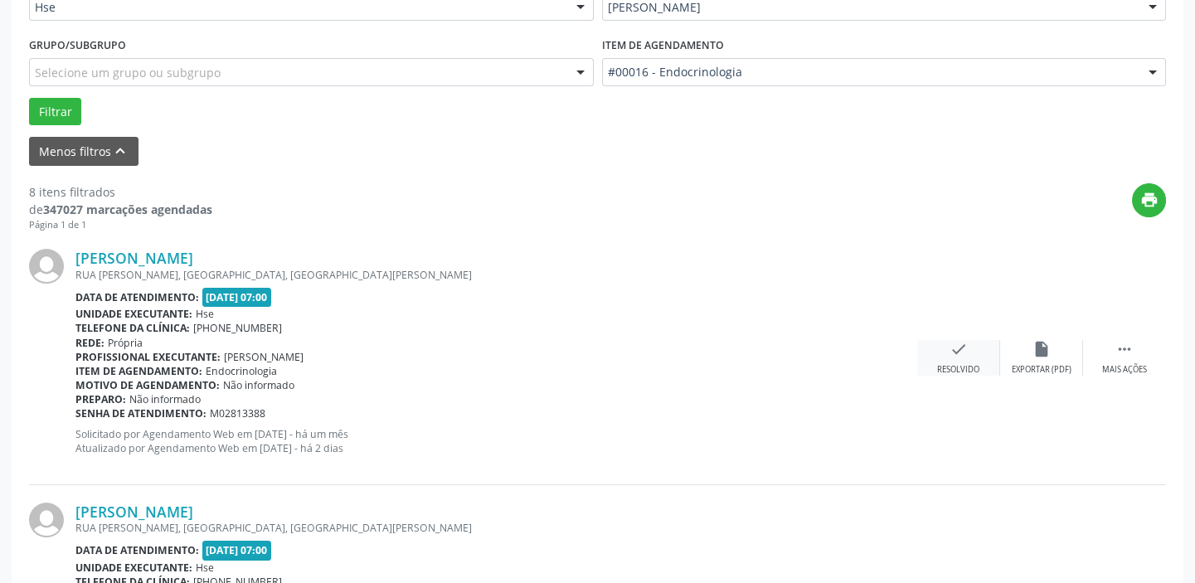
click at [954, 356] on icon "check" at bounding box center [959, 349] width 18 height 18
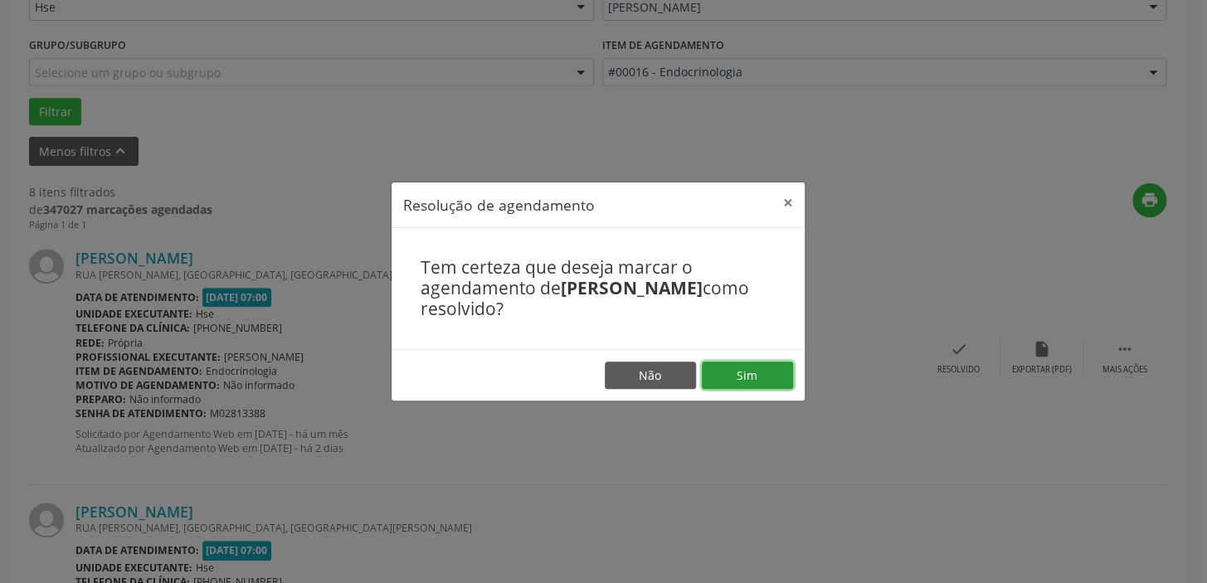
click at [755, 371] on button "Sim" at bounding box center [747, 376] width 91 height 28
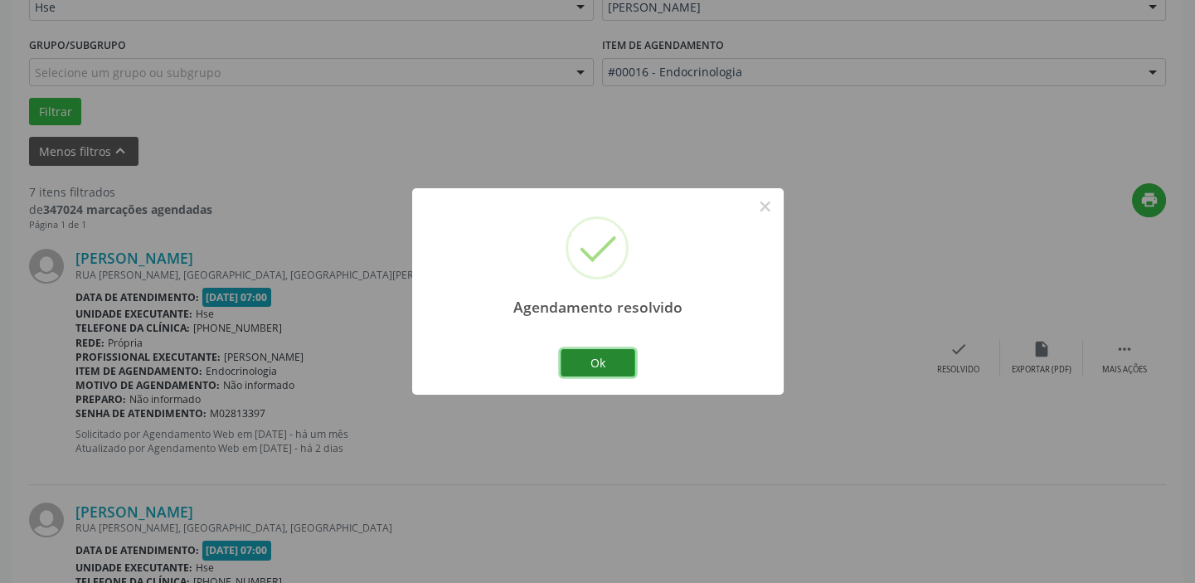
click at [601, 356] on button "Ok" at bounding box center [598, 363] width 75 height 28
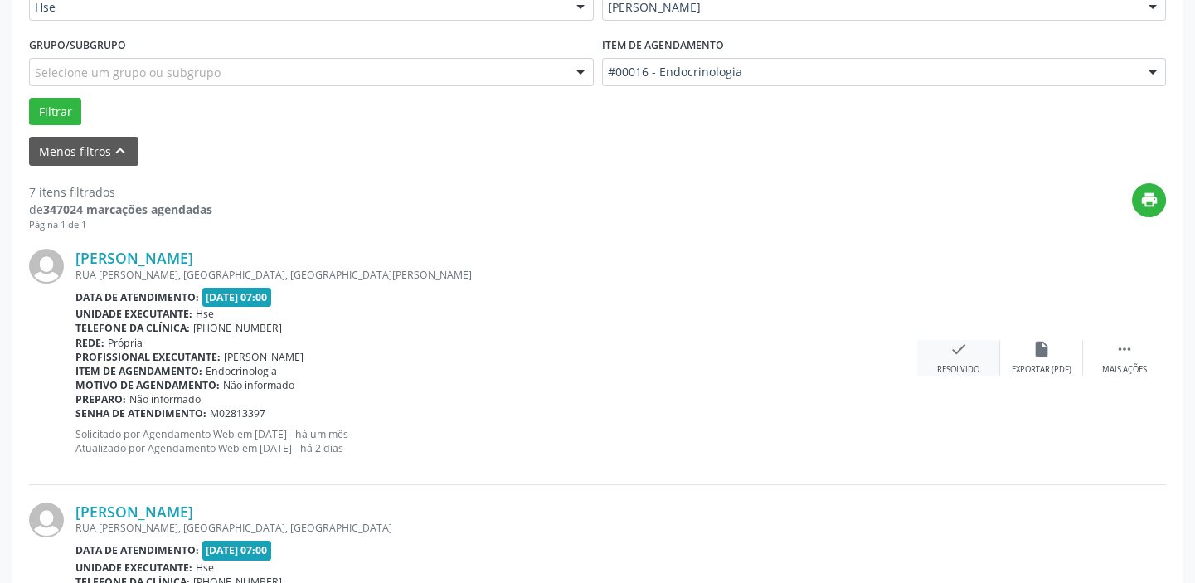
click at [957, 361] on div "check Resolvido" at bounding box center [958, 358] width 83 height 36
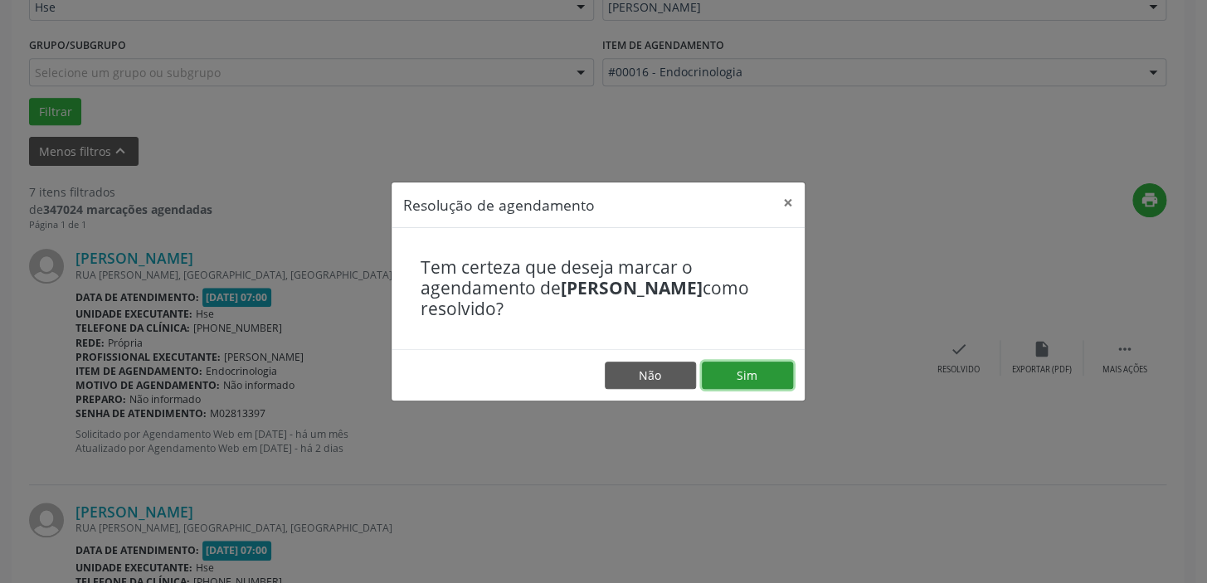
click at [749, 375] on button "Sim" at bounding box center [747, 376] width 91 height 28
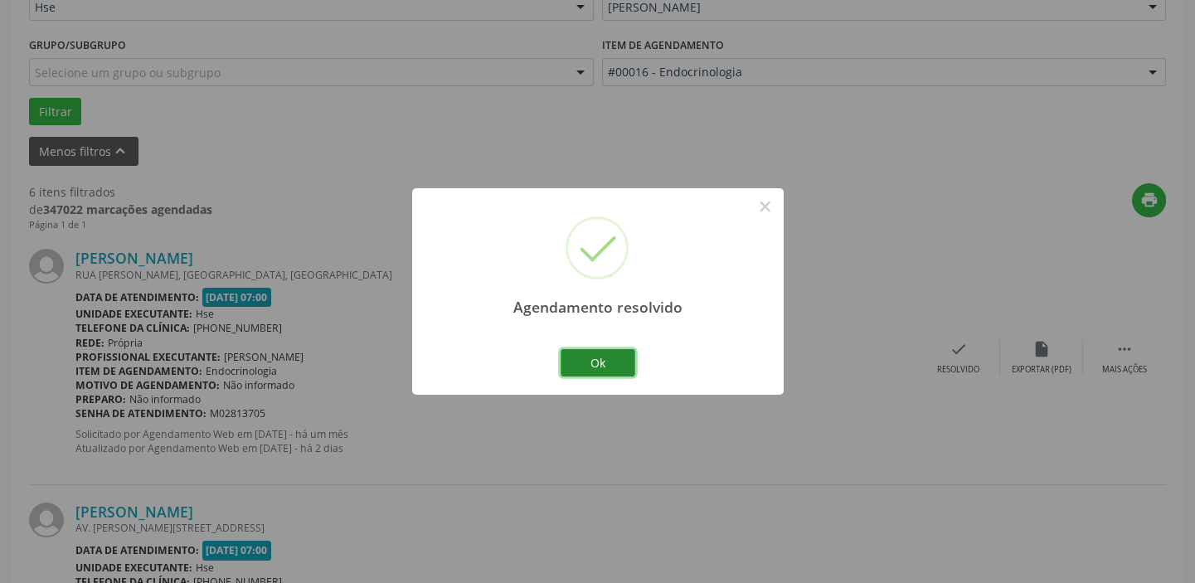
click at [609, 360] on button "Ok" at bounding box center [598, 363] width 75 height 28
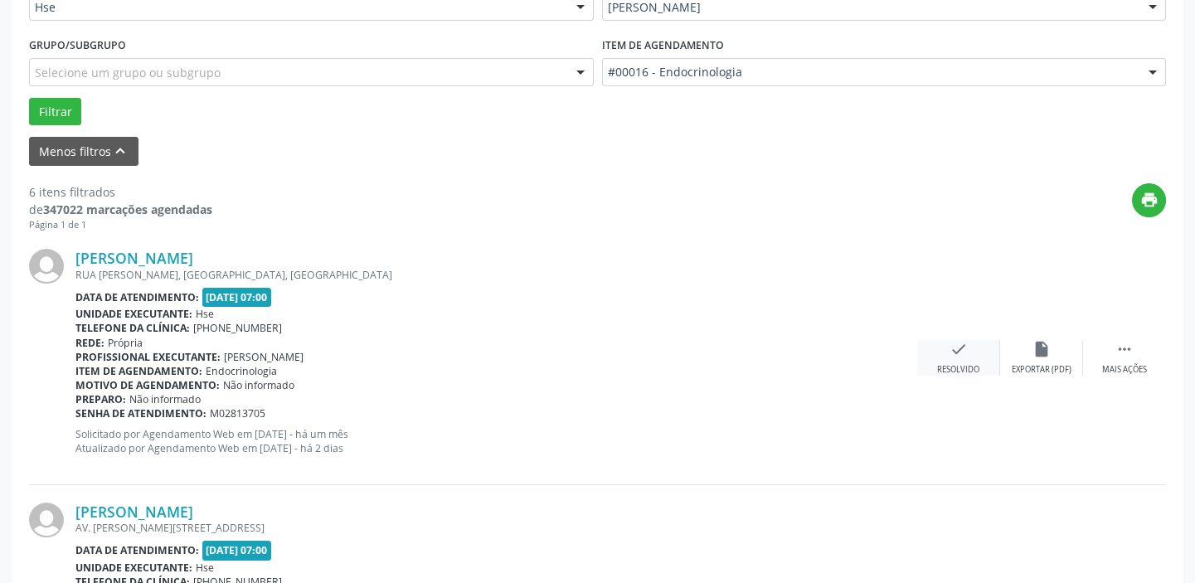
click at [954, 351] on icon "check" at bounding box center [959, 349] width 18 height 18
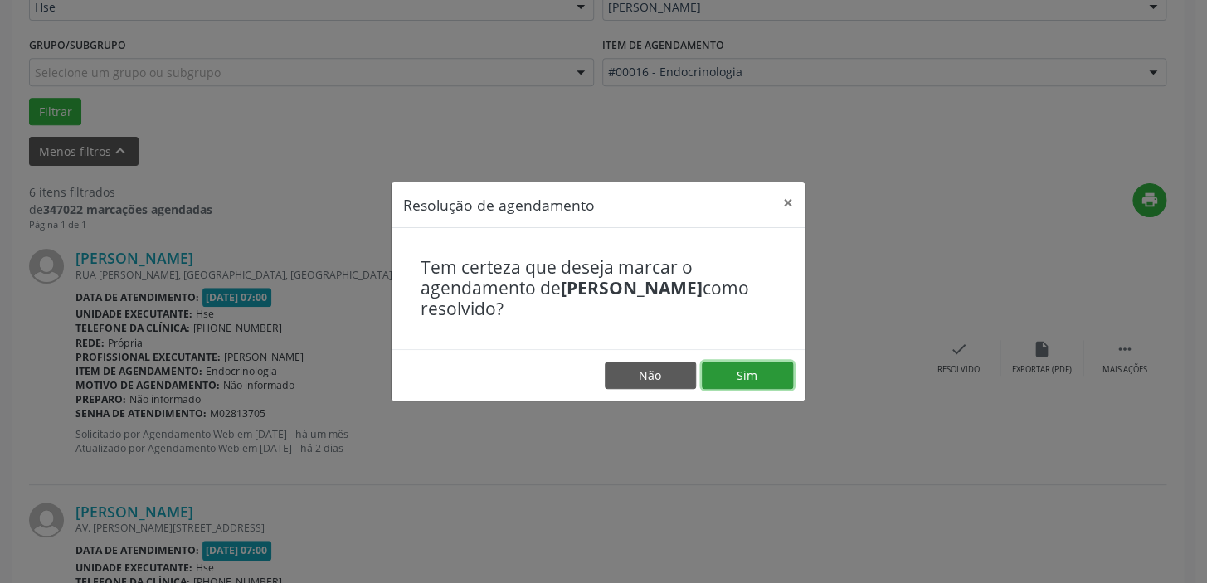
click at [746, 373] on button "Sim" at bounding box center [747, 376] width 91 height 28
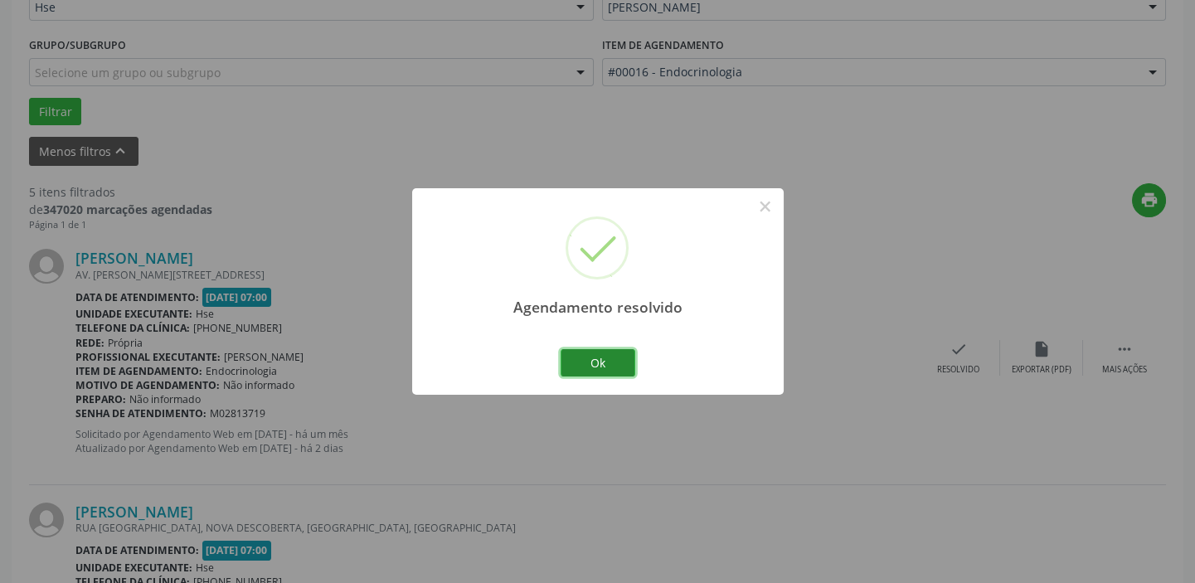
click at [597, 357] on button "Ok" at bounding box center [598, 363] width 75 height 28
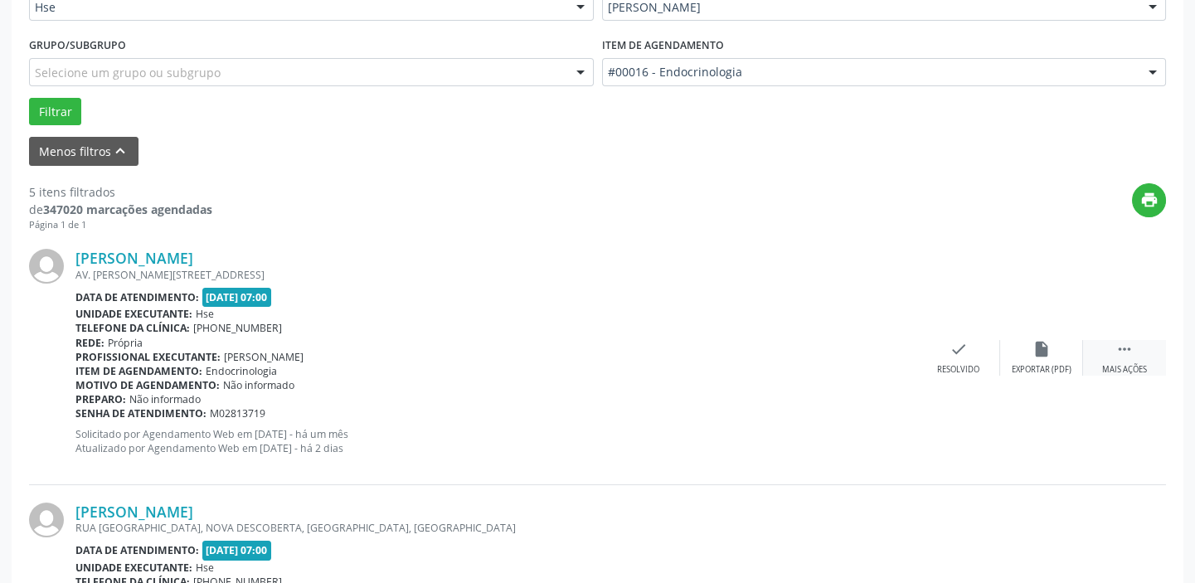
click at [1132, 357] on div " Mais ações" at bounding box center [1124, 358] width 83 height 36
click at [1048, 356] on icon "alarm_off" at bounding box center [1042, 349] width 18 height 18
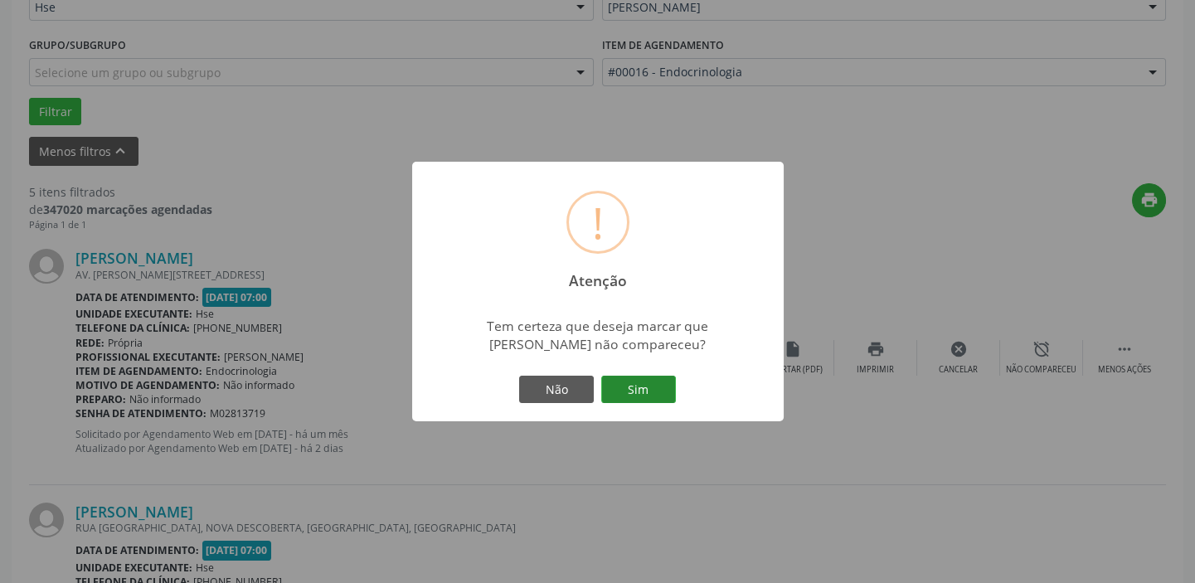
click at [639, 388] on button "Sim" at bounding box center [638, 390] width 75 height 28
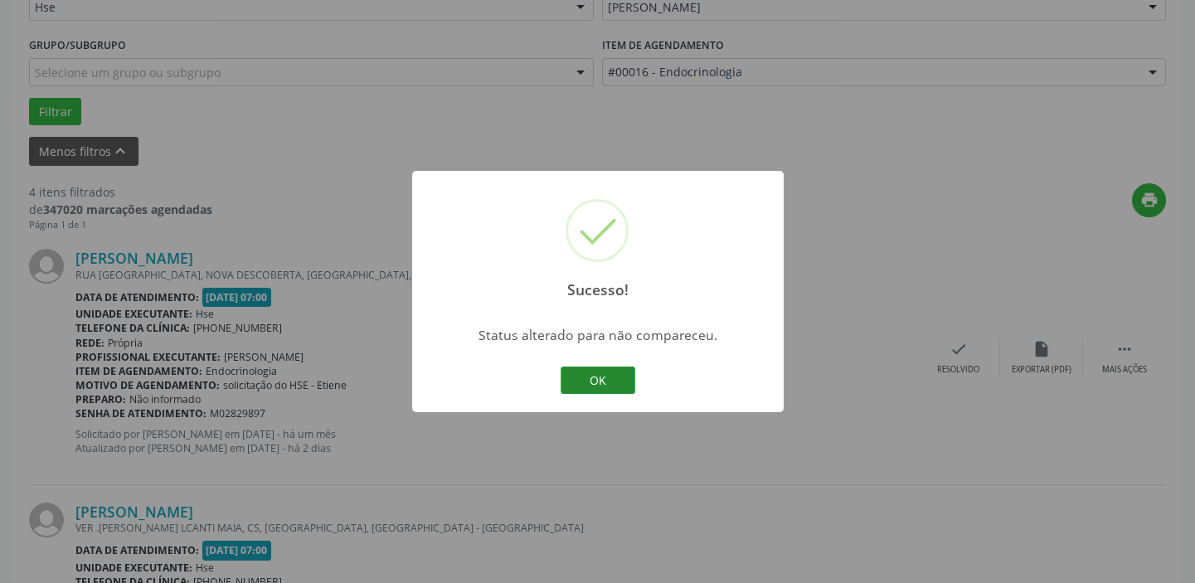
click at [595, 375] on button "OK" at bounding box center [598, 381] width 75 height 28
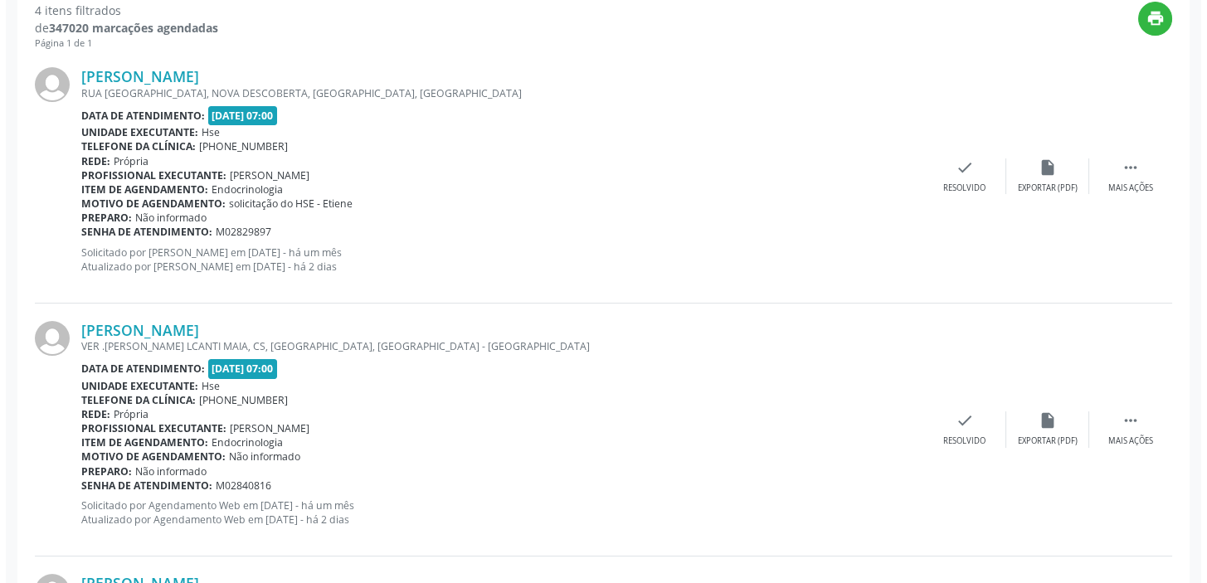
scroll to position [659, 0]
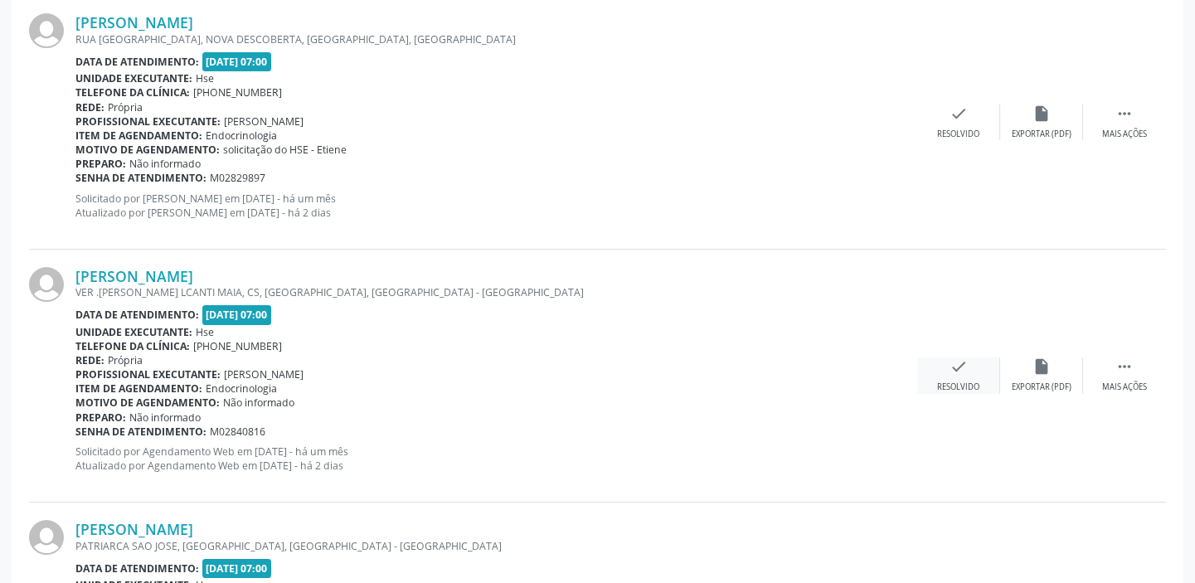
click at [954, 365] on icon "check" at bounding box center [959, 366] width 18 height 18
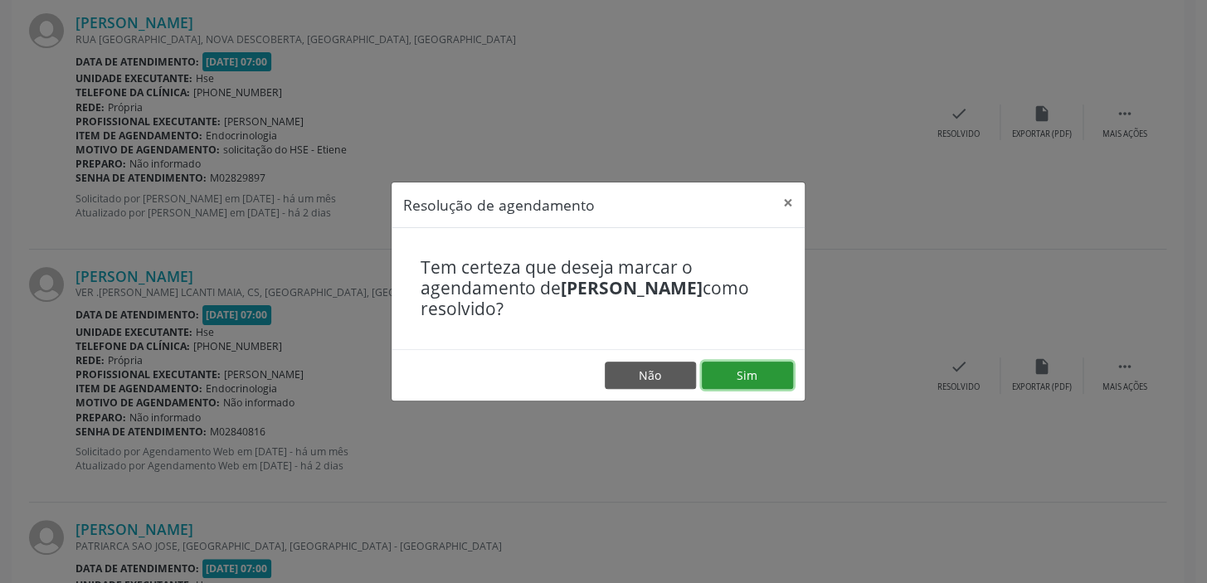
click at [746, 372] on button "Sim" at bounding box center [747, 376] width 91 height 28
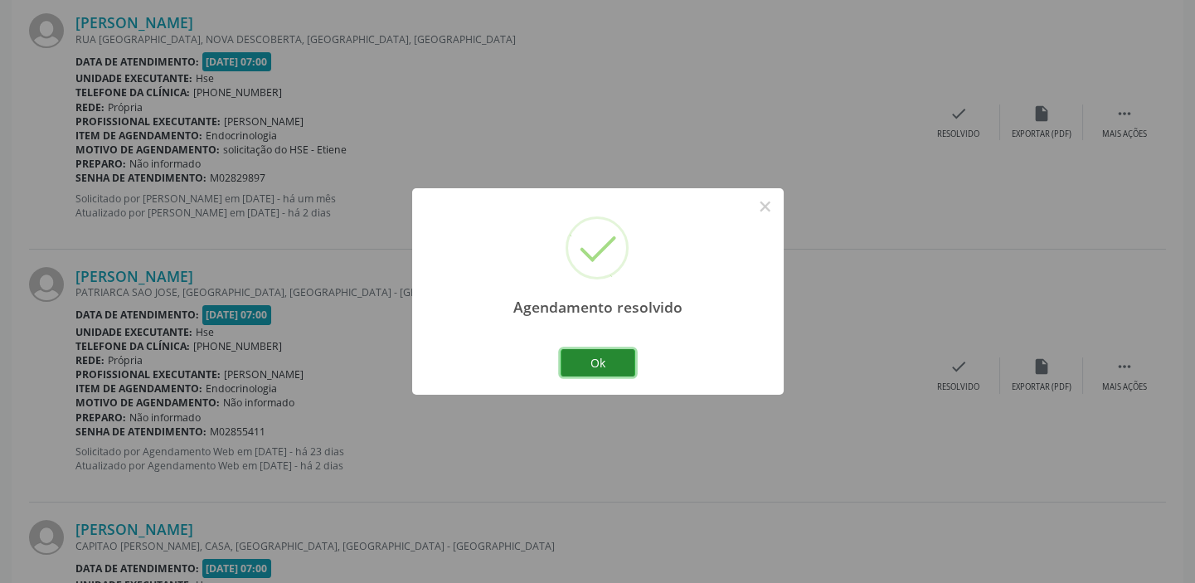
click at [596, 360] on button "Ok" at bounding box center [598, 363] width 75 height 28
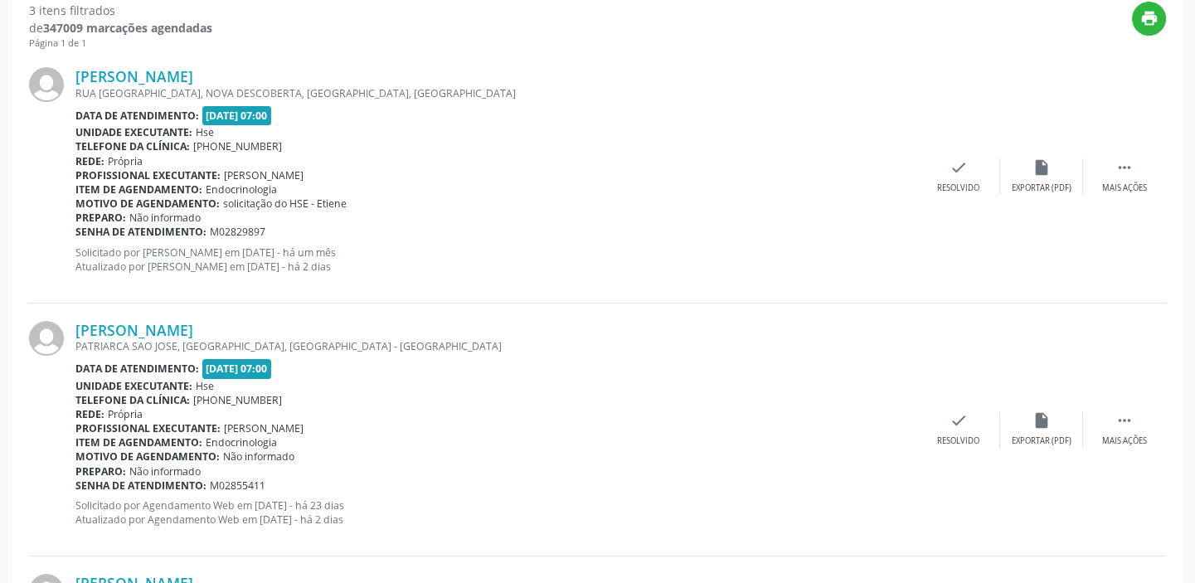
scroll to position [584, 0]
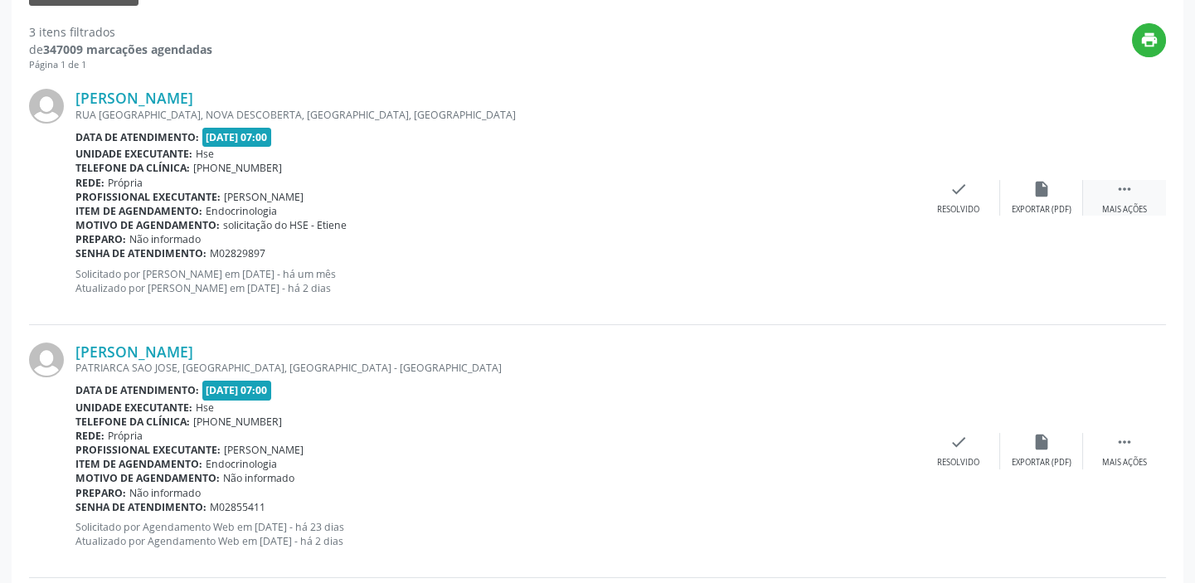
click at [1127, 197] on div " Mais ações" at bounding box center [1124, 198] width 83 height 36
click at [1039, 195] on icon "alarm_off" at bounding box center [1042, 189] width 18 height 18
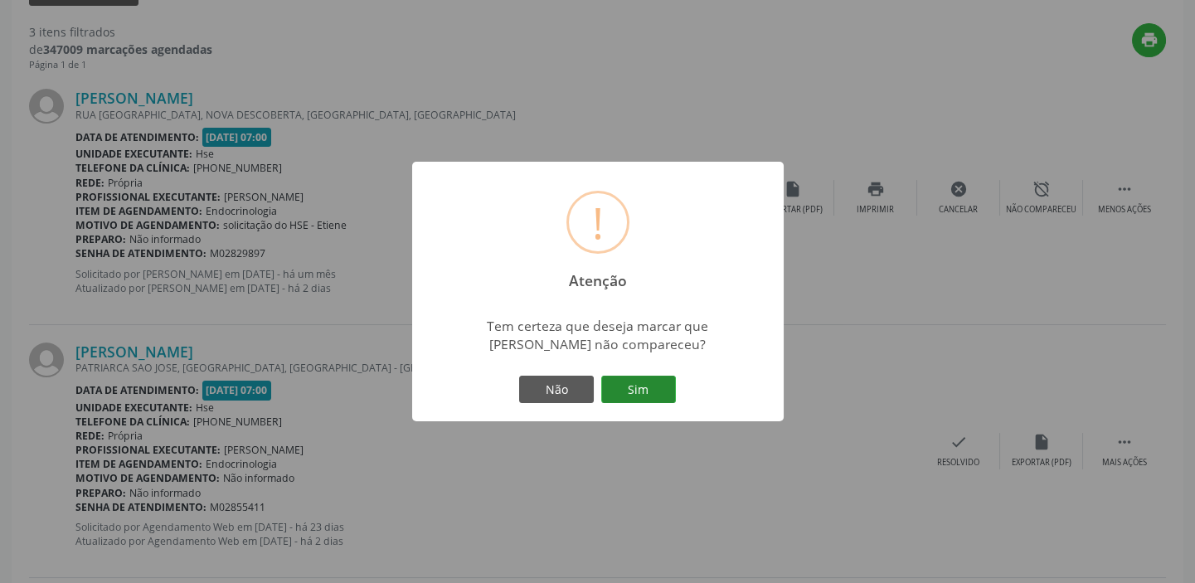
click at [649, 381] on button "Sim" at bounding box center [638, 390] width 75 height 28
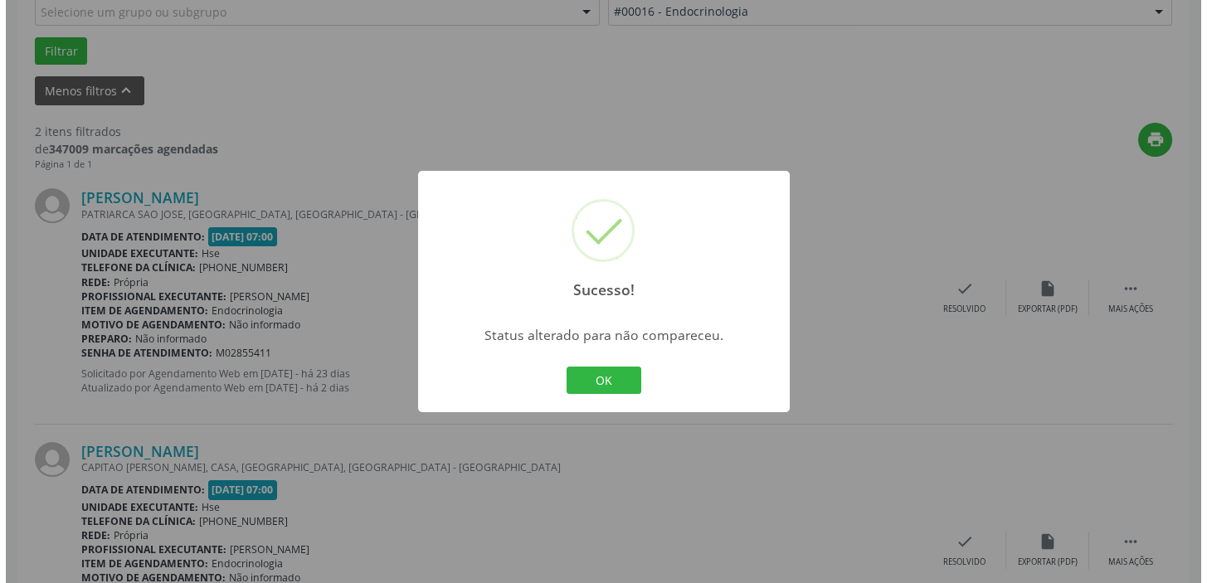
scroll to position [455, 0]
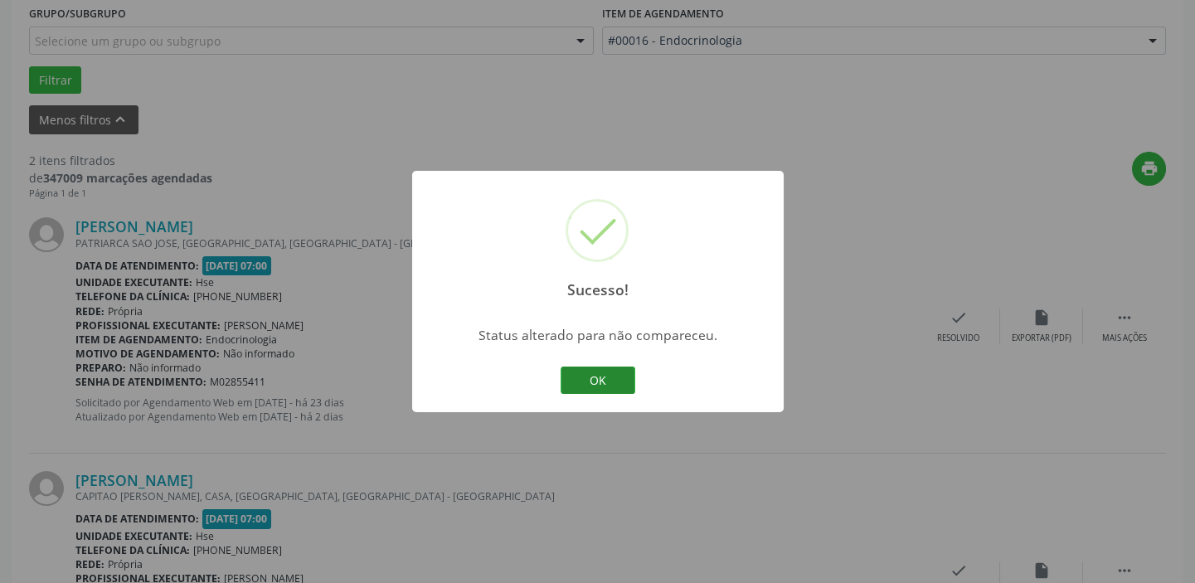
click at [612, 377] on button "OK" at bounding box center [598, 381] width 75 height 28
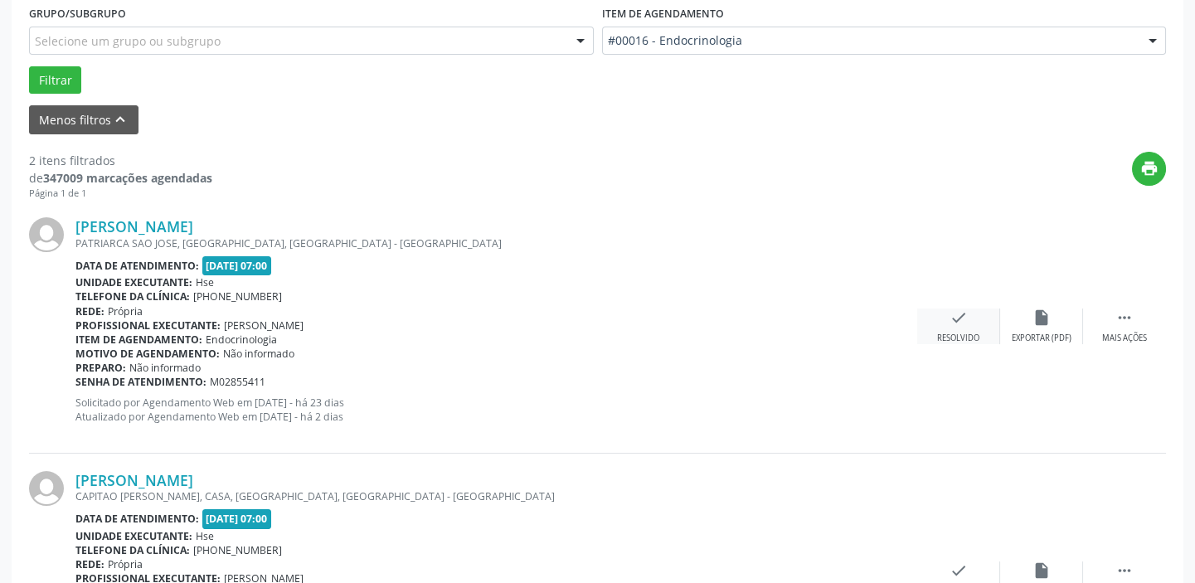
click at [958, 322] on icon "check" at bounding box center [959, 318] width 18 height 18
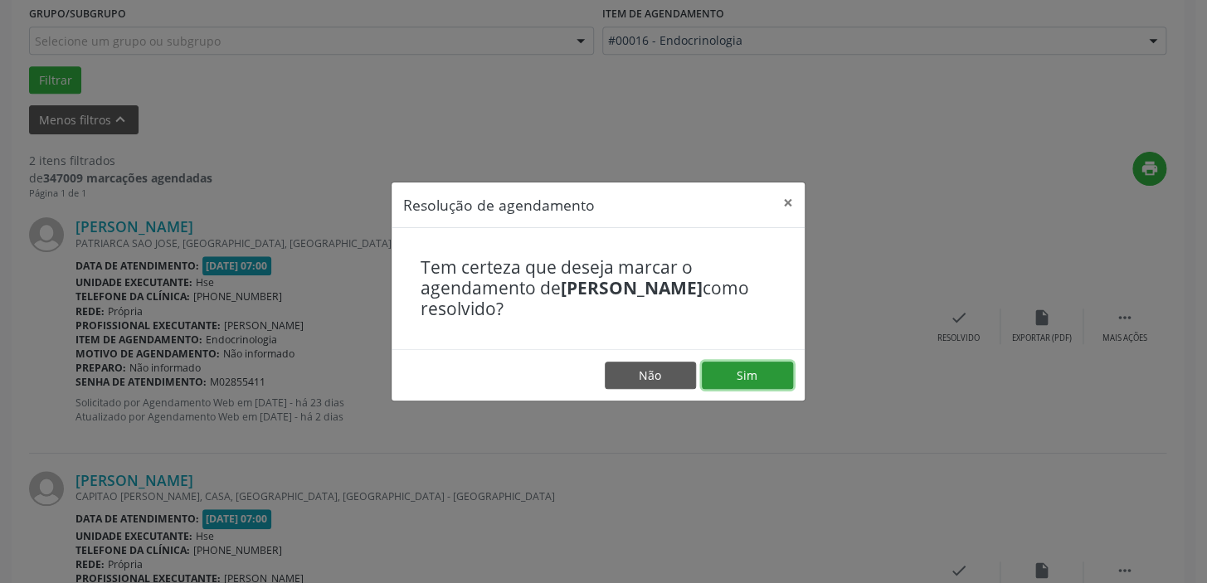
click at [748, 369] on button "Sim" at bounding box center [747, 376] width 91 height 28
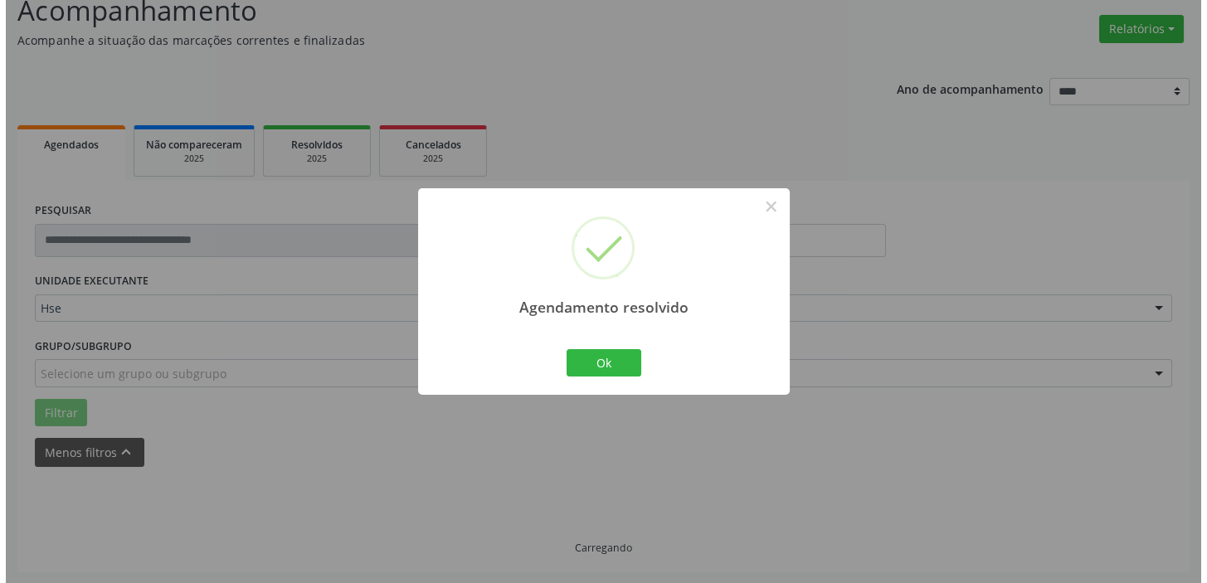
scroll to position [353, 0]
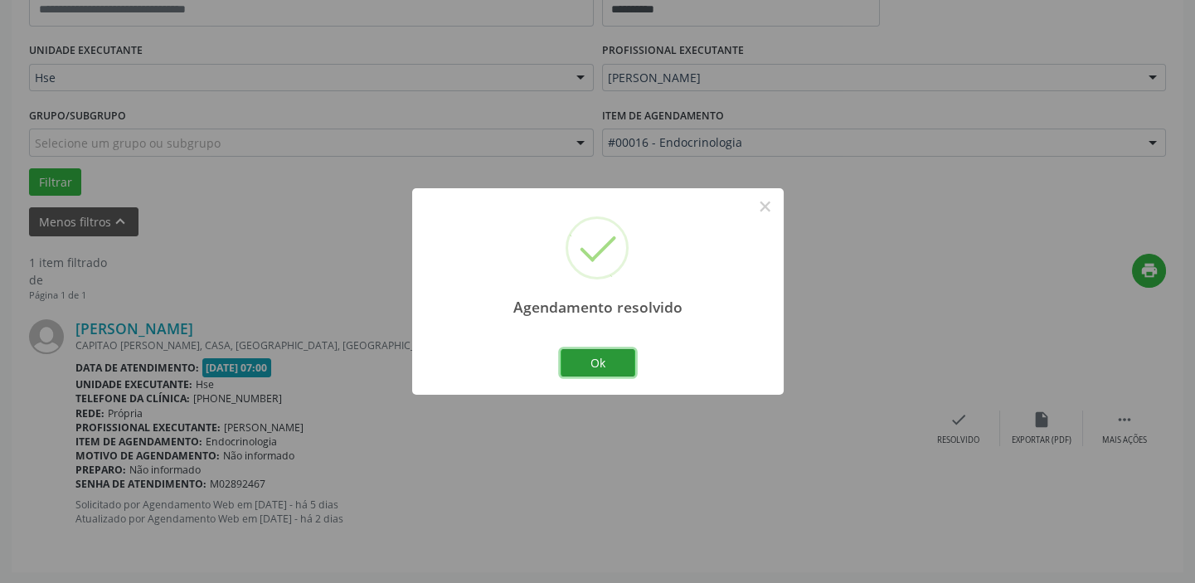
drag, startPoint x: 596, startPoint y: 356, endPoint x: 636, endPoint y: 357, distance: 40.7
click at [597, 356] on button "Ok" at bounding box center [598, 363] width 75 height 28
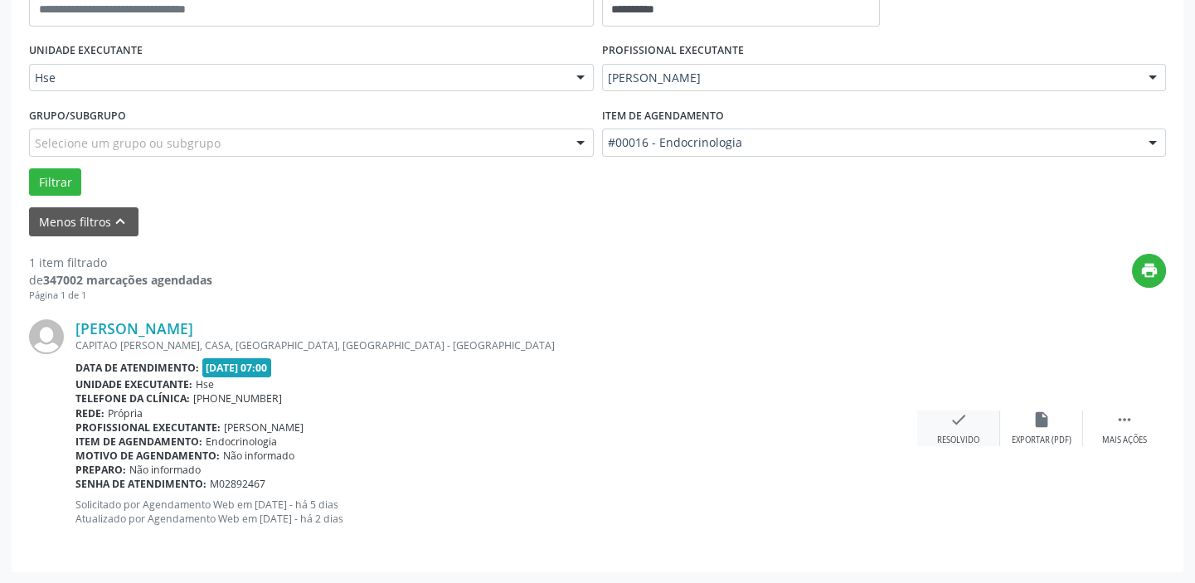
click at [959, 424] on icon "check" at bounding box center [959, 420] width 18 height 18
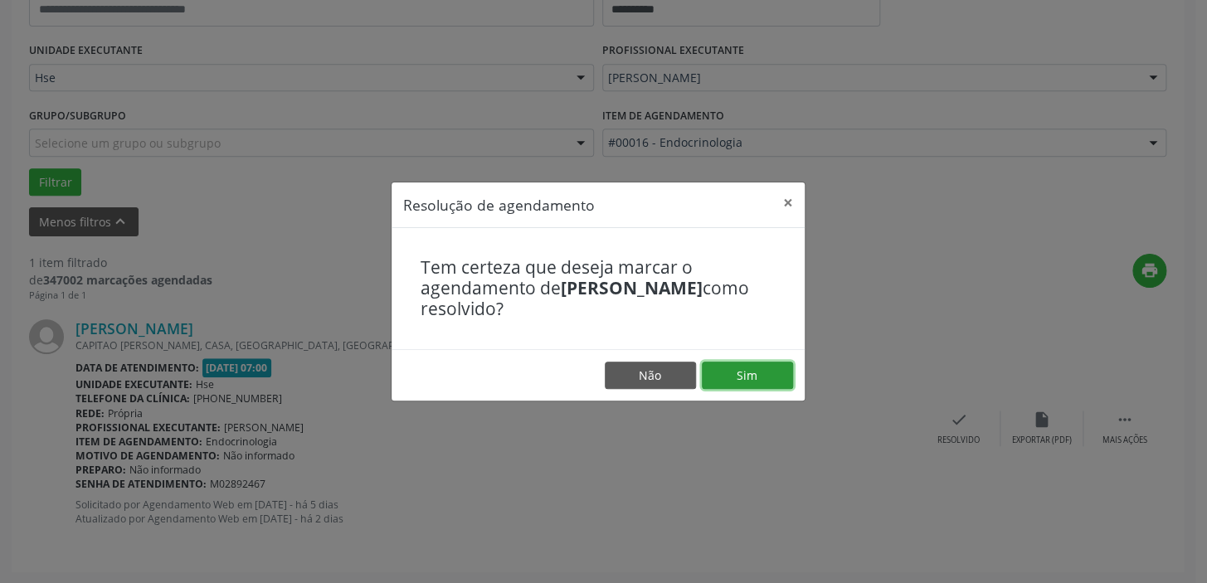
click at [752, 372] on button "Sim" at bounding box center [747, 376] width 91 height 28
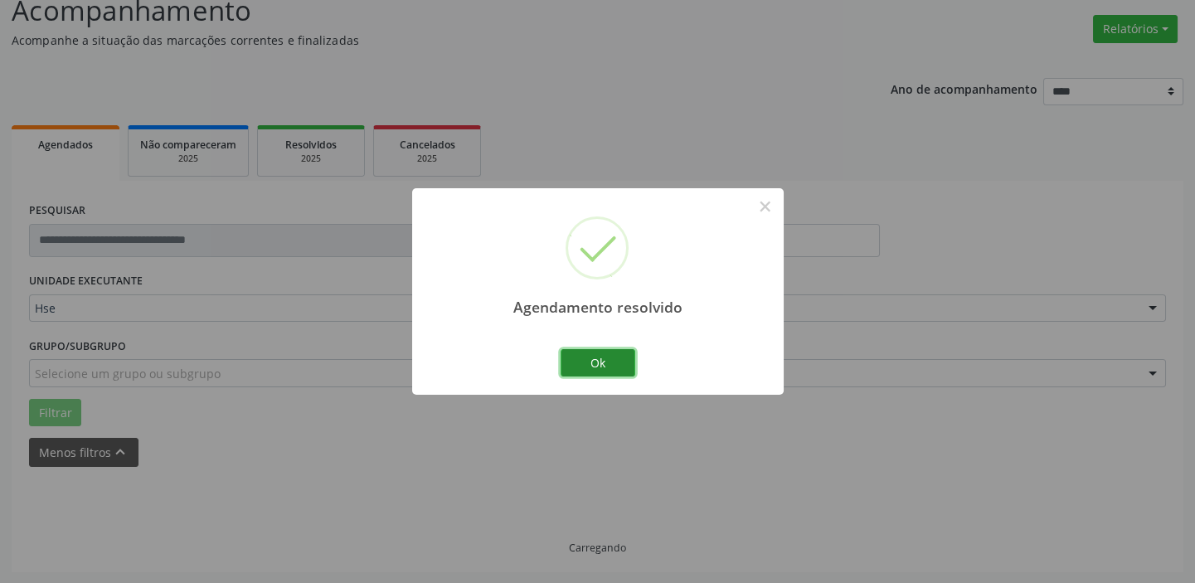
scroll to position [86, 0]
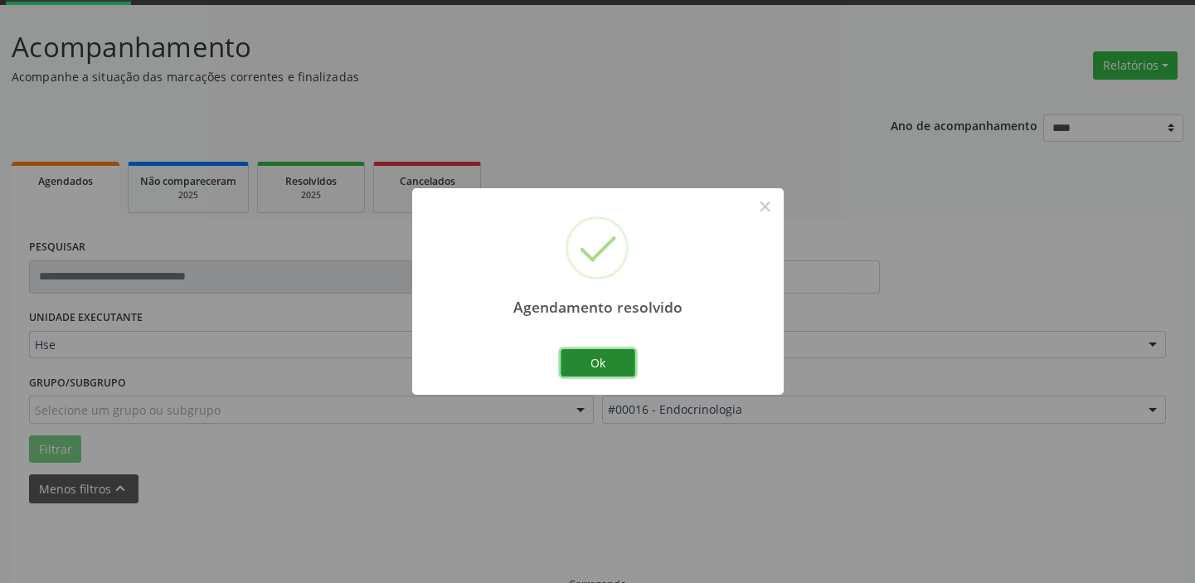
click at [590, 364] on button "Ok" at bounding box center [598, 363] width 75 height 28
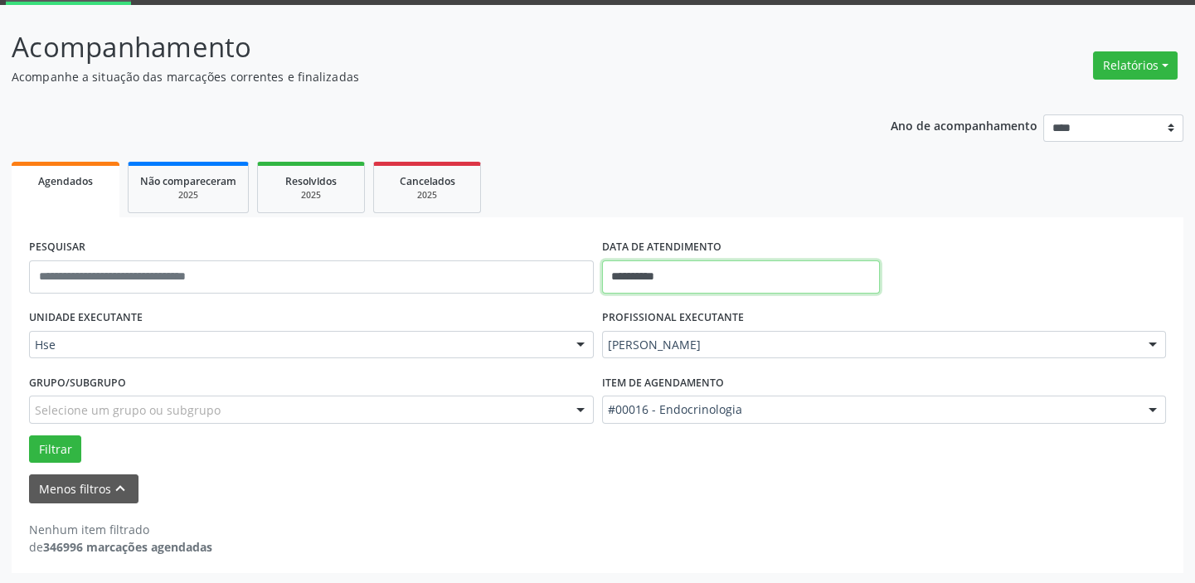
click at [630, 276] on input "**********" at bounding box center [741, 276] width 278 height 33
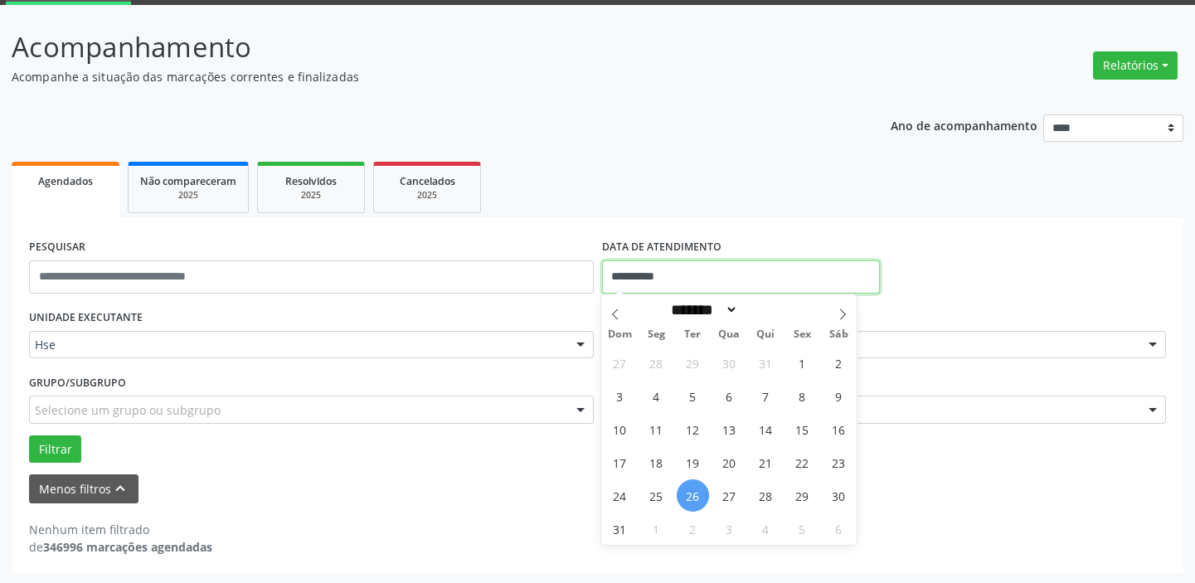
click at [630, 276] on input "**********" at bounding box center [741, 276] width 278 height 33
click at [681, 483] on span "26" at bounding box center [693, 495] width 32 height 32
type input "**********"
click at [693, 489] on span "26" at bounding box center [693, 495] width 32 height 32
click at [693, 489] on div "Menos filtros keyboard_arrow_up" at bounding box center [597, 488] width 1145 height 29
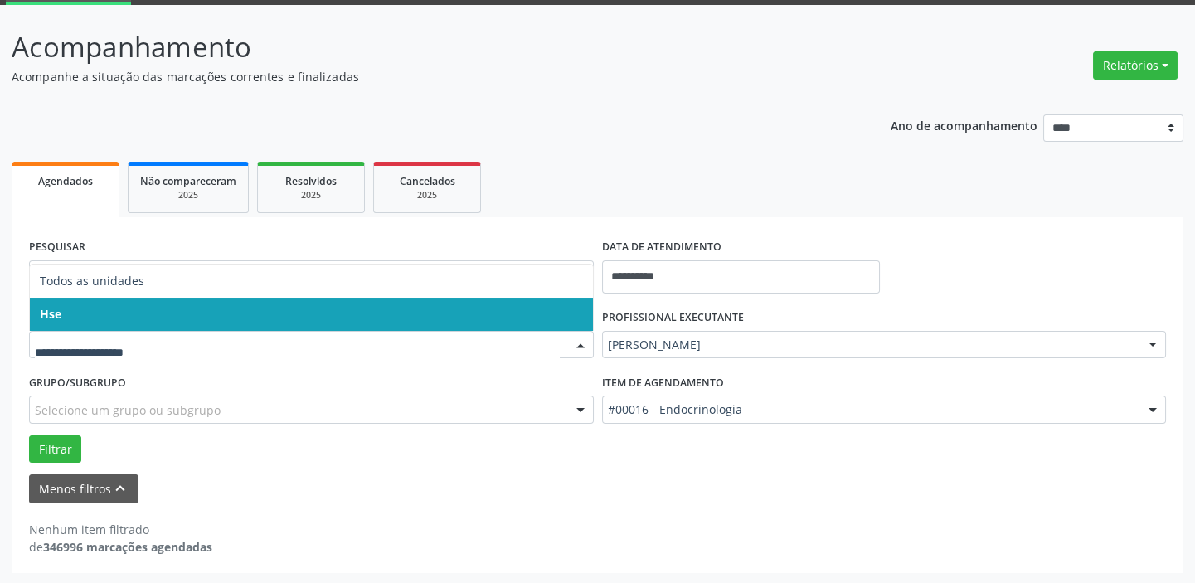
click at [89, 307] on span "Hse" at bounding box center [311, 314] width 563 height 33
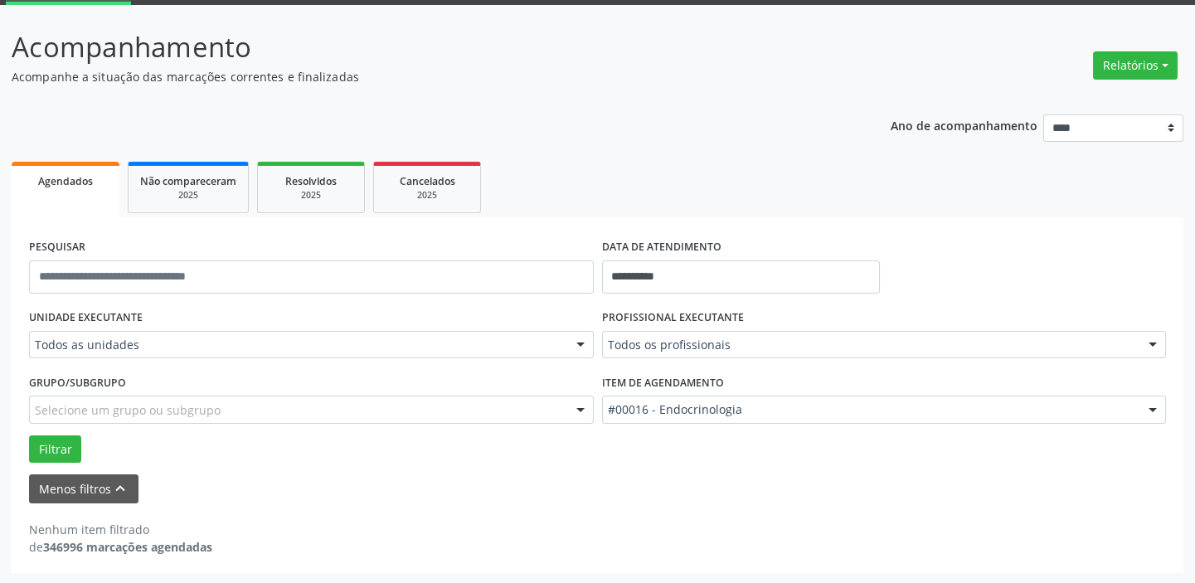
click at [89, 307] on div "UNIDADE EXECUTANTE Todos as unidades Todos as unidades Hse Nenhum resultado enc…" at bounding box center [311, 337] width 573 height 65
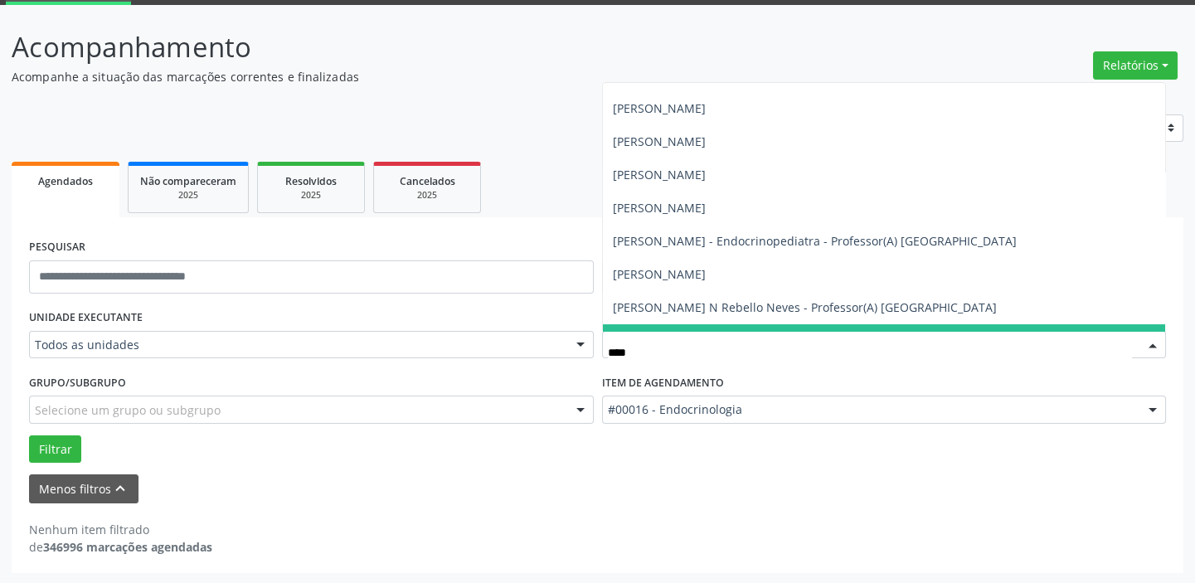
scroll to position [0, 0]
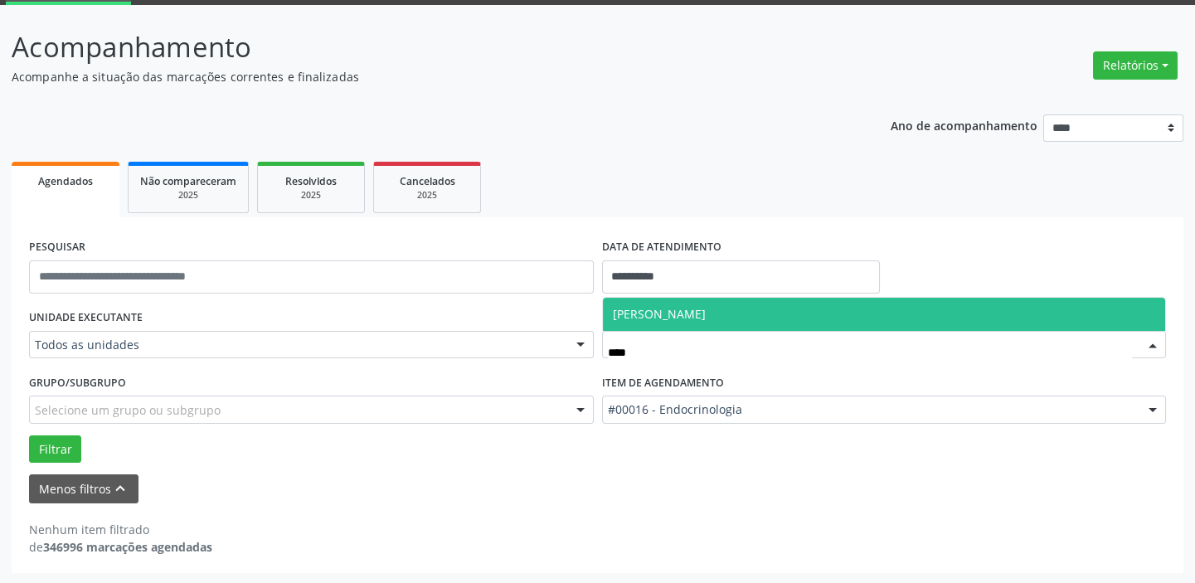
type input "*****"
click at [706, 314] on span "[PERSON_NAME]" at bounding box center [659, 314] width 93 height 16
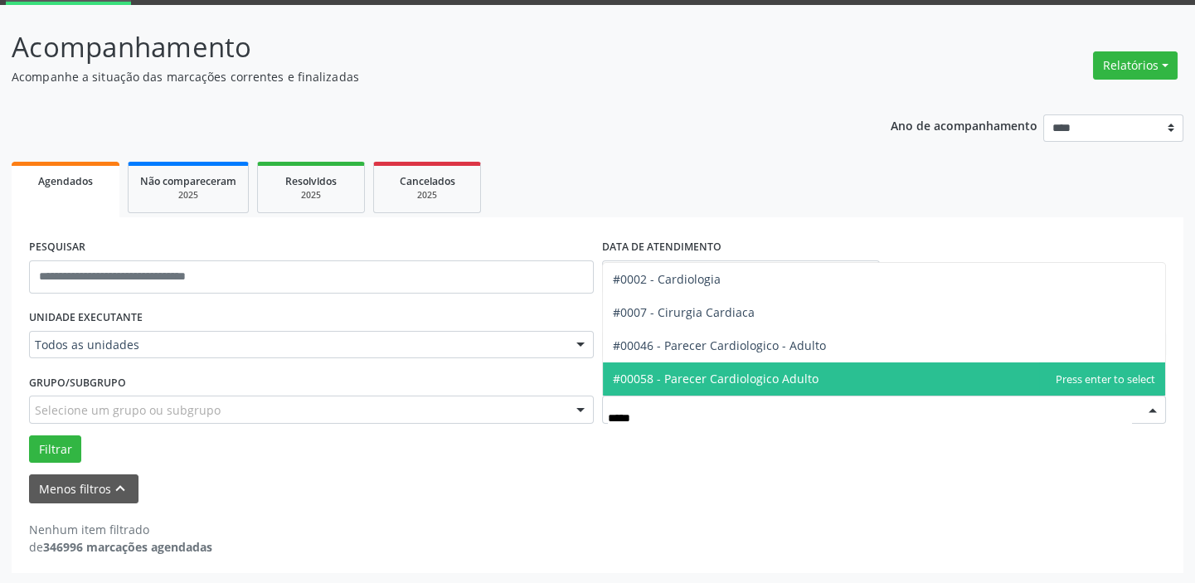
type input "******"
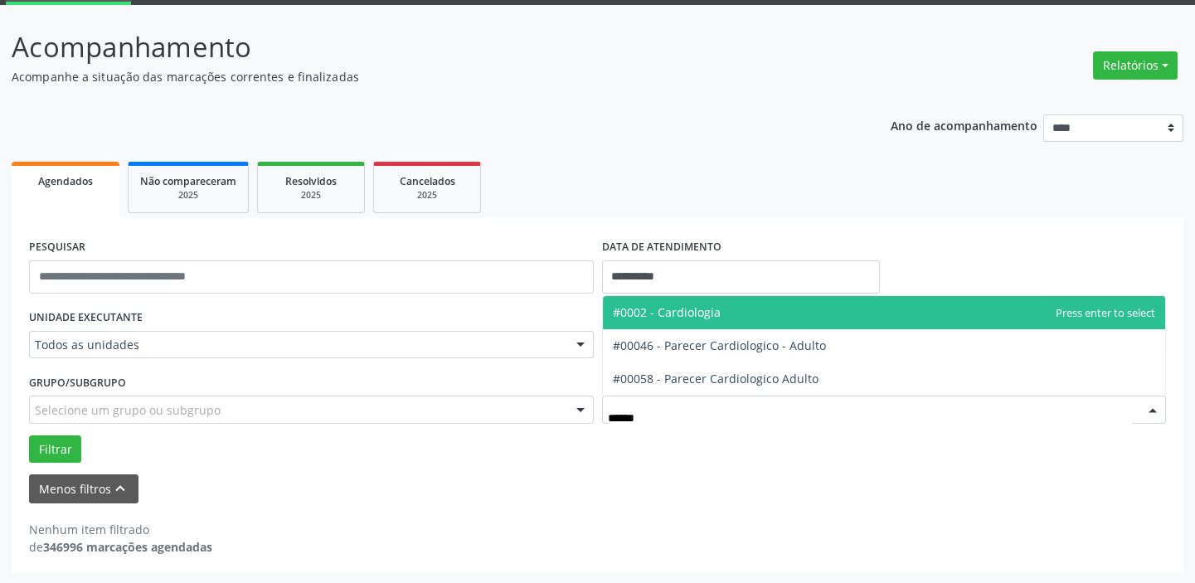
click at [710, 309] on span "#0002 - Cardiologia" at bounding box center [667, 312] width 108 height 16
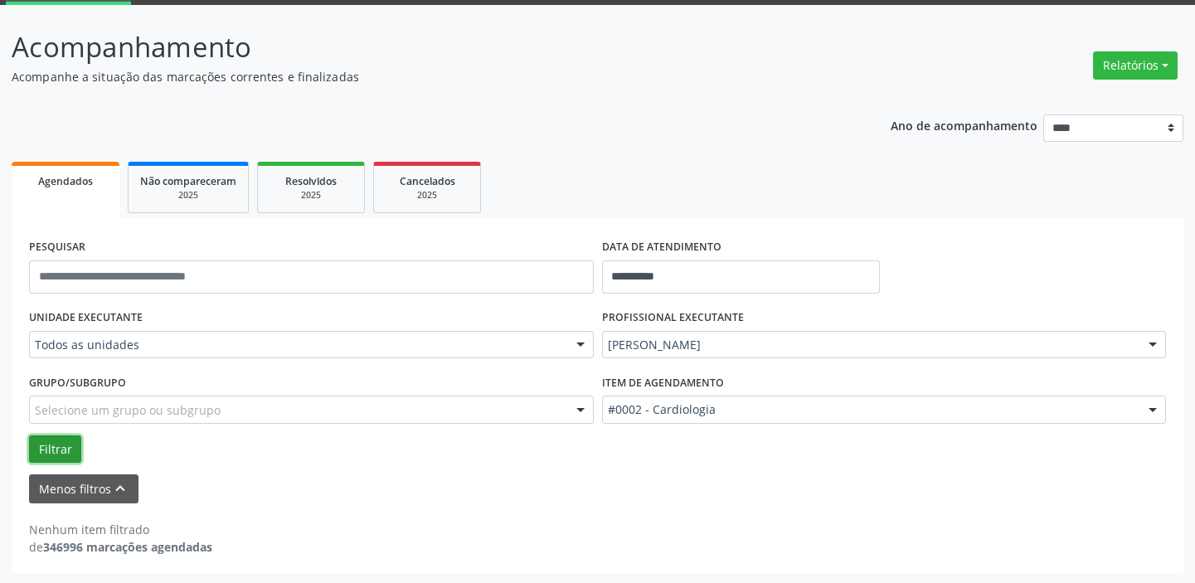
click at [47, 443] on button "Filtrar" at bounding box center [55, 449] width 52 height 28
click at [50, 440] on button "Filtrar" at bounding box center [55, 449] width 52 height 28
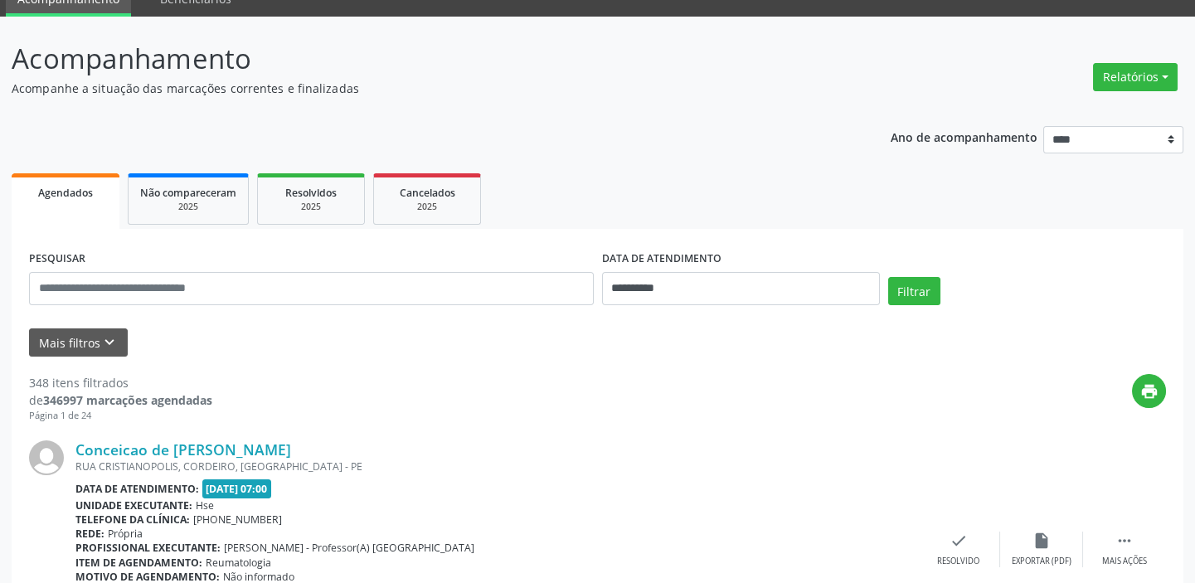
scroll to position [150, 0]
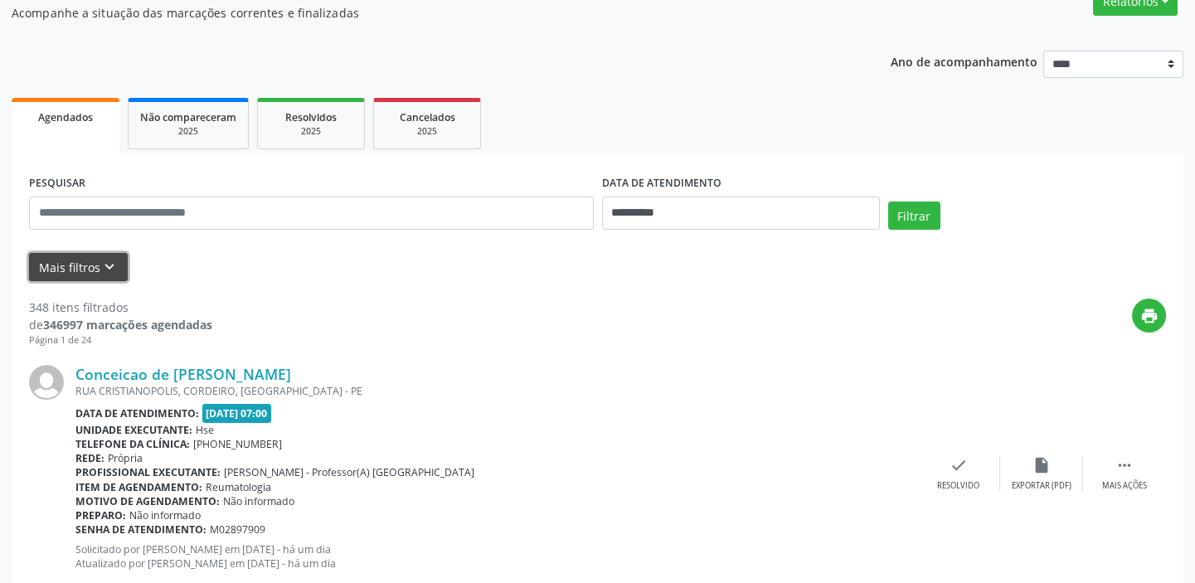
click at [85, 265] on button "Mais filtros keyboard_arrow_down" at bounding box center [78, 267] width 99 height 29
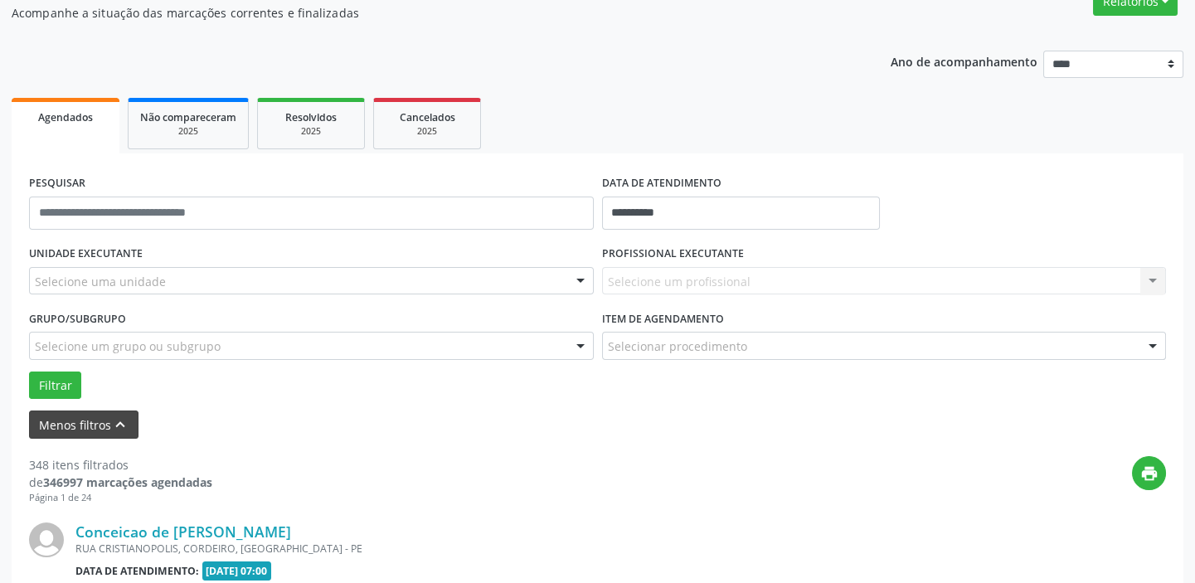
click at [85, 267] on div "Selecione uma unidade" at bounding box center [311, 281] width 565 height 28
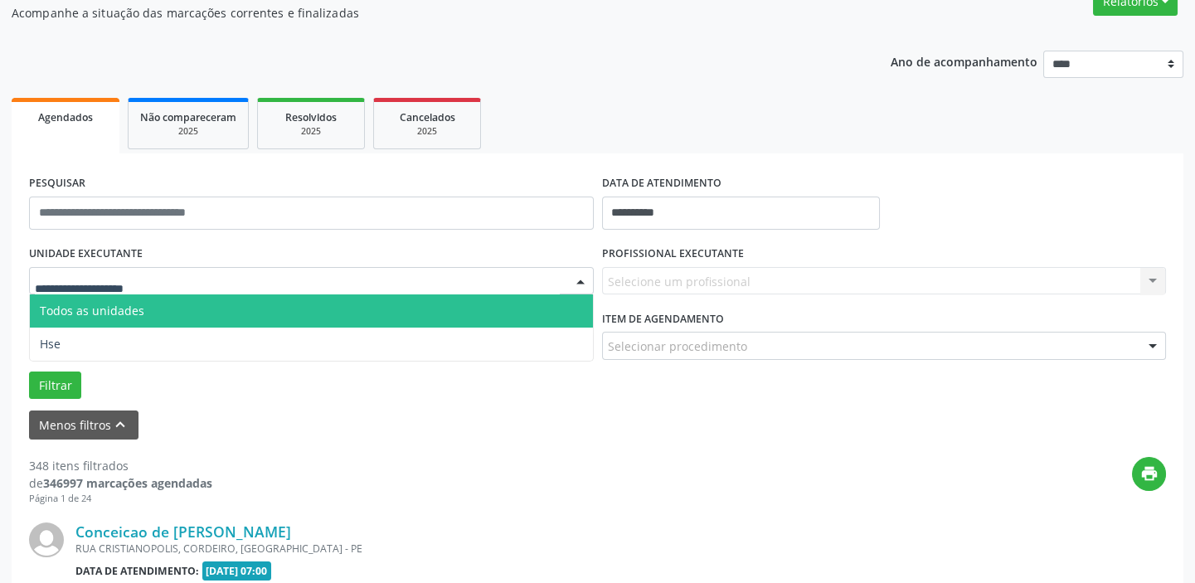
click at [81, 291] on input "text" at bounding box center [297, 289] width 525 height 33
click at [85, 284] on input "text" at bounding box center [297, 289] width 525 height 33
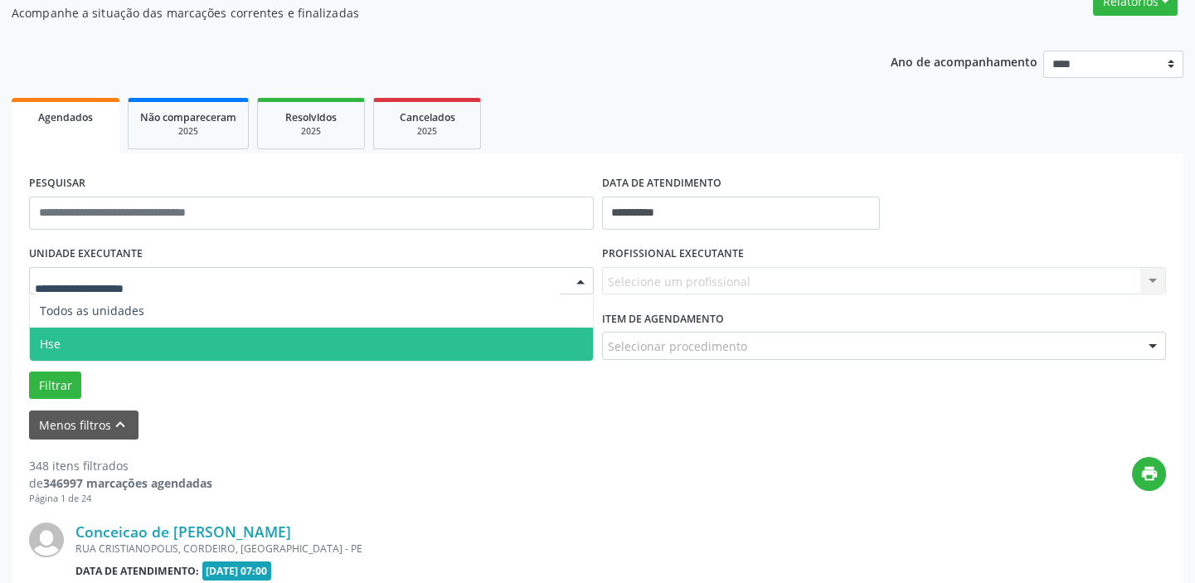
click at [216, 333] on span "Hse" at bounding box center [311, 344] width 563 height 33
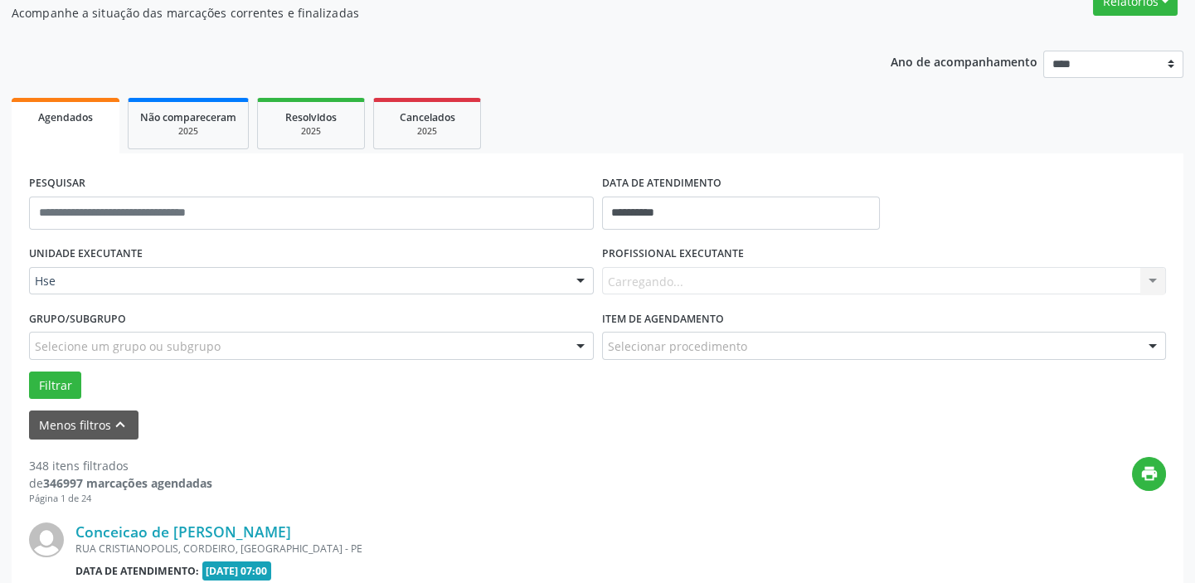
click at [216, 333] on span "Hse" at bounding box center [311, 344] width 563 height 33
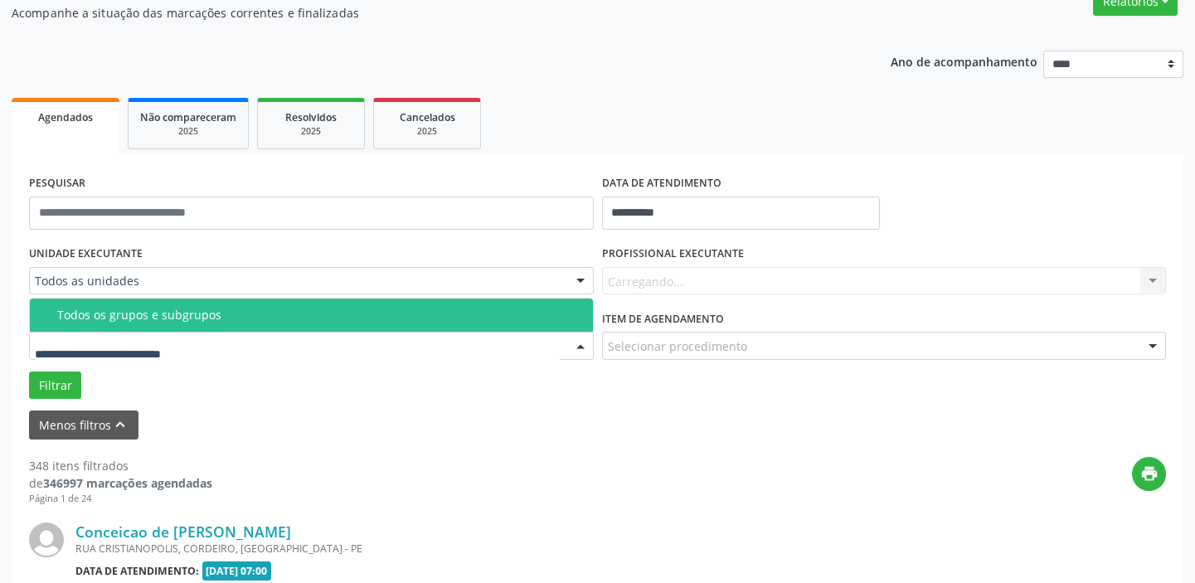
click at [216, 333] on div at bounding box center [311, 346] width 565 height 28
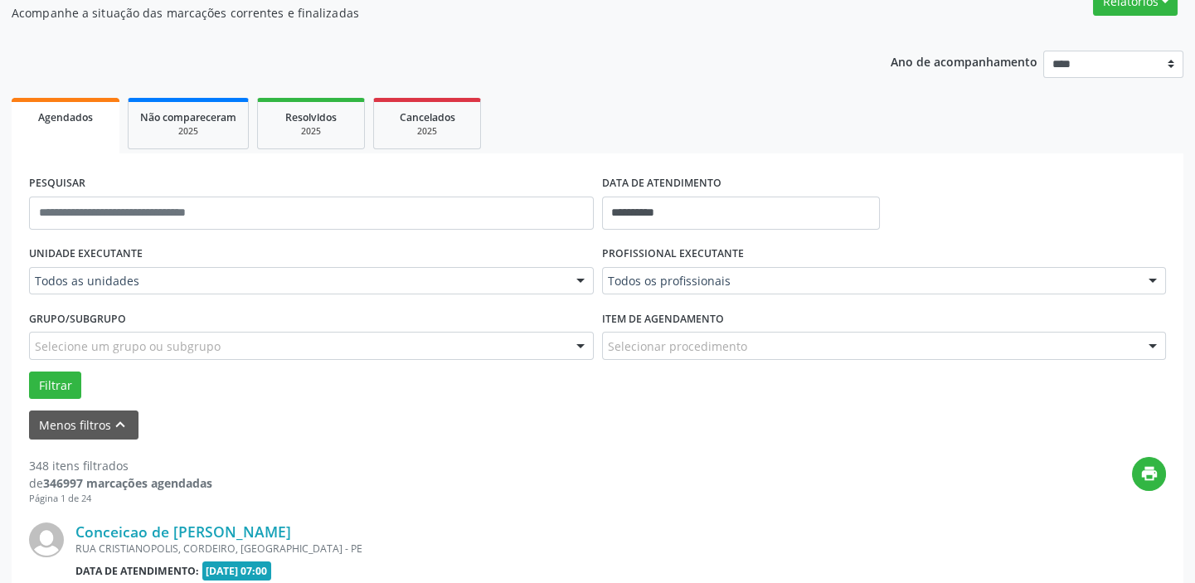
click at [481, 251] on div "UNIDADE EXECUTANTE Todos as unidades Todos as unidades Hse Nenhum resultado enc…" at bounding box center [311, 273] width 573 height 65
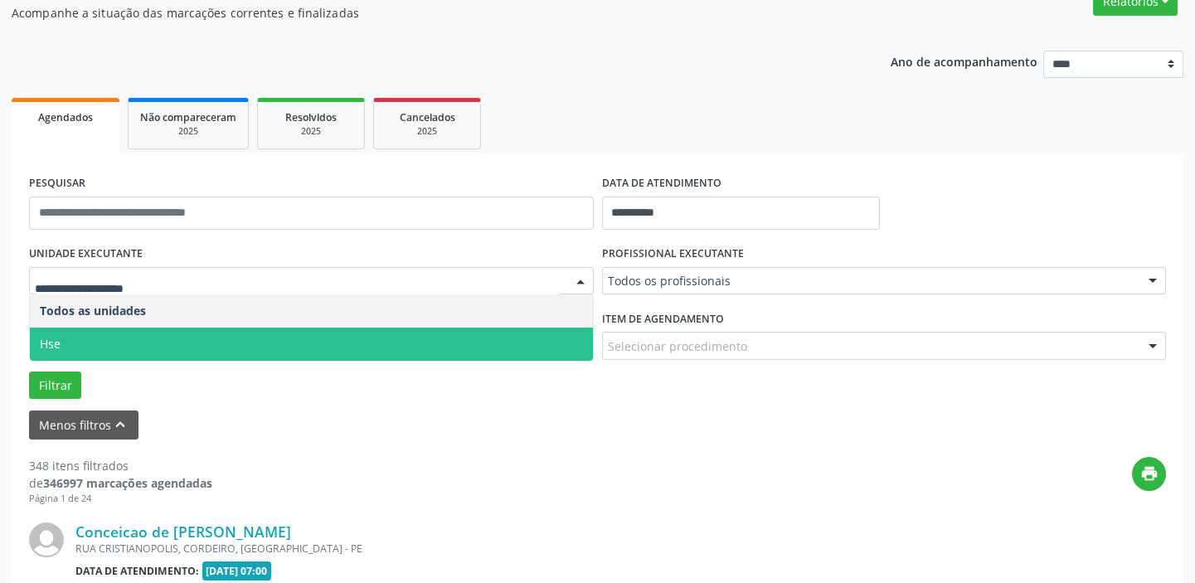
click at [99, 345] on span "Hse" at bounding box center [311, 344] width 563 height 33
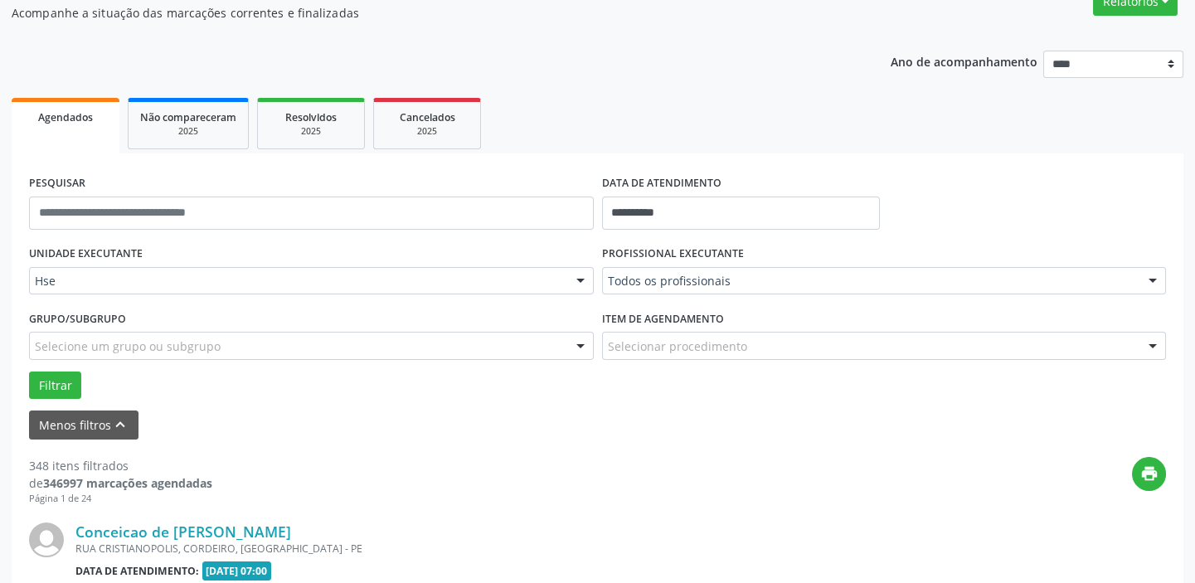
click at [99, 345] on div "UNIDADE EXECUTANTE Hse Todos as unidades Hse Nenhum resultado encontrado para: …" at bounding box center [597, 320] width 1145 height 158
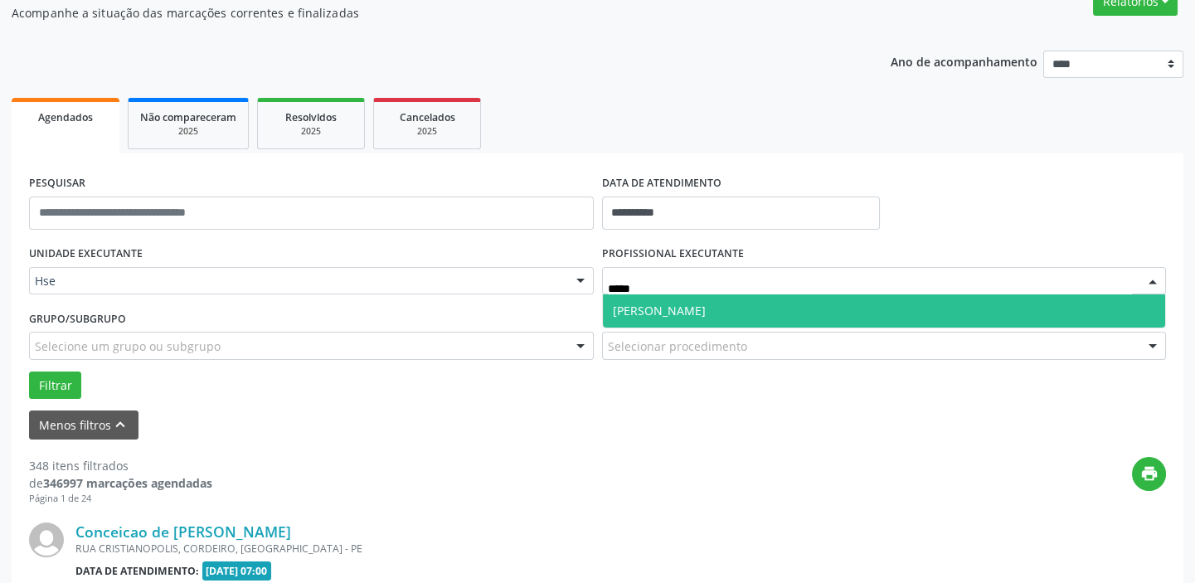
type input "******"
click at [706, 313] on span "[PERSON_NAME]" at bounding box center [659, 311] width 93 height 16
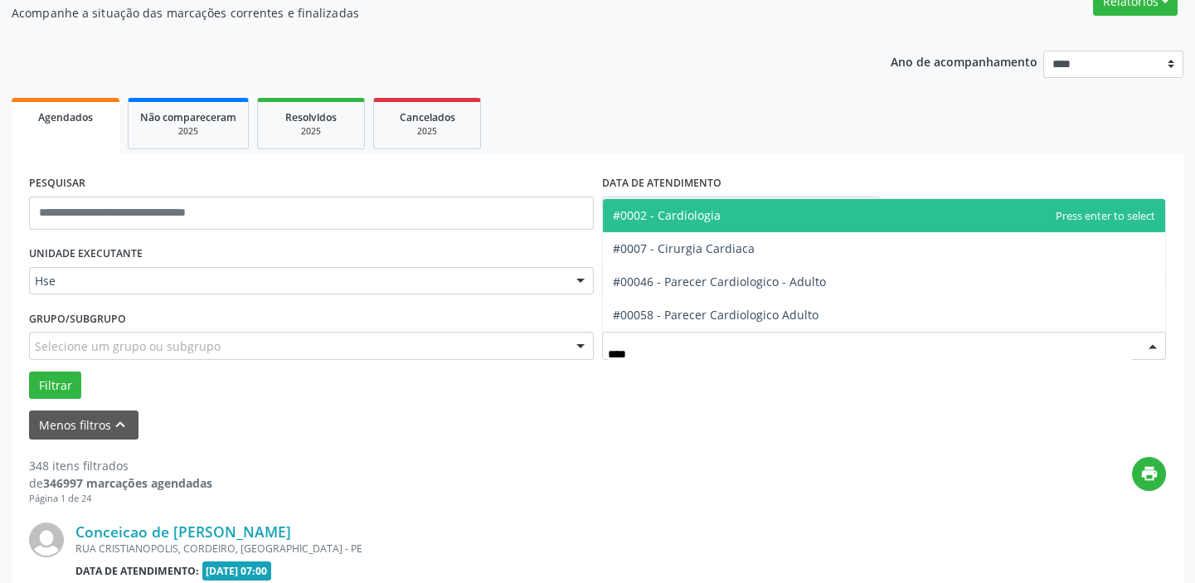
type input "*****"
click at [729, 209] on span "#0002 - Cardiologia" at bounding box center [884, 215] width 563 height 33
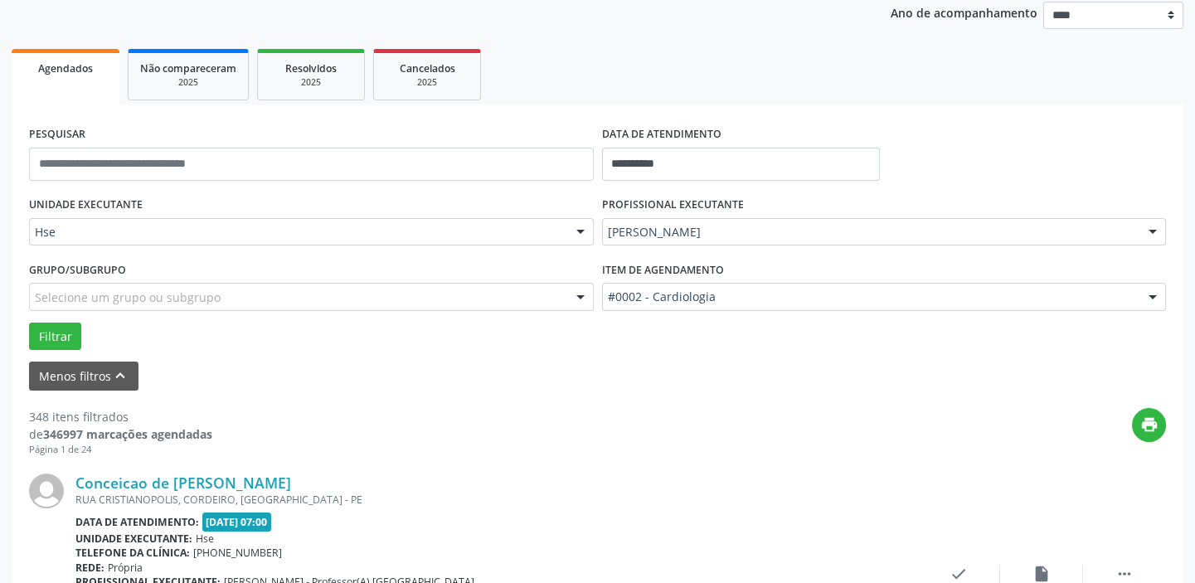
scroll to position [226, 0]
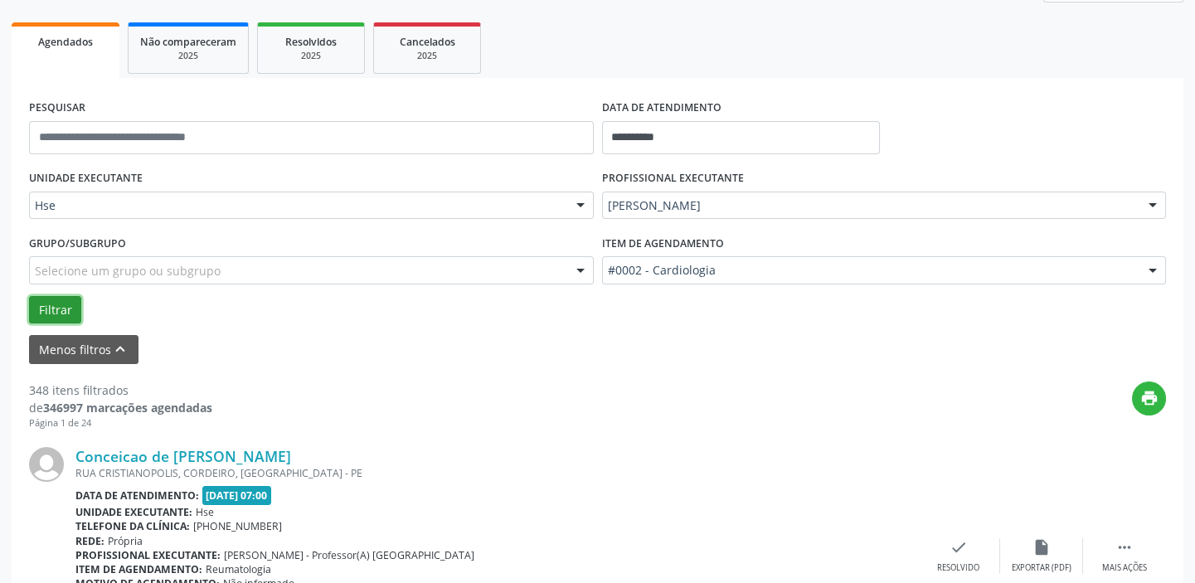
click at [49, 305] on button "Filtrar" at bounding box center [55, 310] width 52 height 28
